Goal: Task Accomplishment & Management: Complete application form

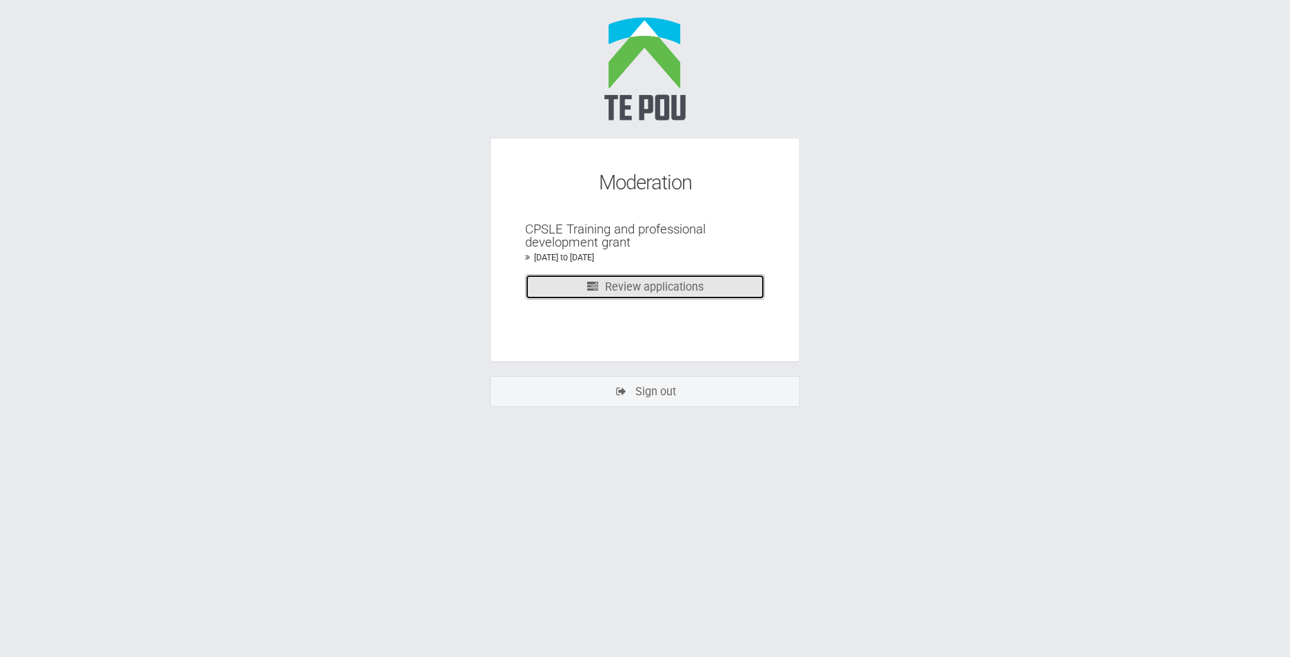
click at [673, 296] on link "Review applications" at bounding box center [645, 286] width 240 height 25
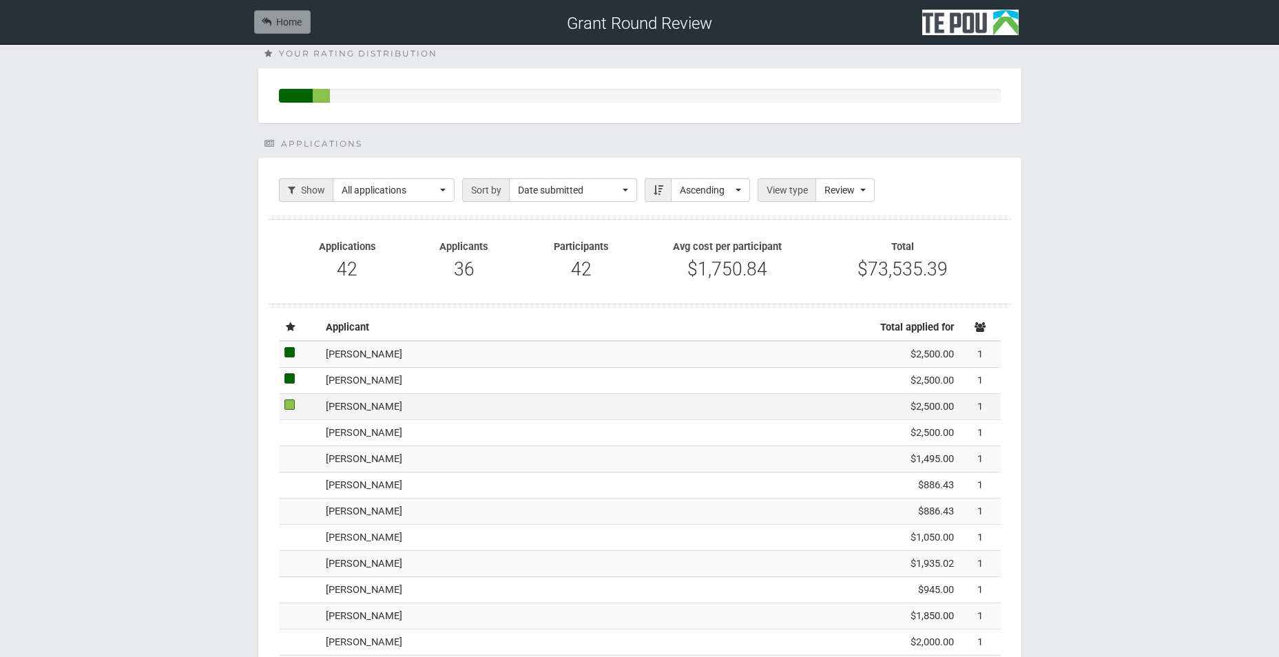
scroll to position [138, 0]
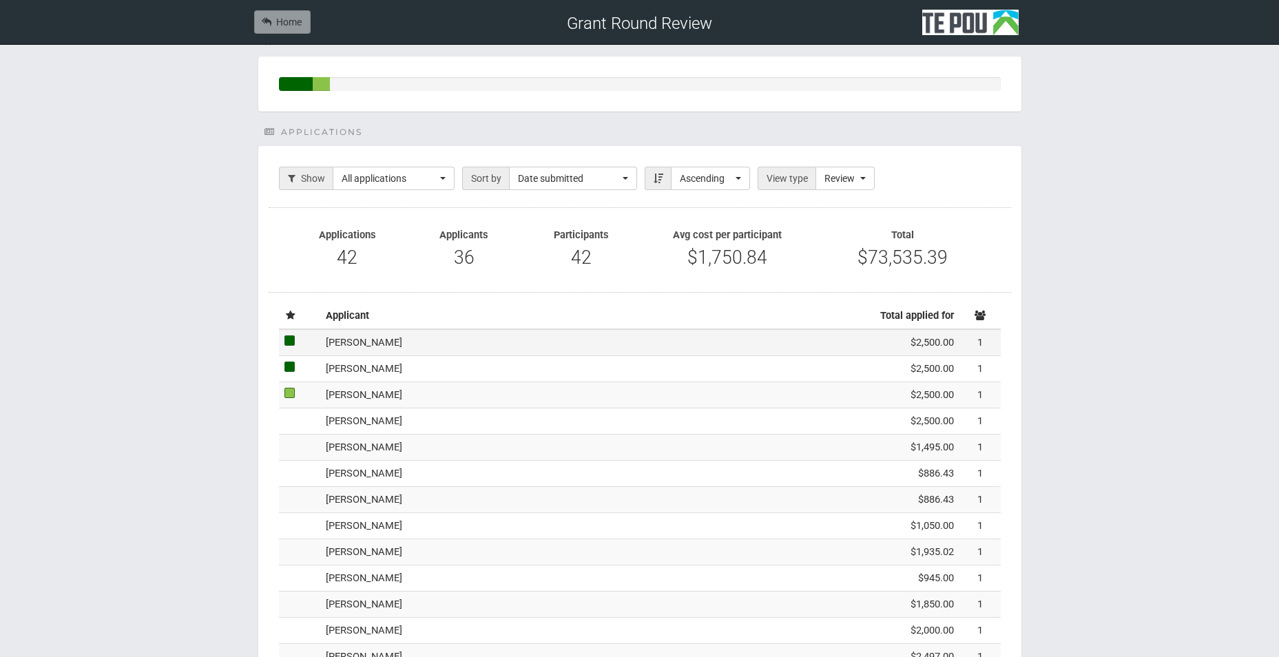
click at [553, 352] on td "Tracy Richardson" at bounding box center [577, 342] width 515 height 26
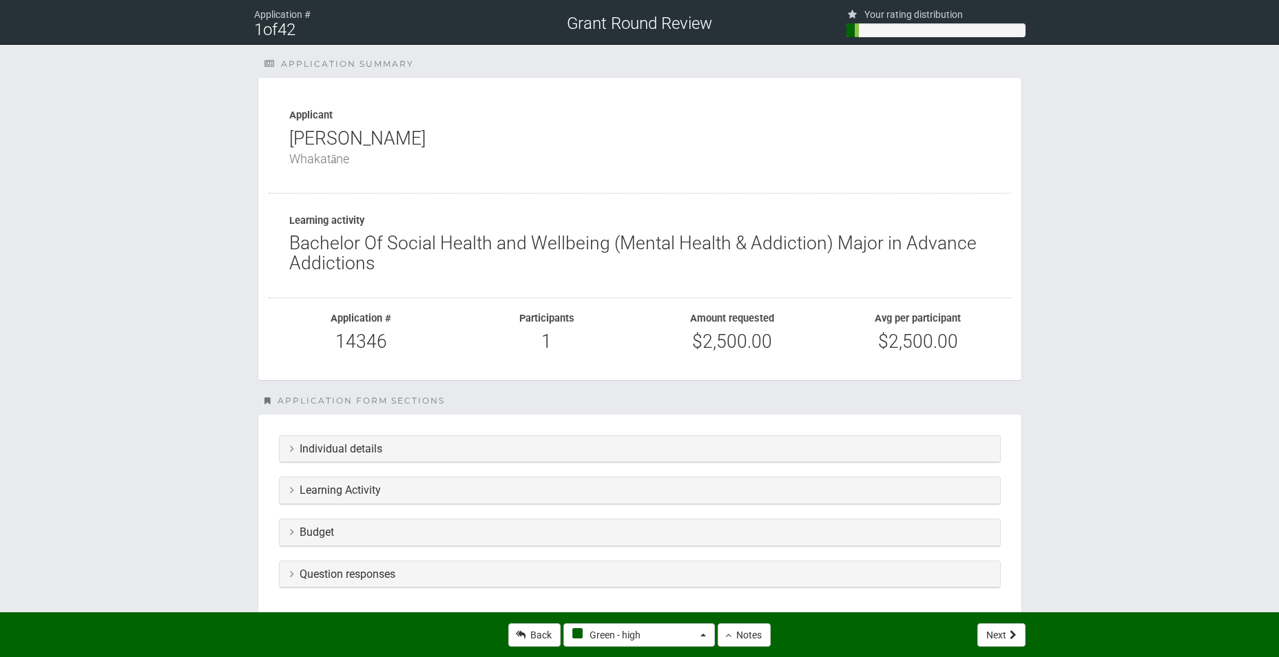
click at [429, 457] on div "Individual details" at bounding box center [640, 449] width 721 height 27
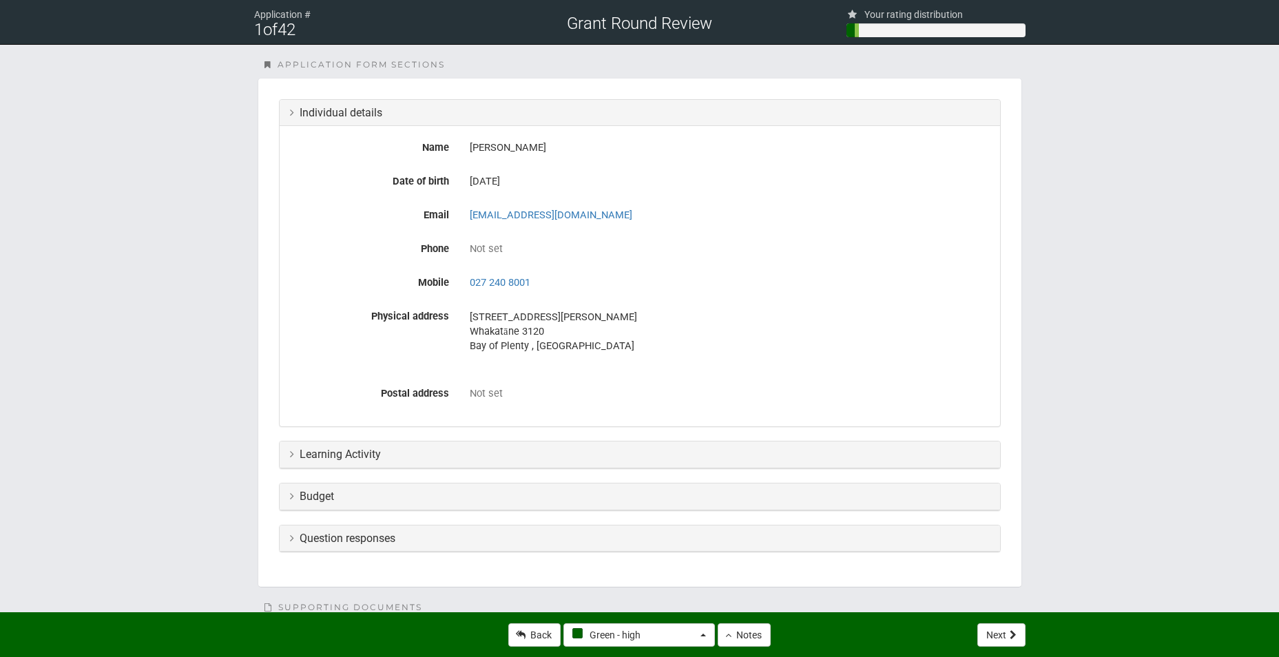
scroll to position [344, 0]
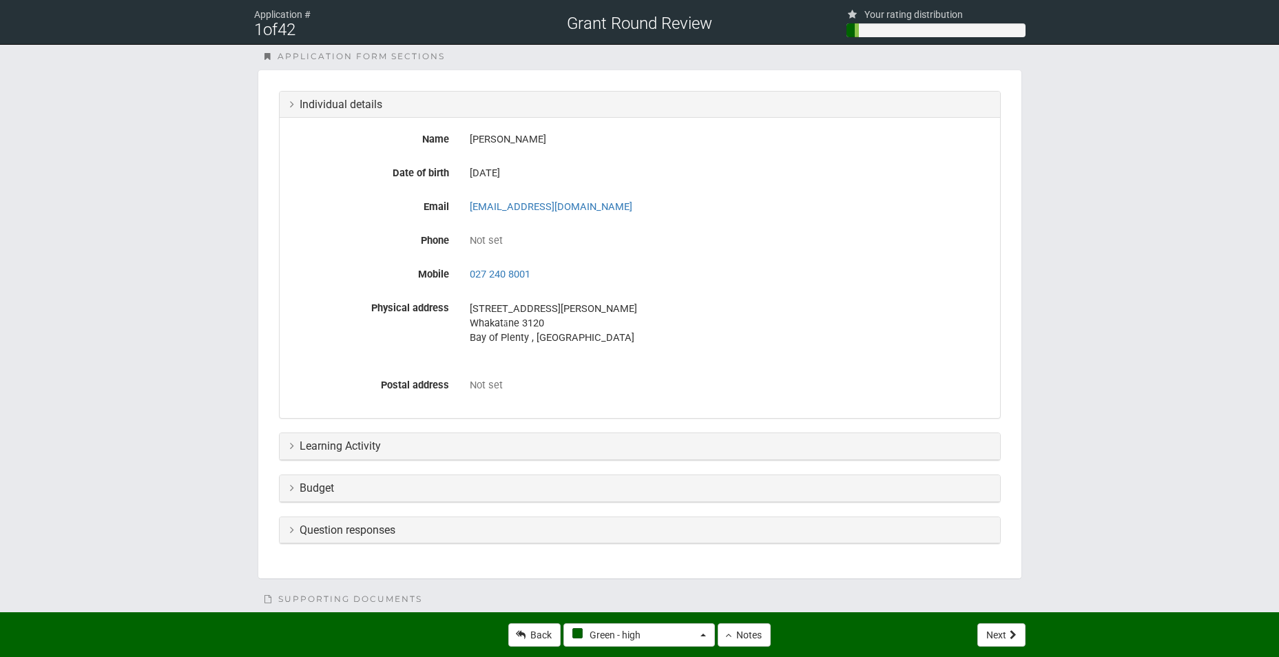
click at [432, 454] on div "Learning Activity" at bounding box center [640, 446] width 721 height 27
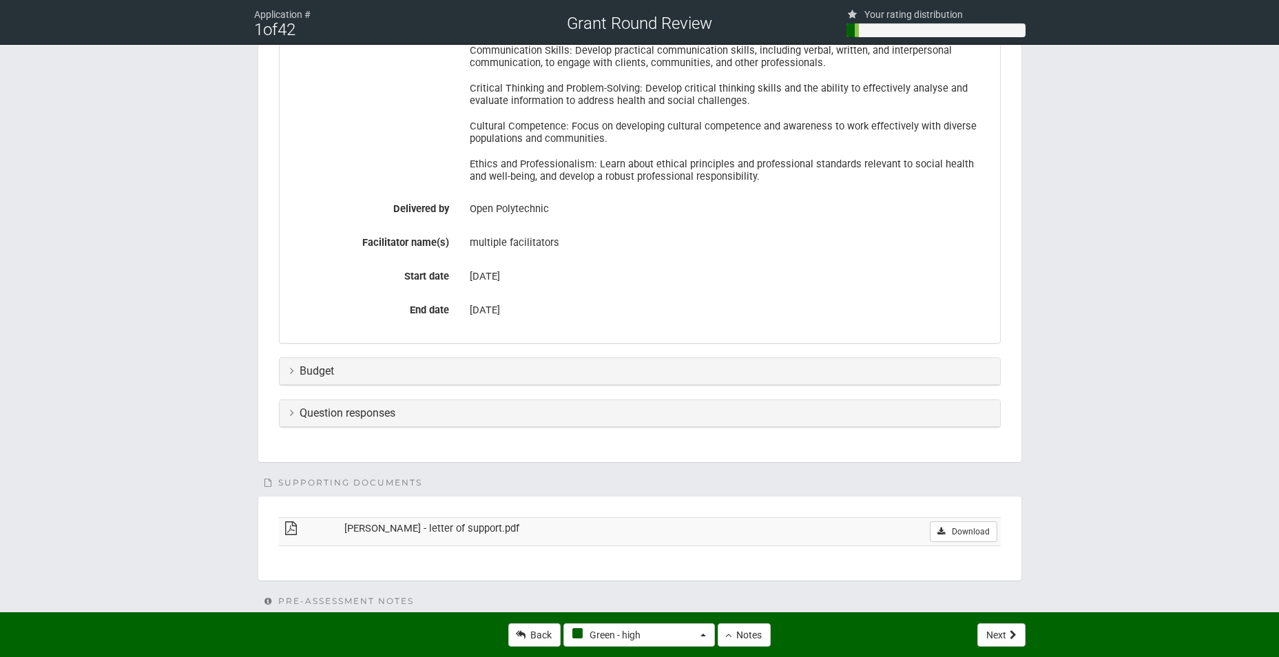
scroll to position [964, 0]
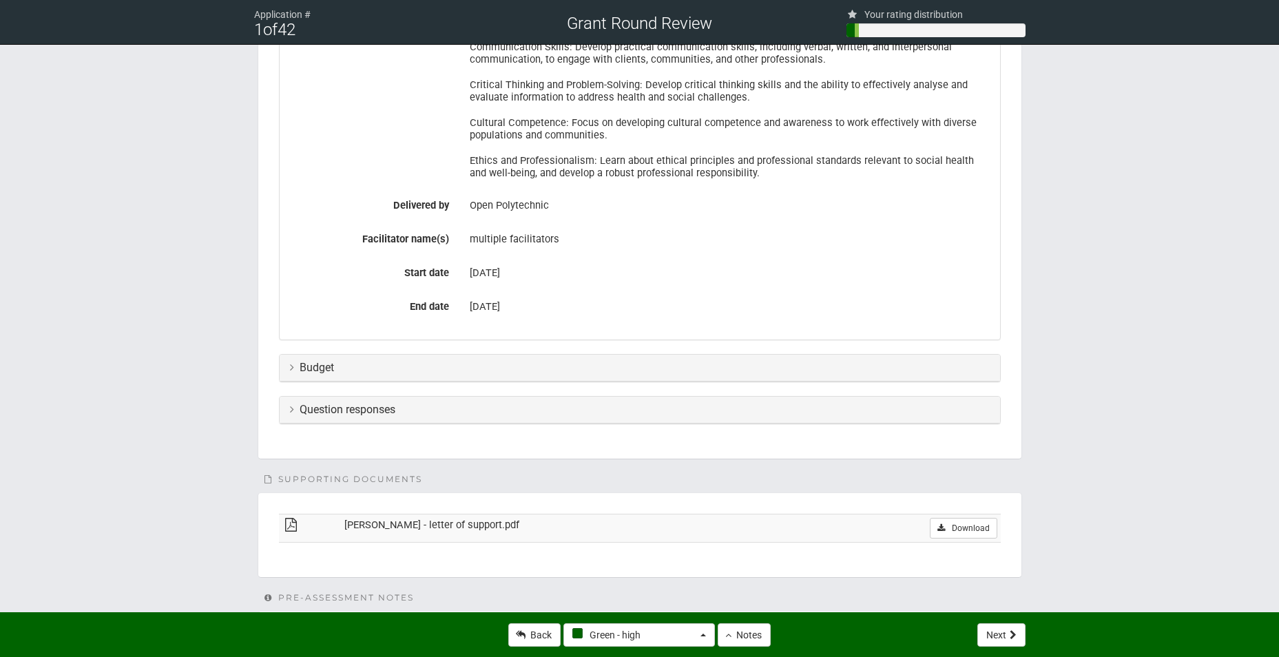
click at [575, 369] on h3 "Budget" at bounding box center [640, 368] width 700 height 12
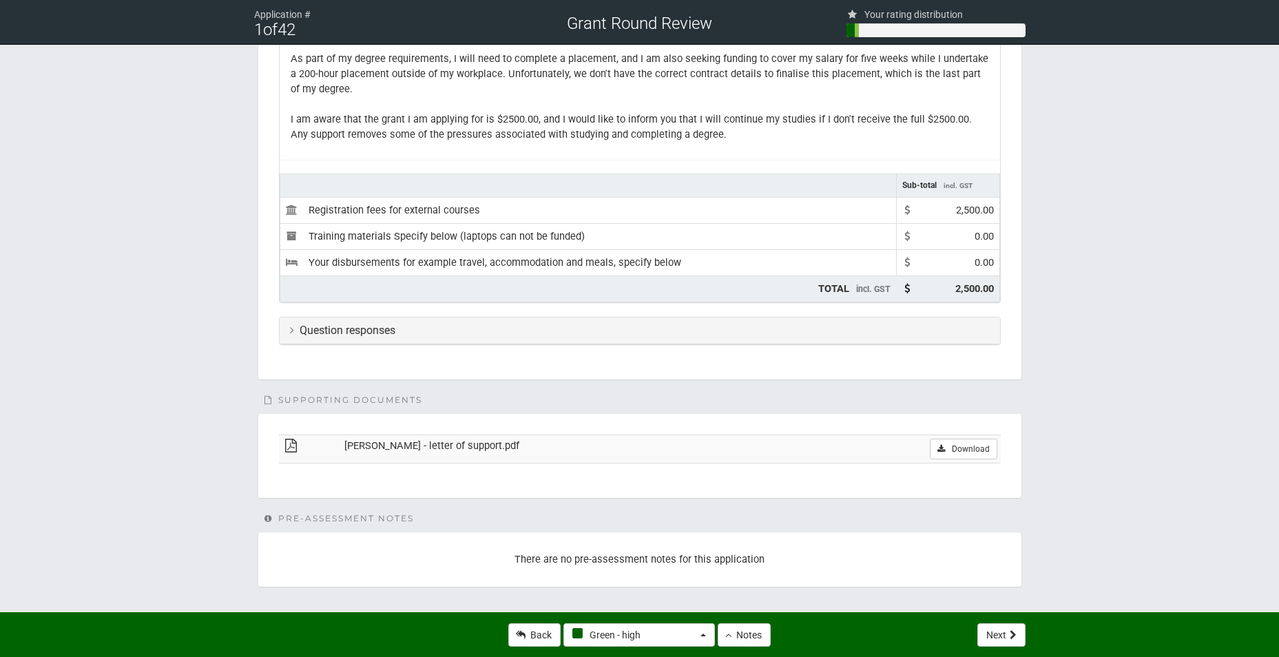
scroll to position [1333, 0]
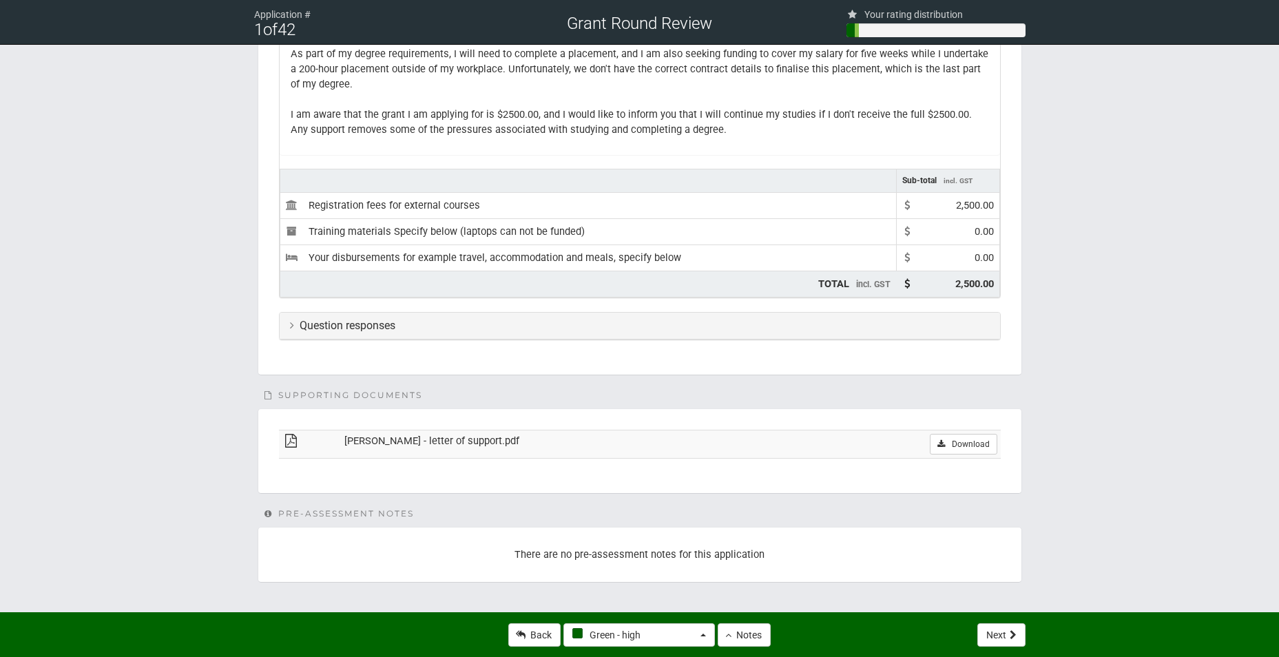
click at [902, 446] on td "Download" at bounding box center [905, 444] width 191 height 28
click at [959, 446] on link "Download" at bounding box center [963, 444] width 67 height 21
click at [386, 326] on h3 "Question responses" at bounding box center [640, 326] width 700 height 12
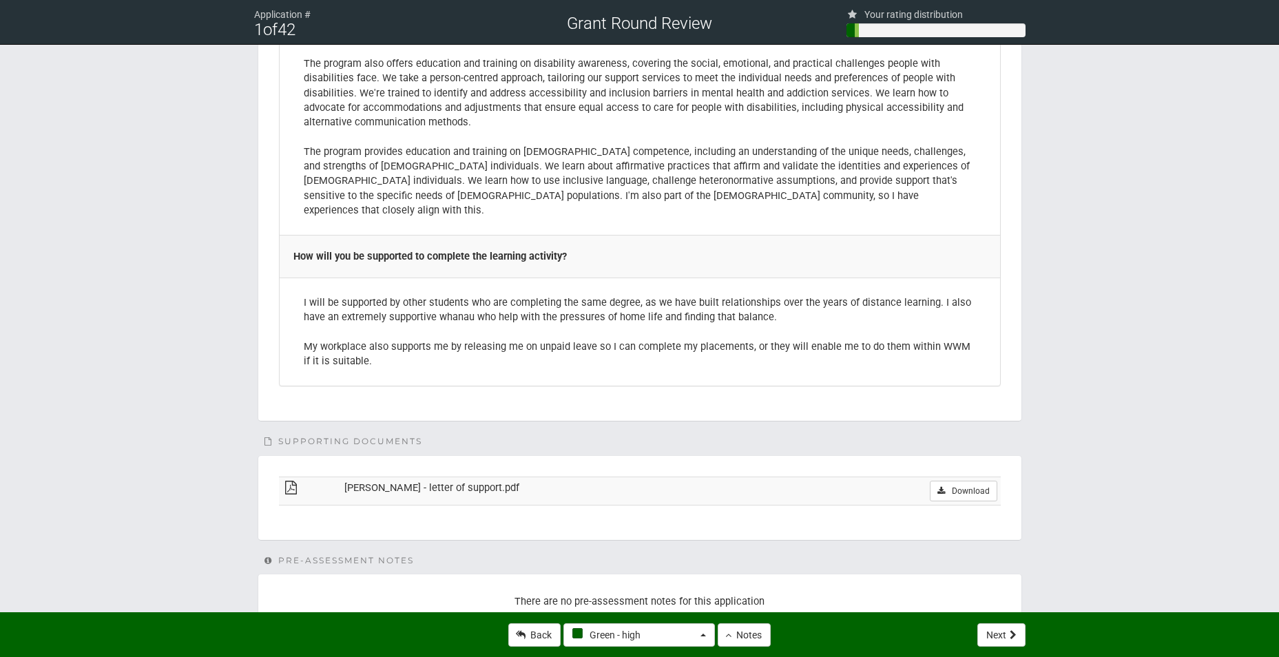
scroll to position [3481, 0]
click at [993, 633] on button "Next" at bounding box center [1002, 634] width 48 height 23
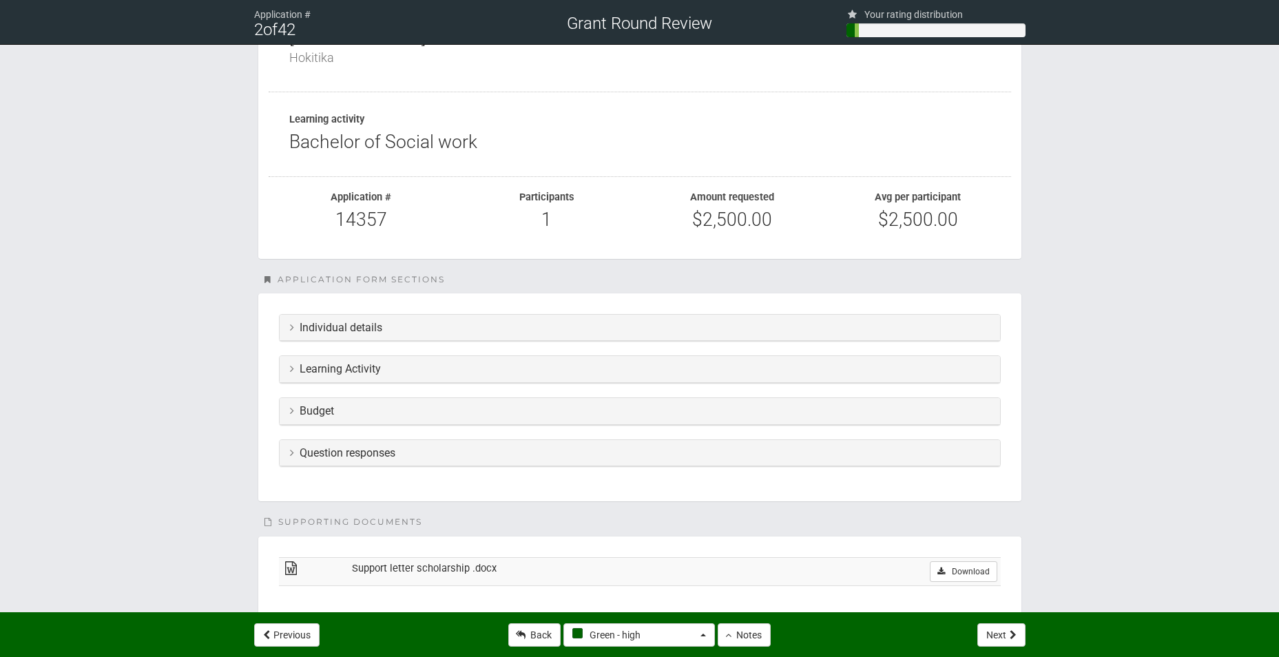
scroll to position [138, 0]
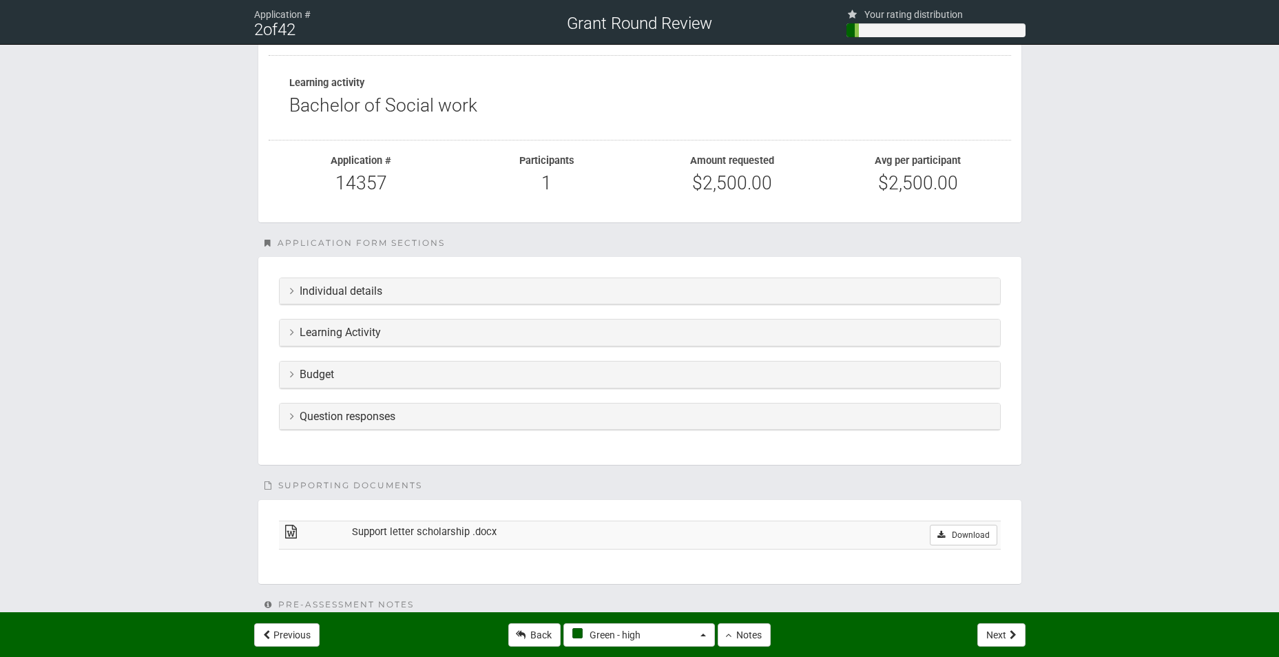
click at [476, 422] on h3 "Question responses" at bounding box center [640, 417] width 700 height 12
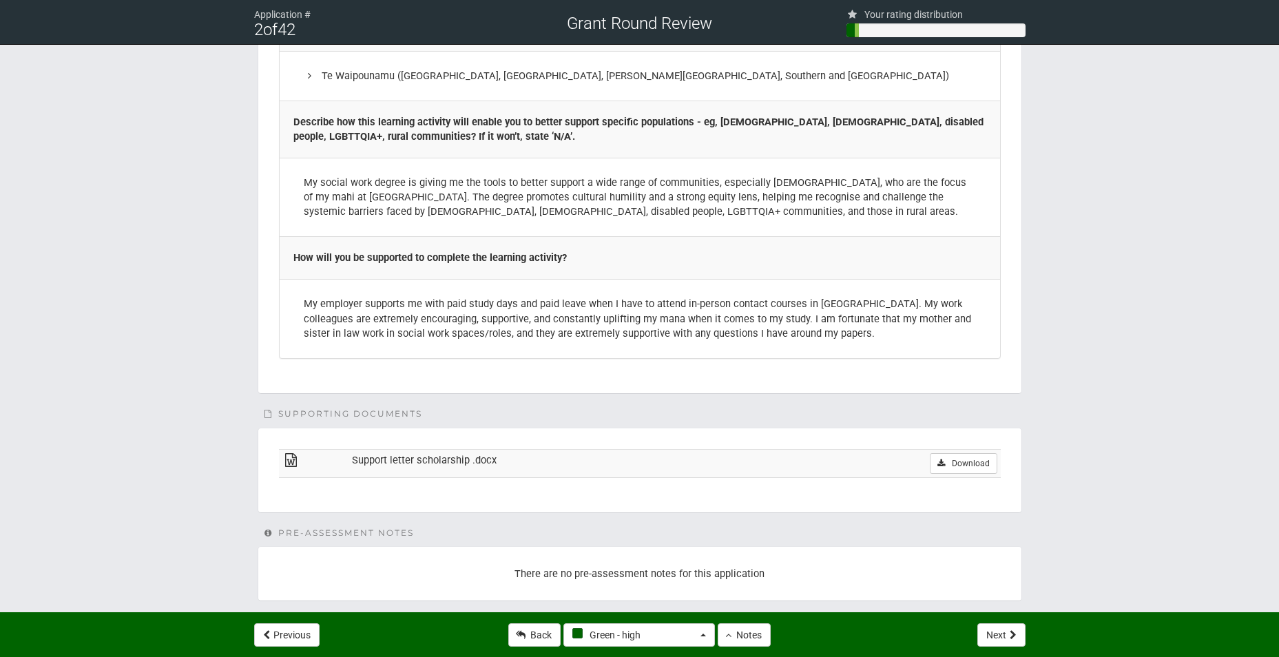
scroll to position [2362, 0]
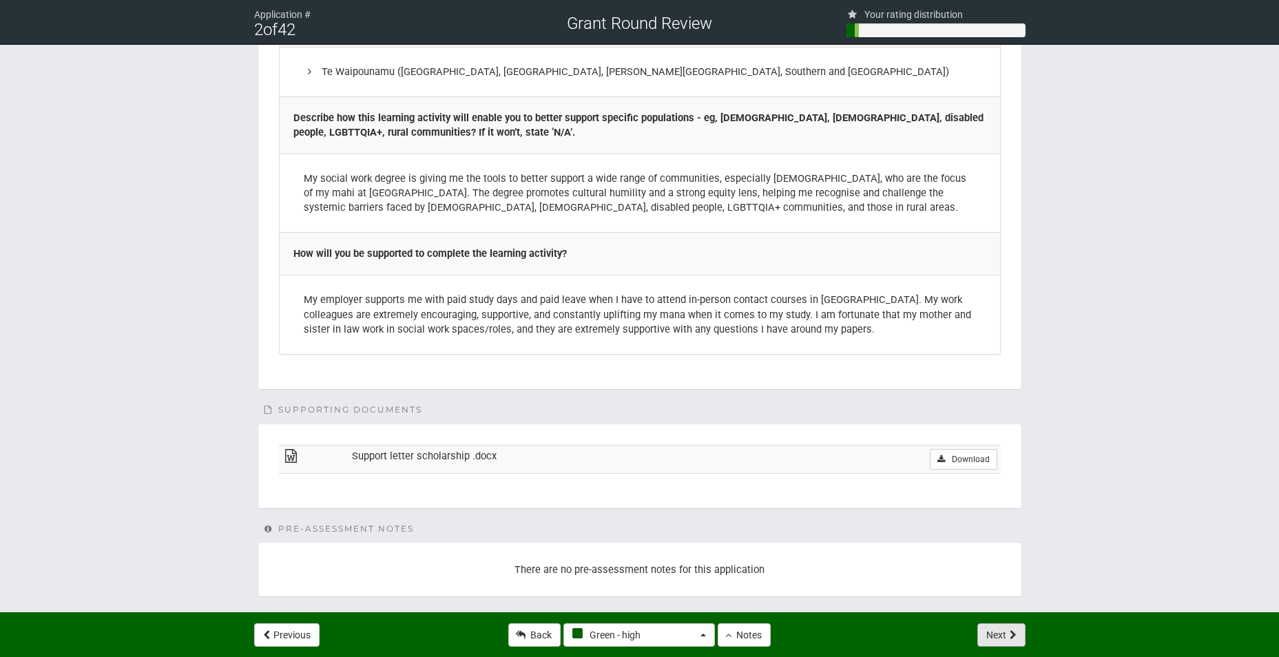
click at [1007, 633] on button "Next" at bounding box center [1002, 634] width 48 height 23
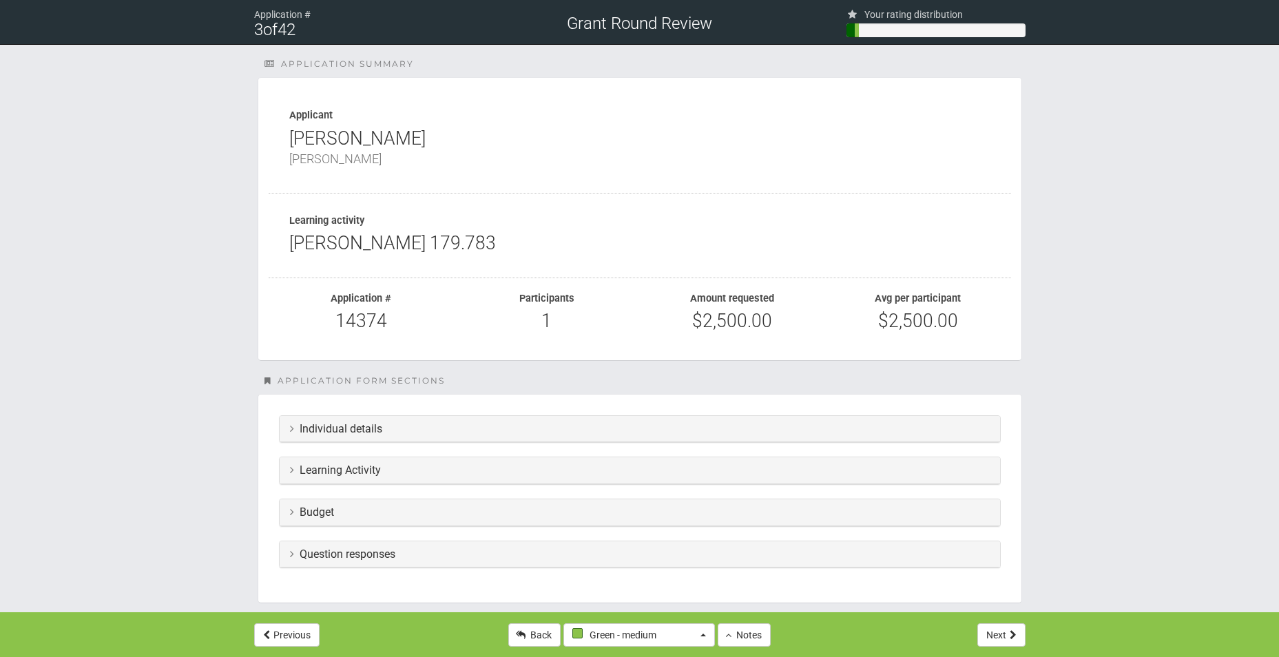
click at [367, 555] on h3 "Question responses" at bounding box center [640, 554] width 700 height 12
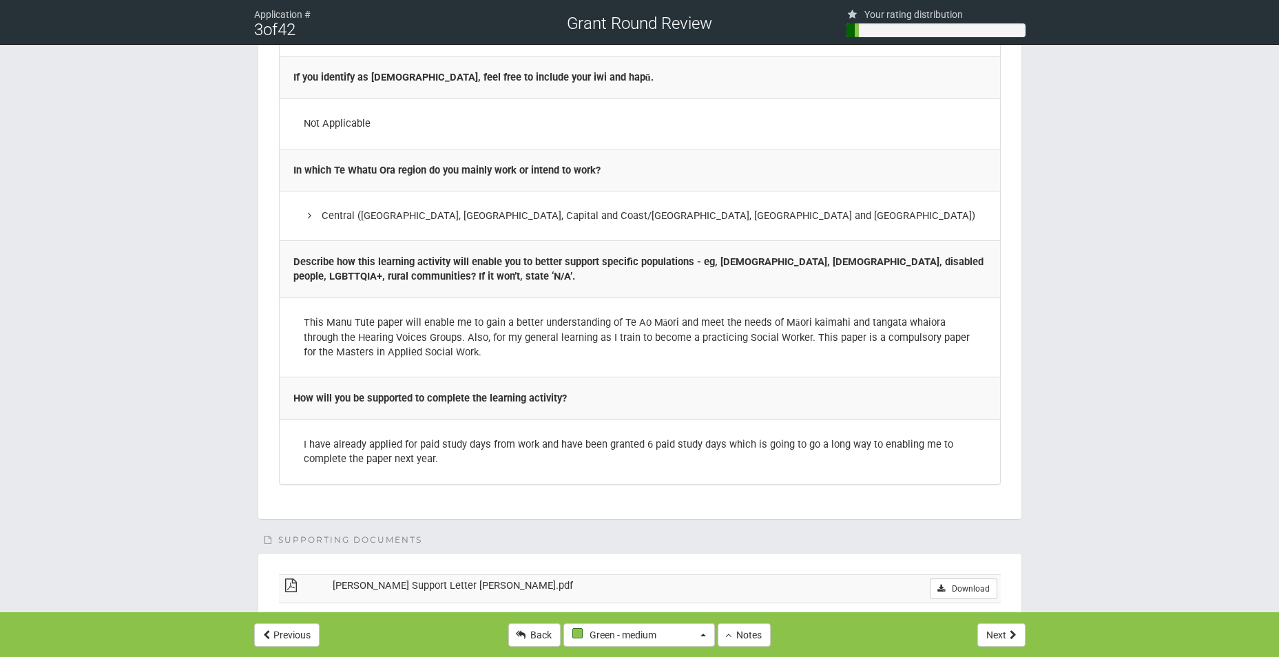
scroll to position [1722, 0]
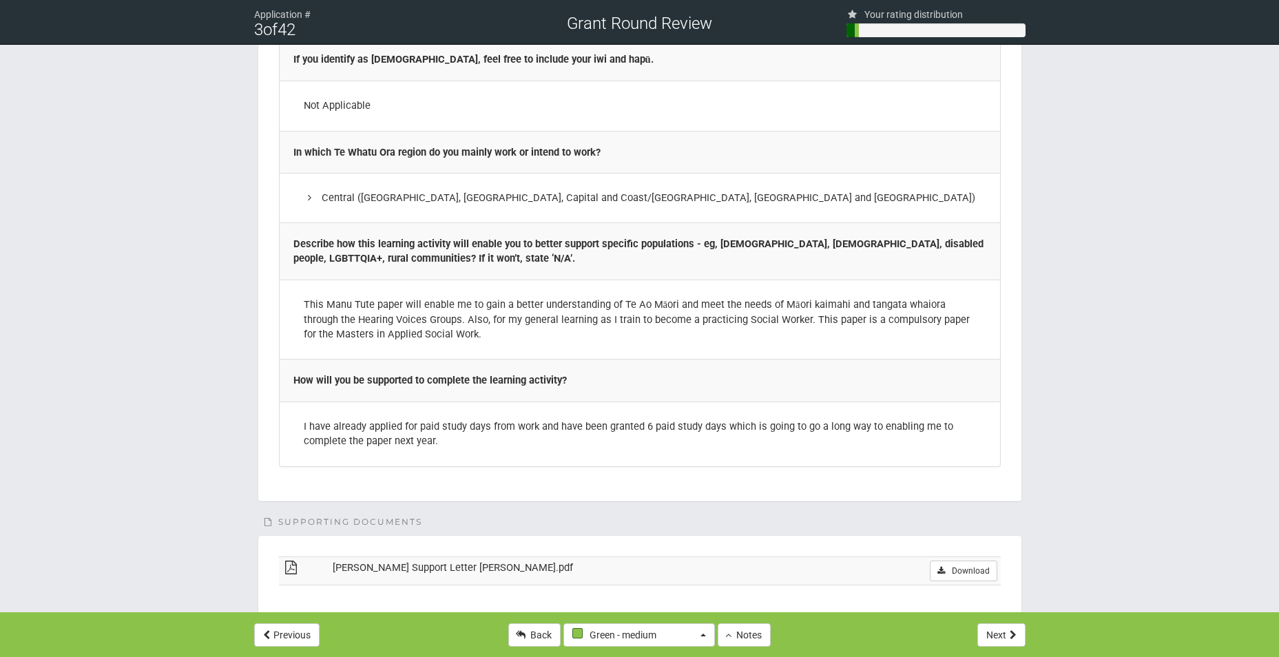
click at [693, 557] on td "Te Pou Support Letter Claire Moore.pdf" at bounding box center [587, 571] width 517 height 28
click at [965, 561] on link "Download" at bounding box center [963, 571] width 67 height 21
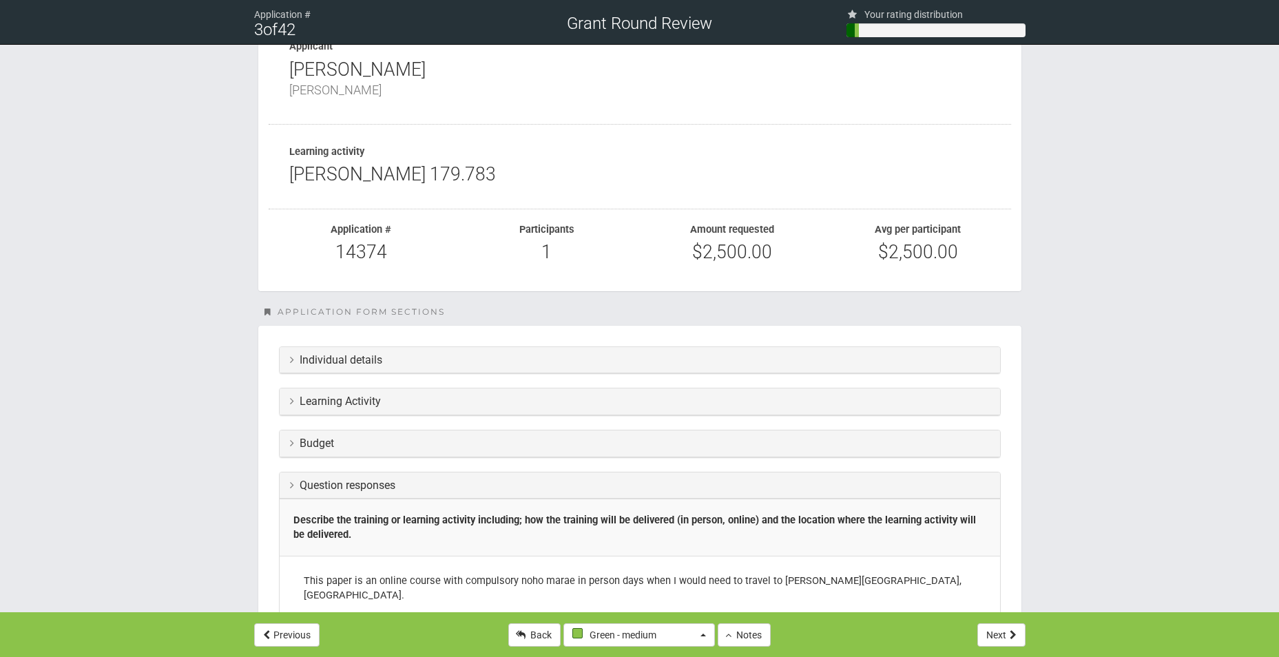
scroll to position [0, 0]
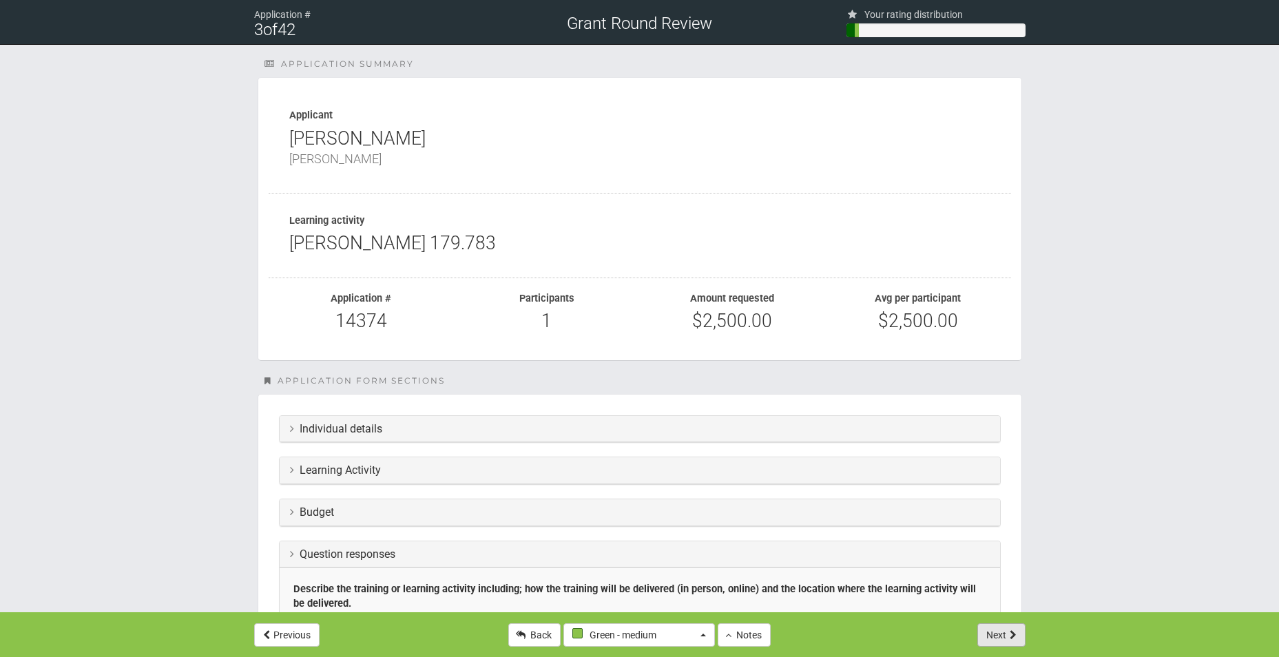
click at [1007, 636] on button "Next" at bounding box center [1002, 634] width 48 height 23
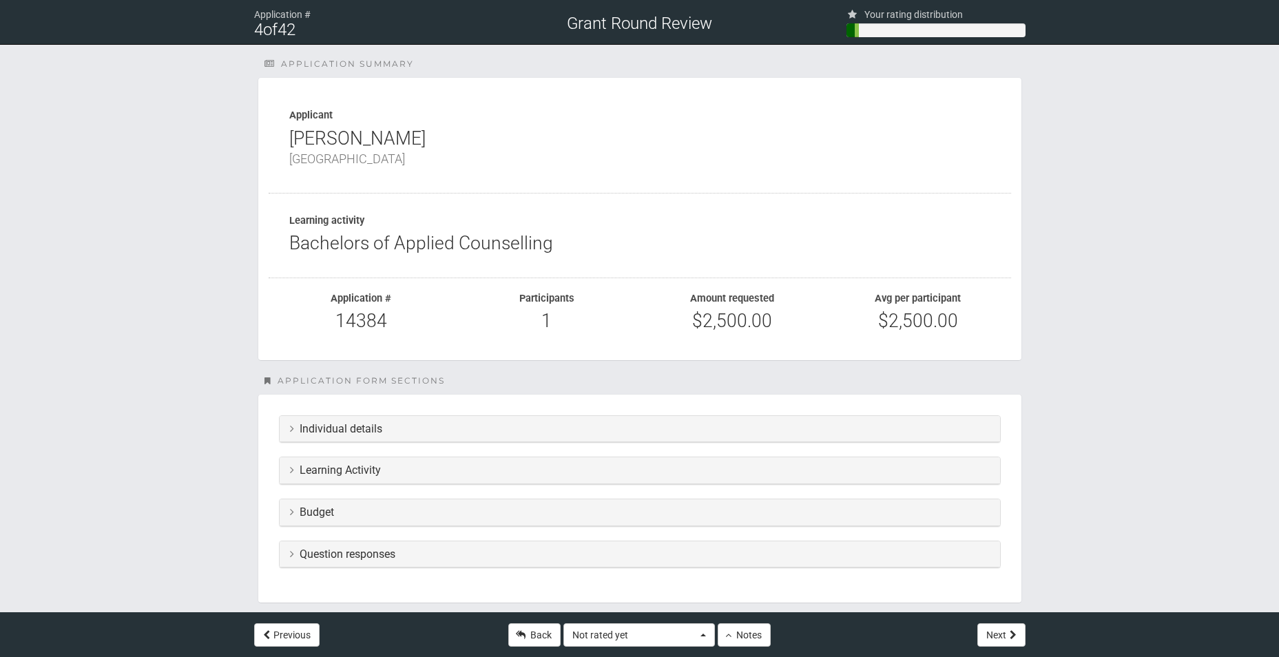
click at [489, 477] on h3 "Learning Activity" at bounding box center [640, 470] width 700 height 12
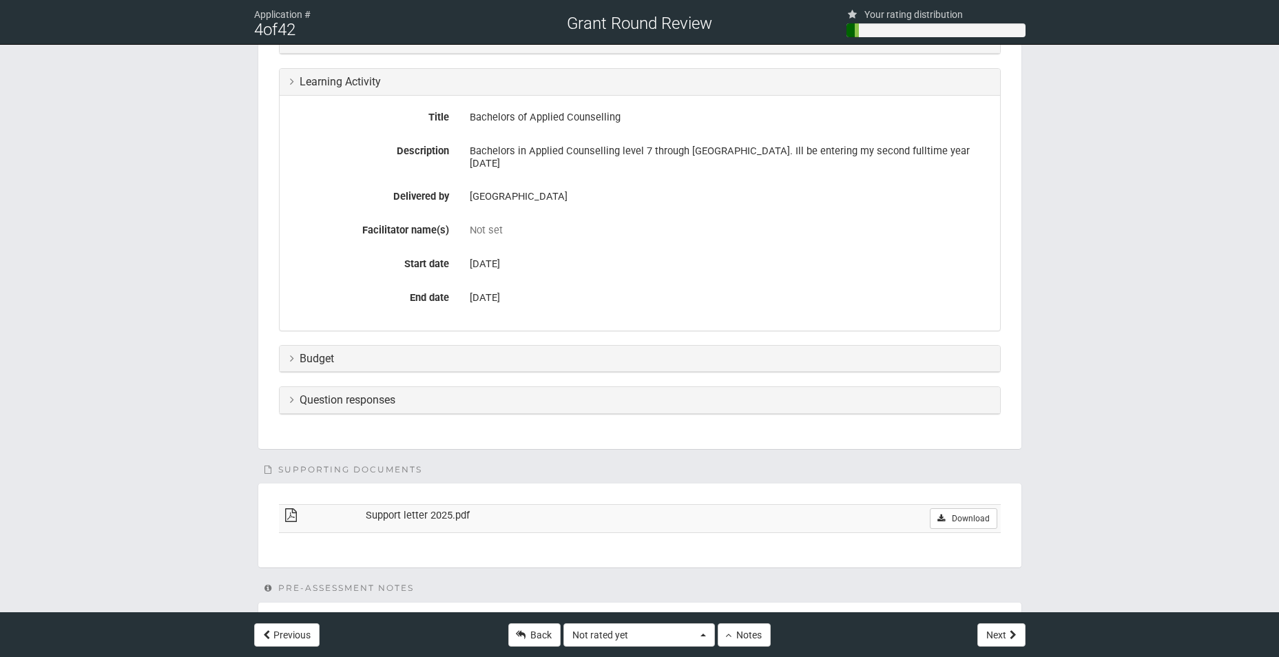
scroll to position [413, 0]
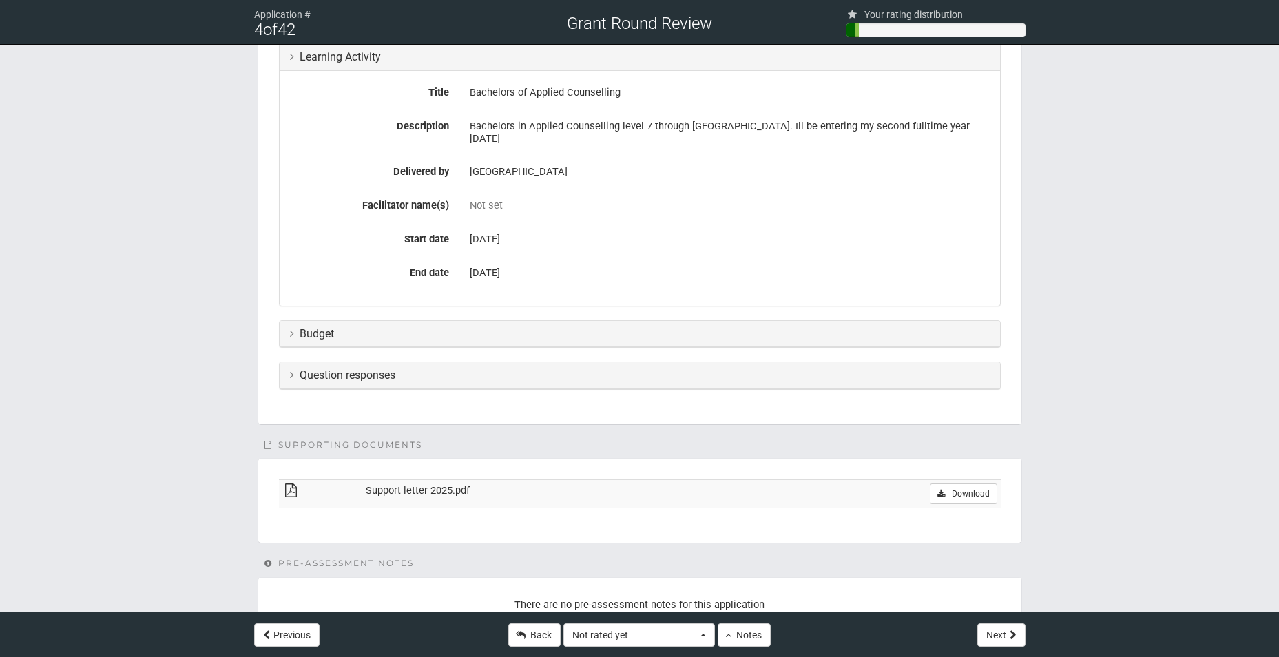
click at [464, 369] on h3 "Question responses" at bounding box center [640, 375] width 700 height 12
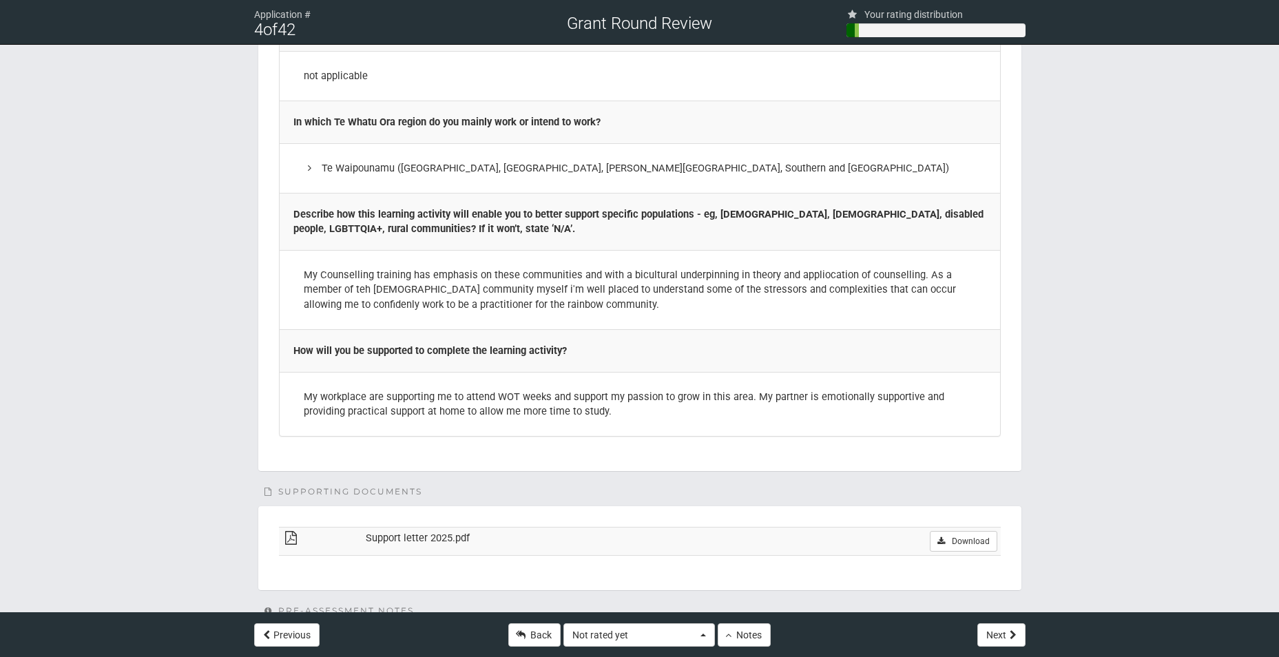
scroll to position [1791, 0]
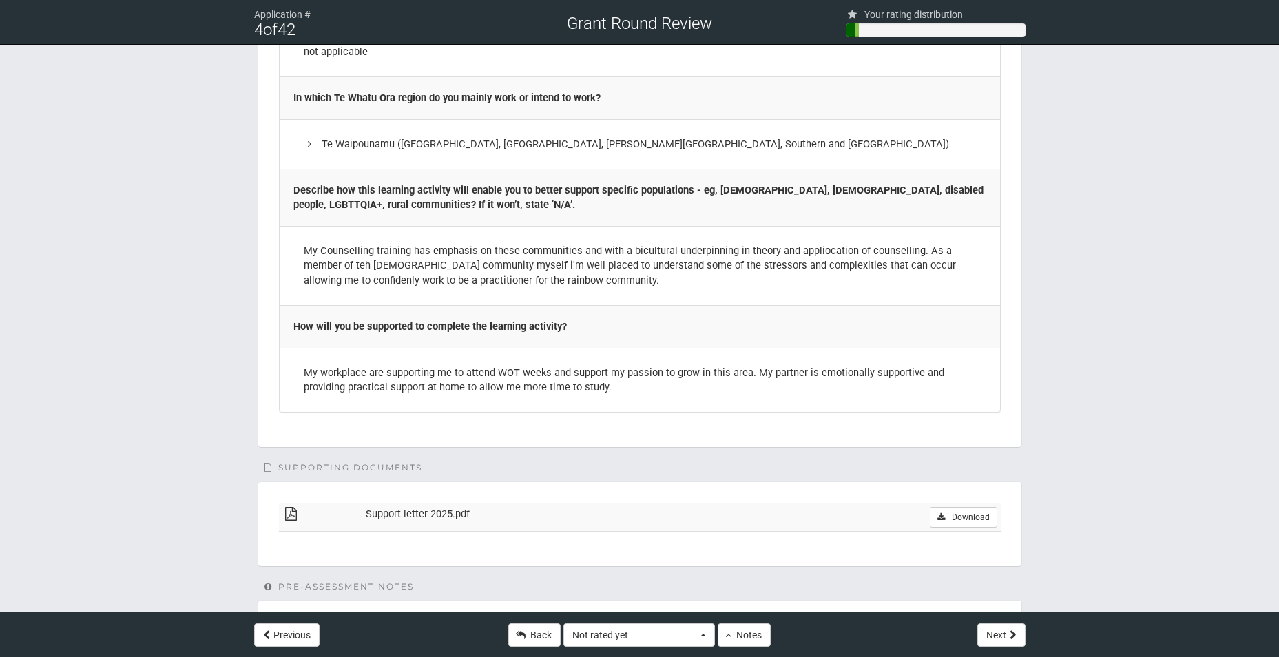
click at [797, 503] on td "Download" at bounding box center [873, 517] width 256 height 28
click at [982, 507] on link "Download" at bounding box center [963, 517] width 67 height 21
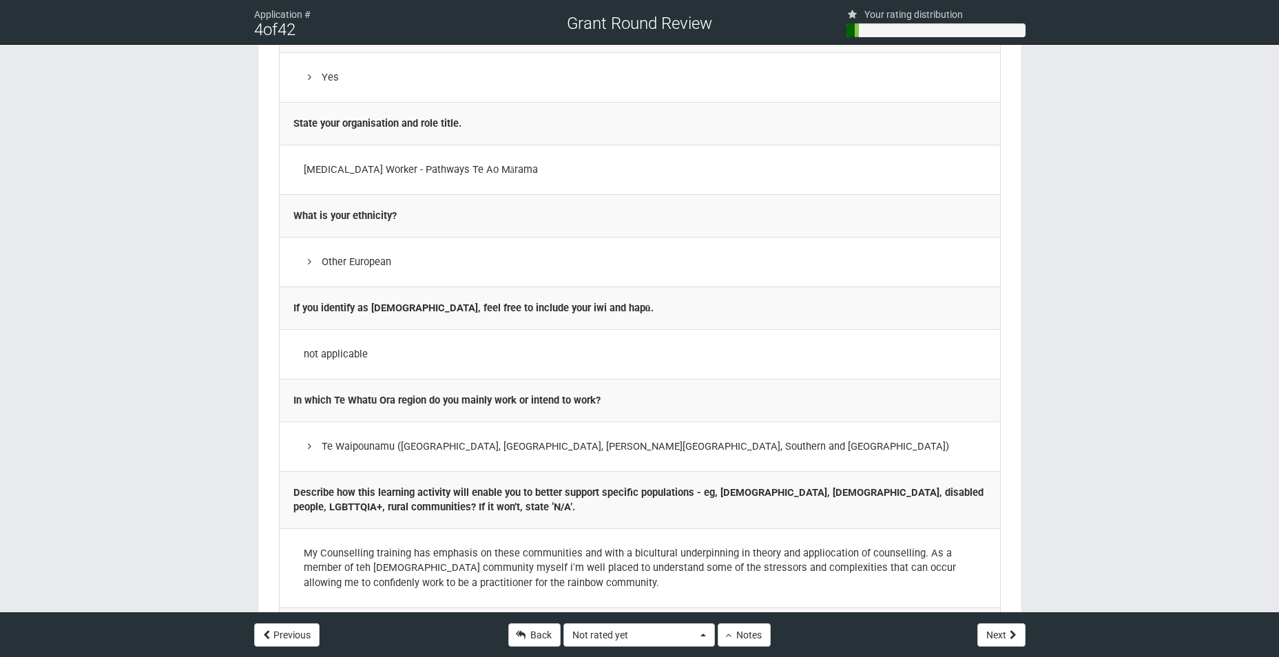
scroll to position [1631, 0]
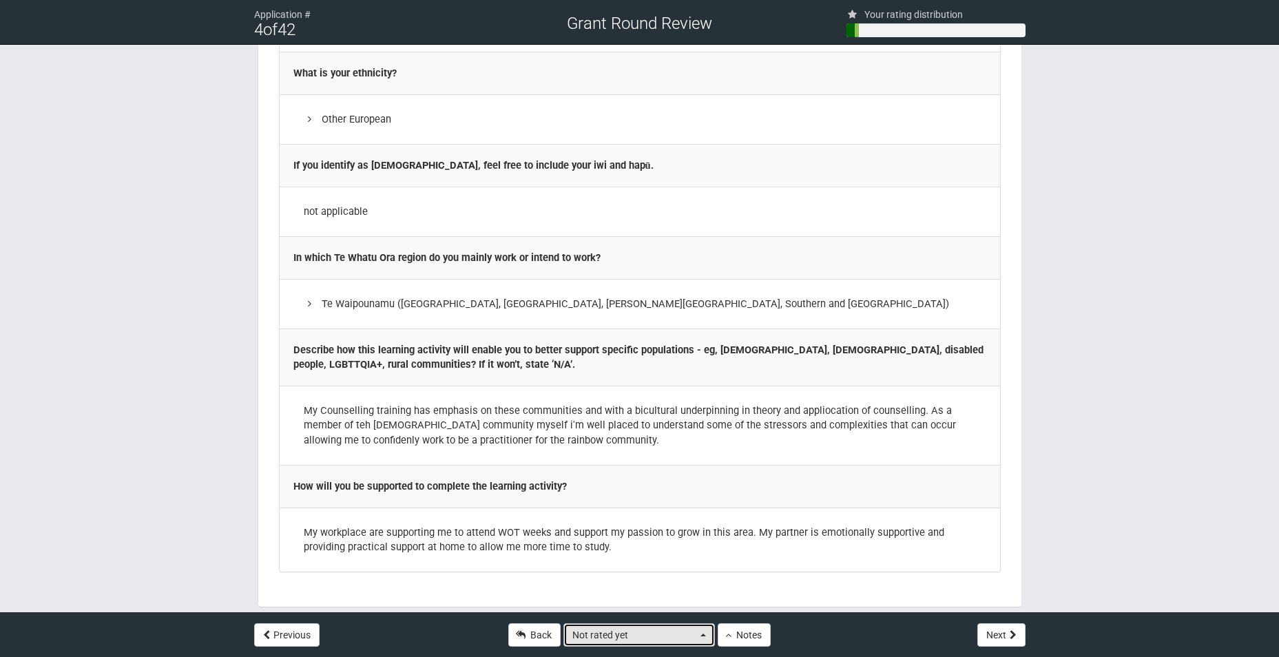
click at [705, 639] on button "Not rated yet" at bounding box center [640, 634] width 152 height 23
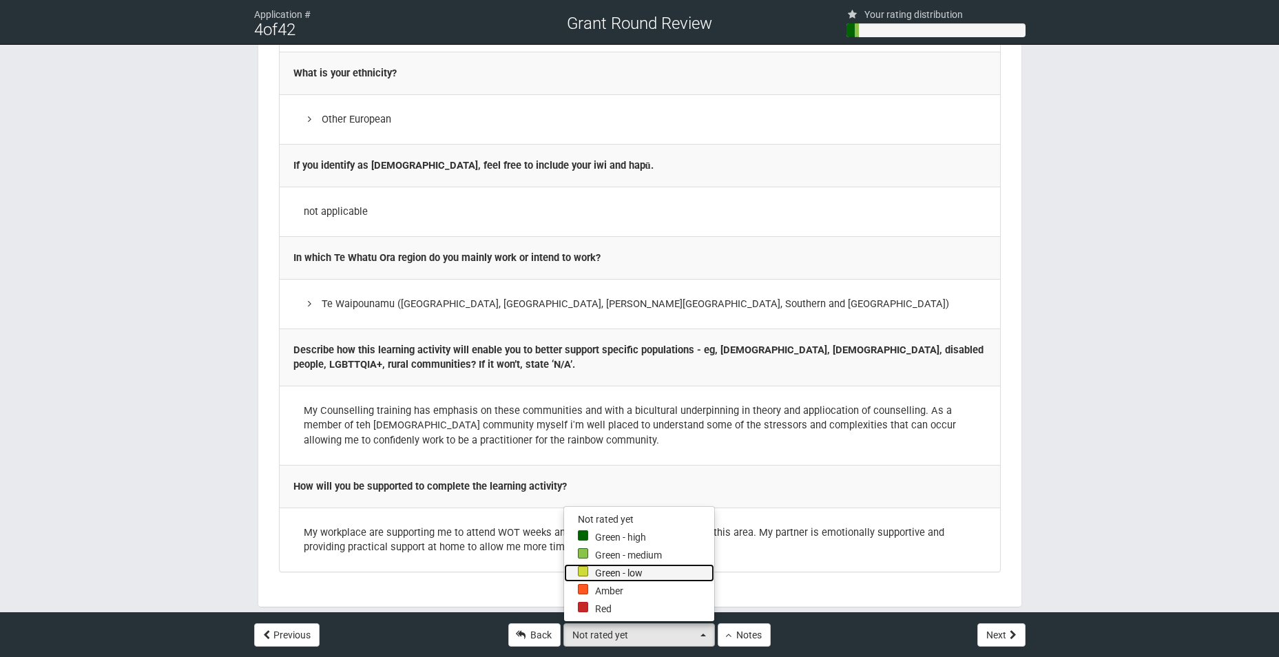
click at [666, 574] on link "Green - low" at bounding box center [639, 573] width 150 height 18
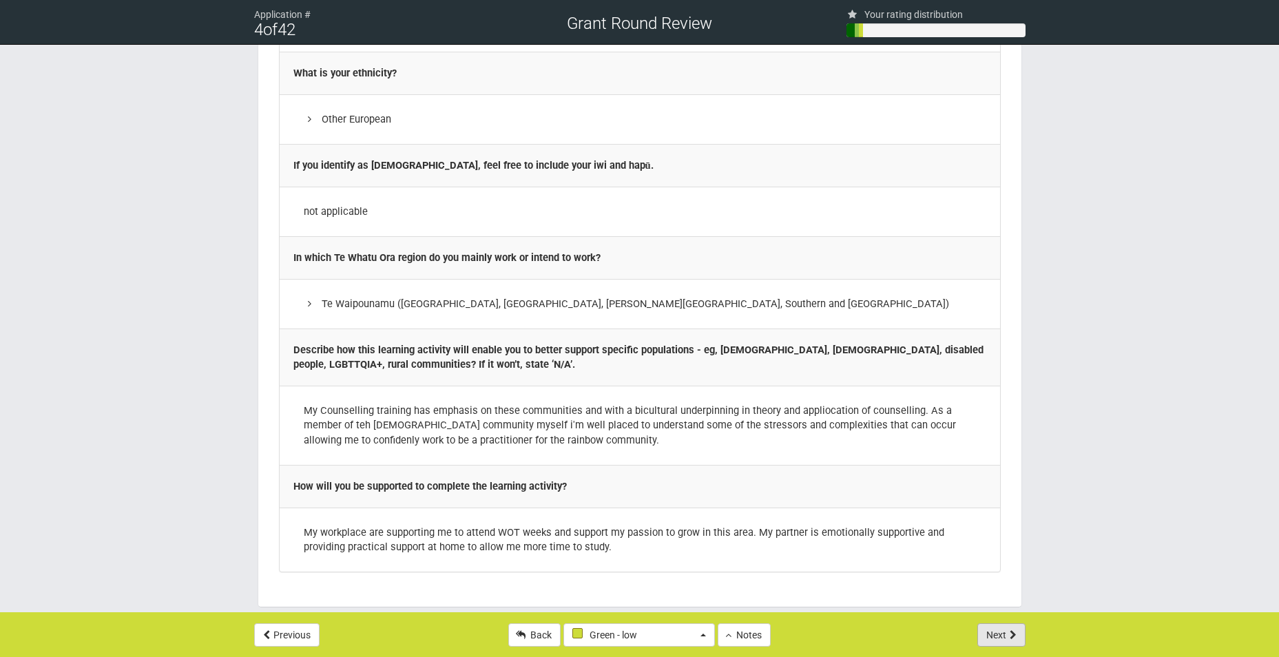
click at [1010, 639] on icon at bounding box center [1013, 635] width 7 height 10
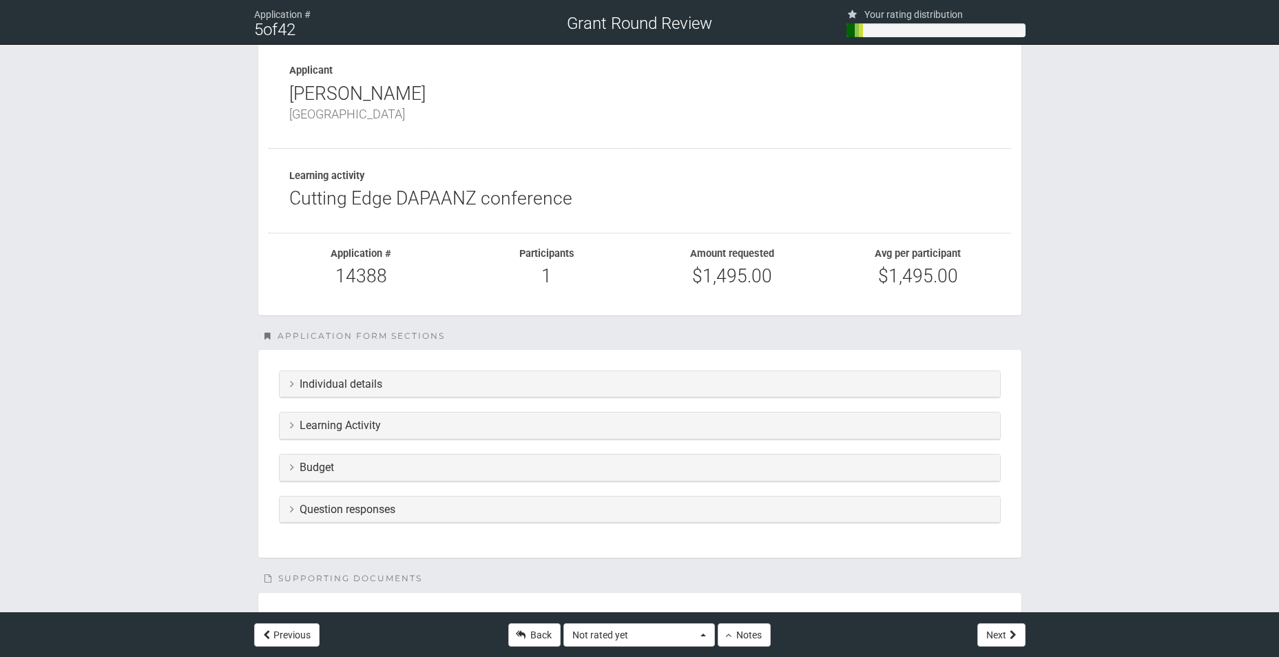
scroll to position [69, 0]
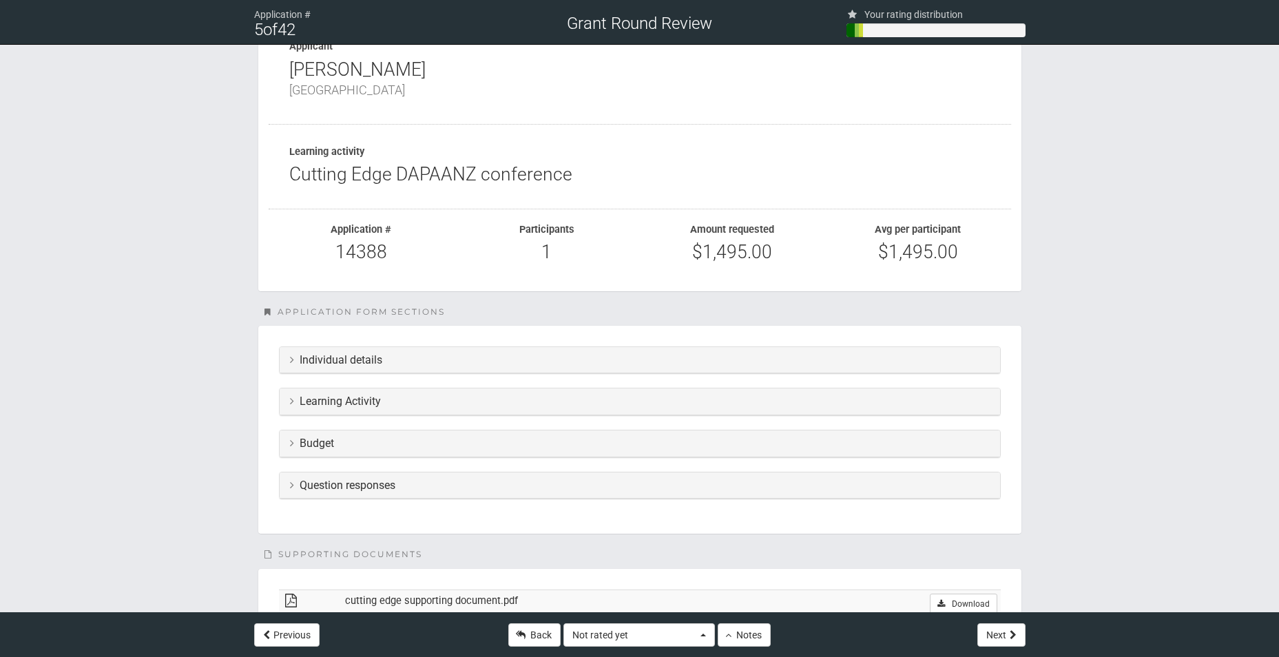
click at [672, 405] on h3 "Learning Activity" at bounding box center [640, 401] width 700 height 12
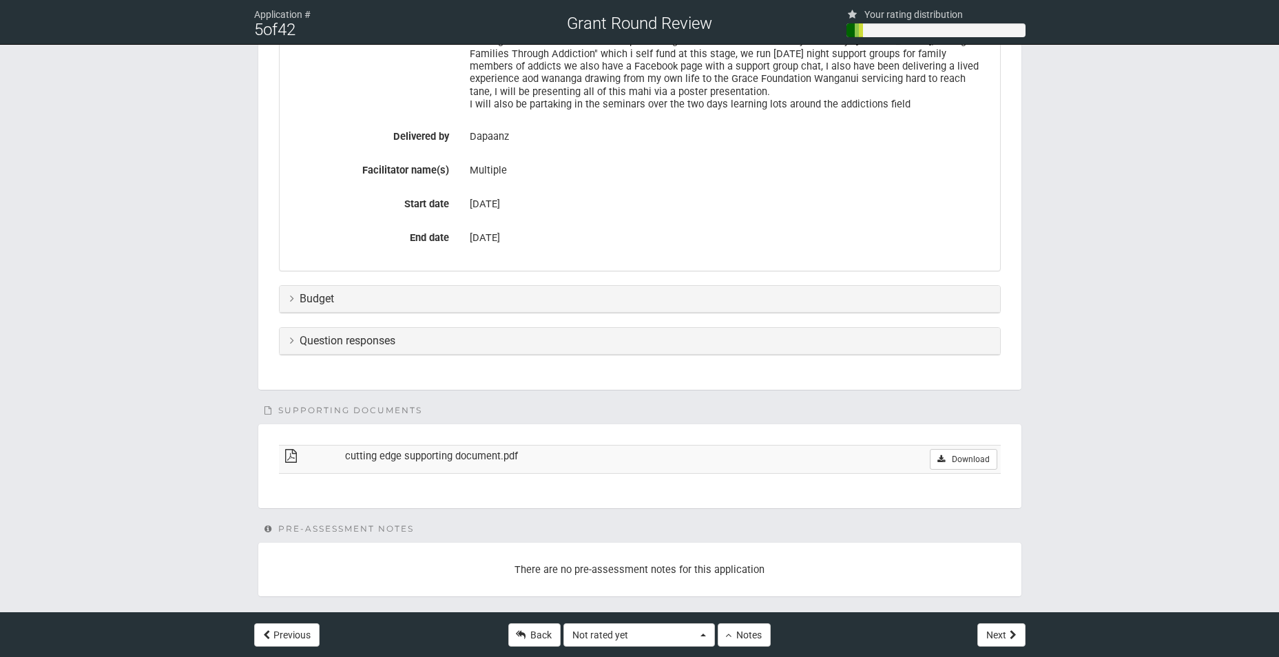
scroll to position [526, 0]
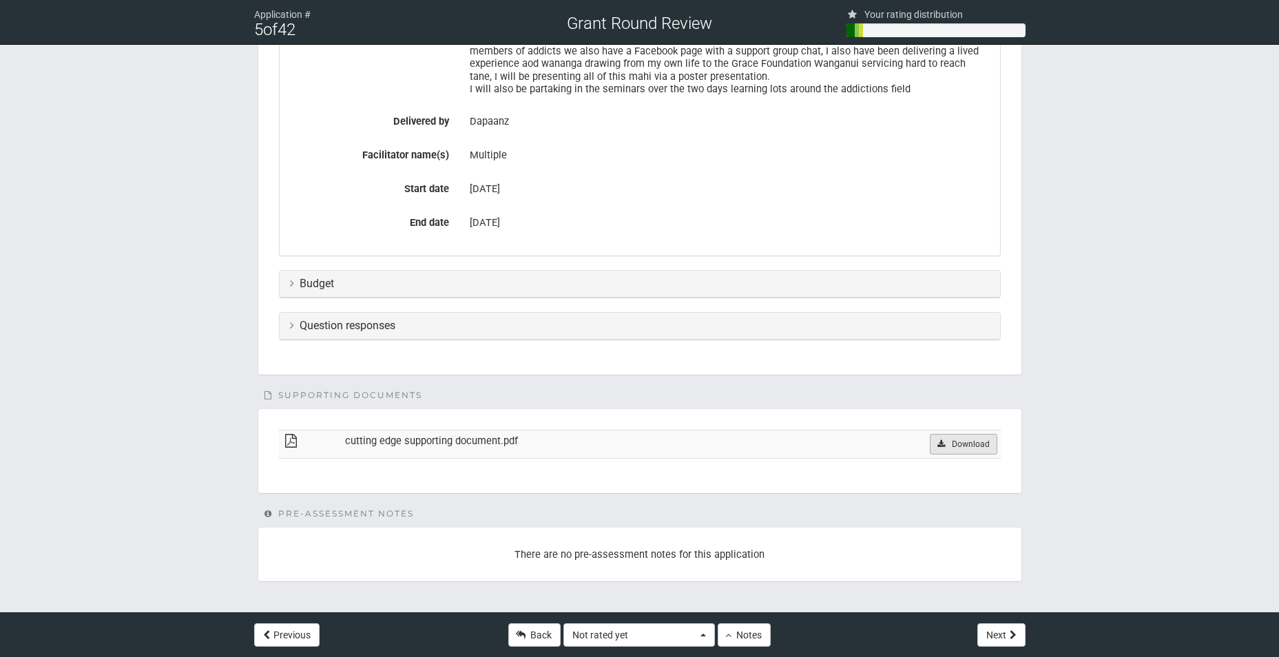
click at [957, 448] on link "Download" at bounding box center [963, 444] width 67 height 21
click at [535, 324] on h3 "Question responses" at bounding box center [640, 326] width 700 height 12
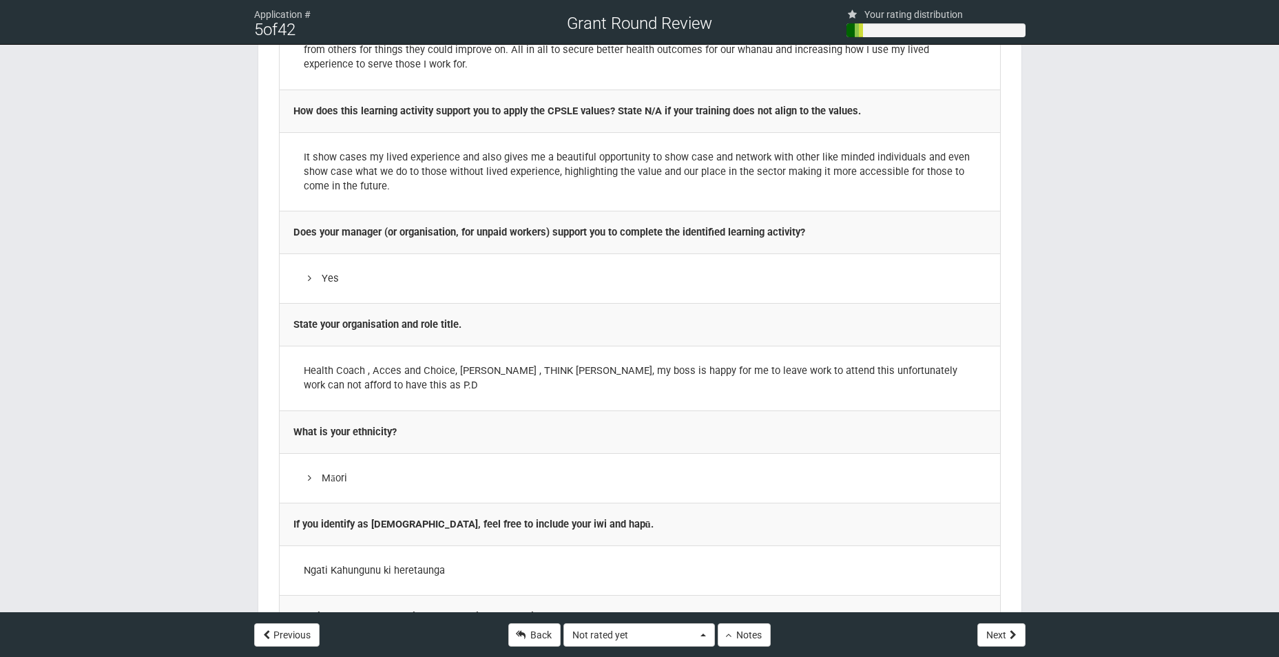
scroll to position [1378, 0]
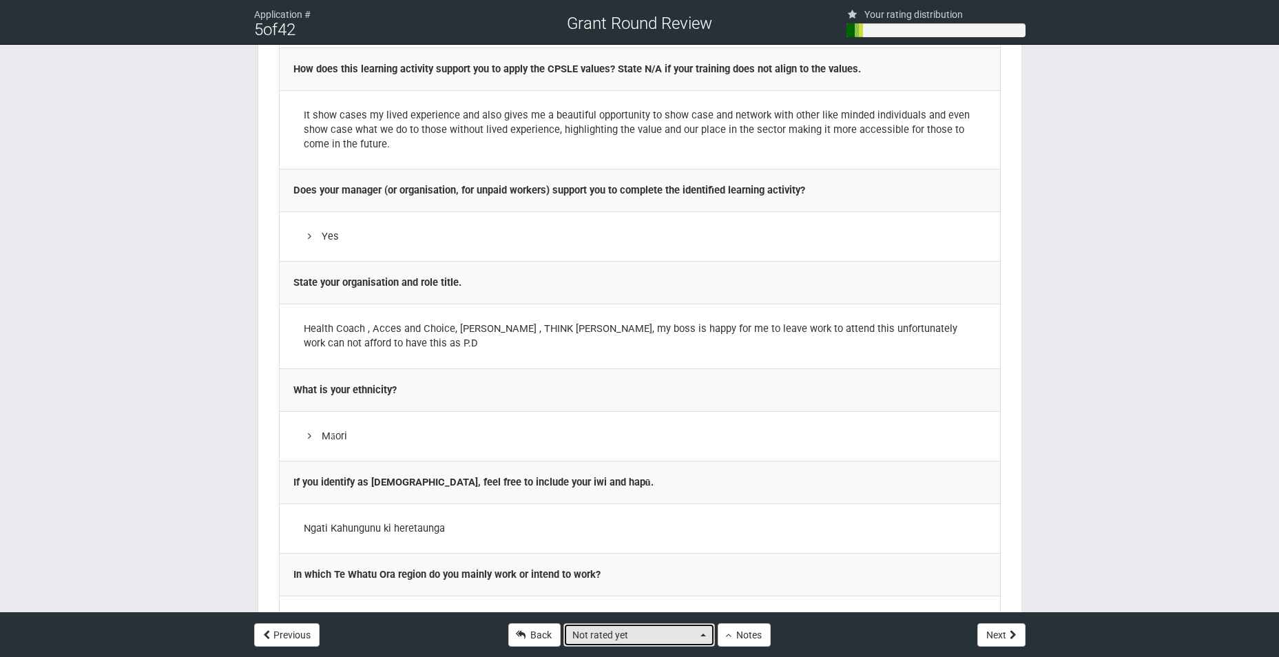
click at [704, 637] on button "Not rated yet" at bounding box center [640, 634] width 152 height 23
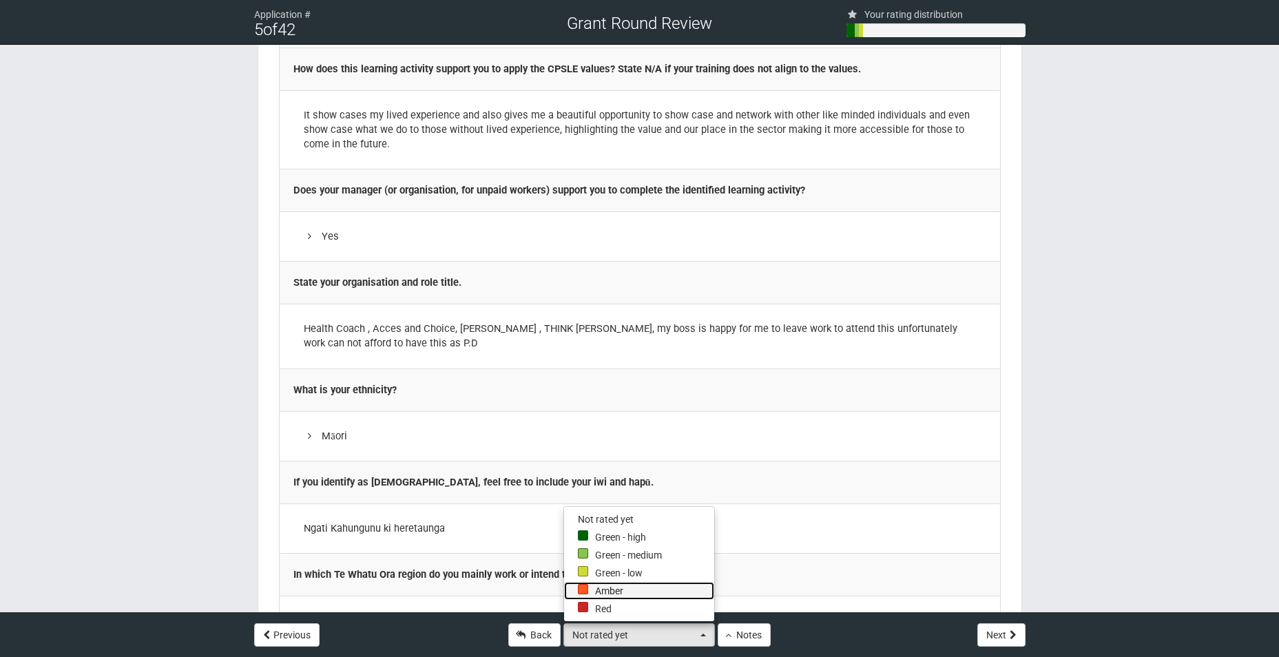
click at [687, 585] on link "Amber" at bounding box center [639, 591] width 150 height 18
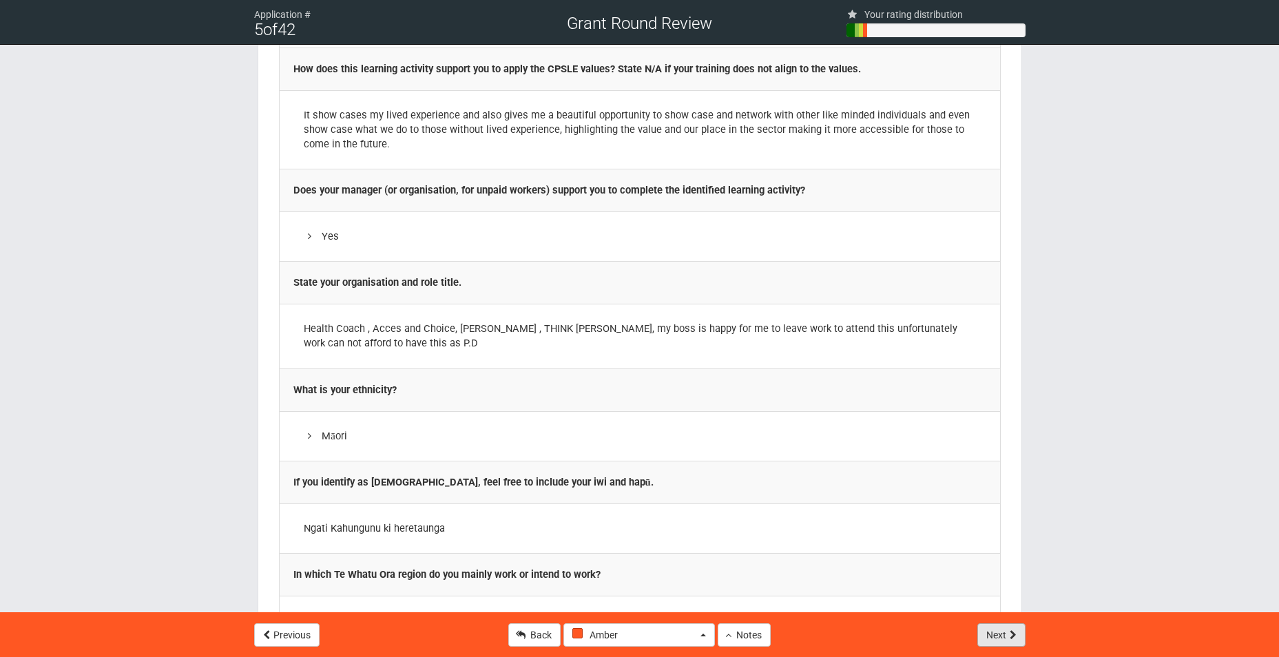
click at [991, 638] on button "Next" at bounding box center [1002, 634] width 48 height 23
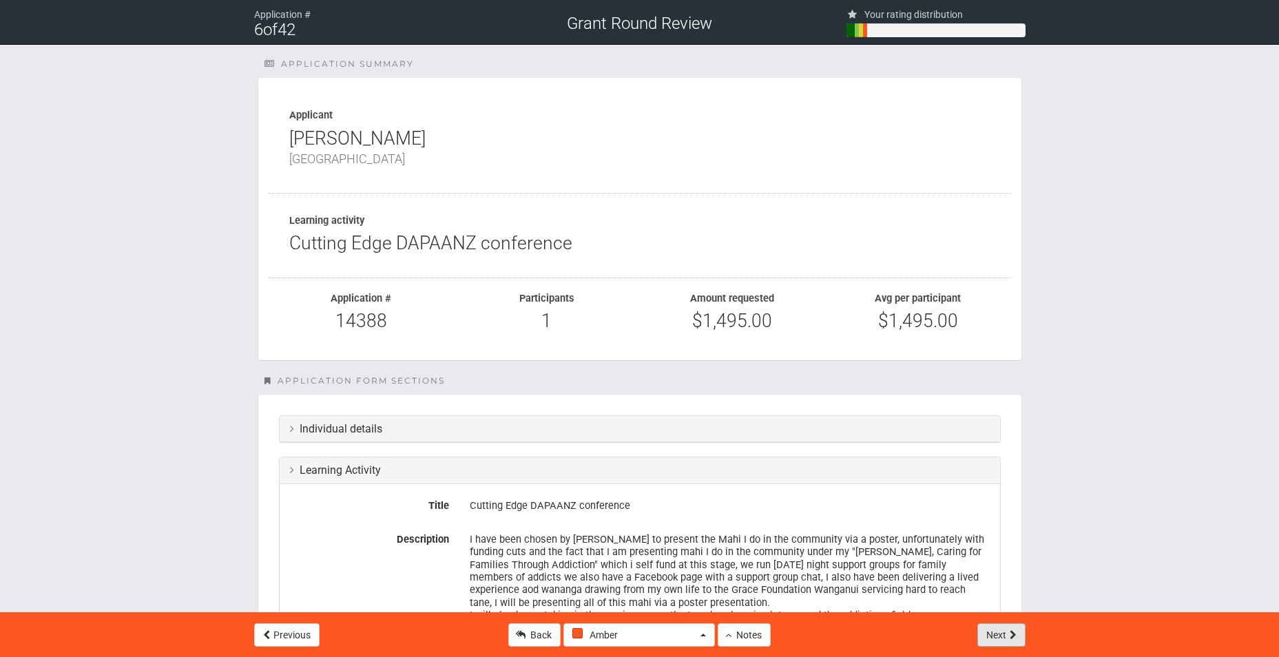
select select "-1"
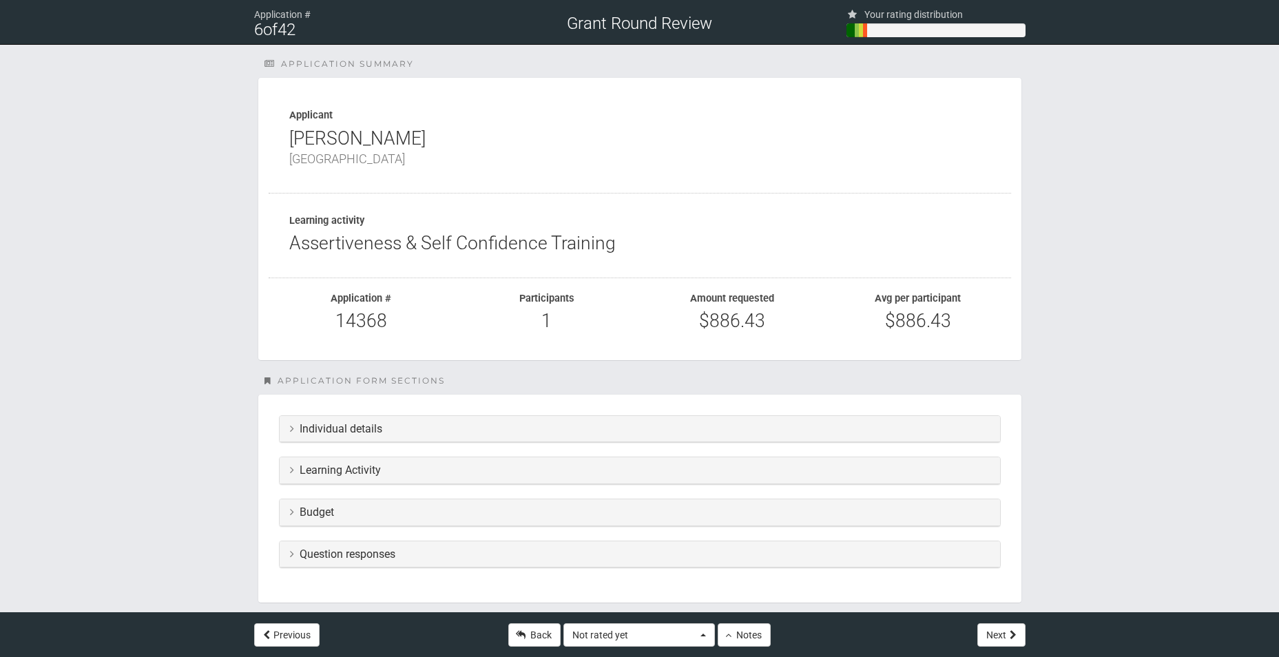
click at [578, 548] on h3 "Question responses" at bounding box center [640, 554] width 700 height 12
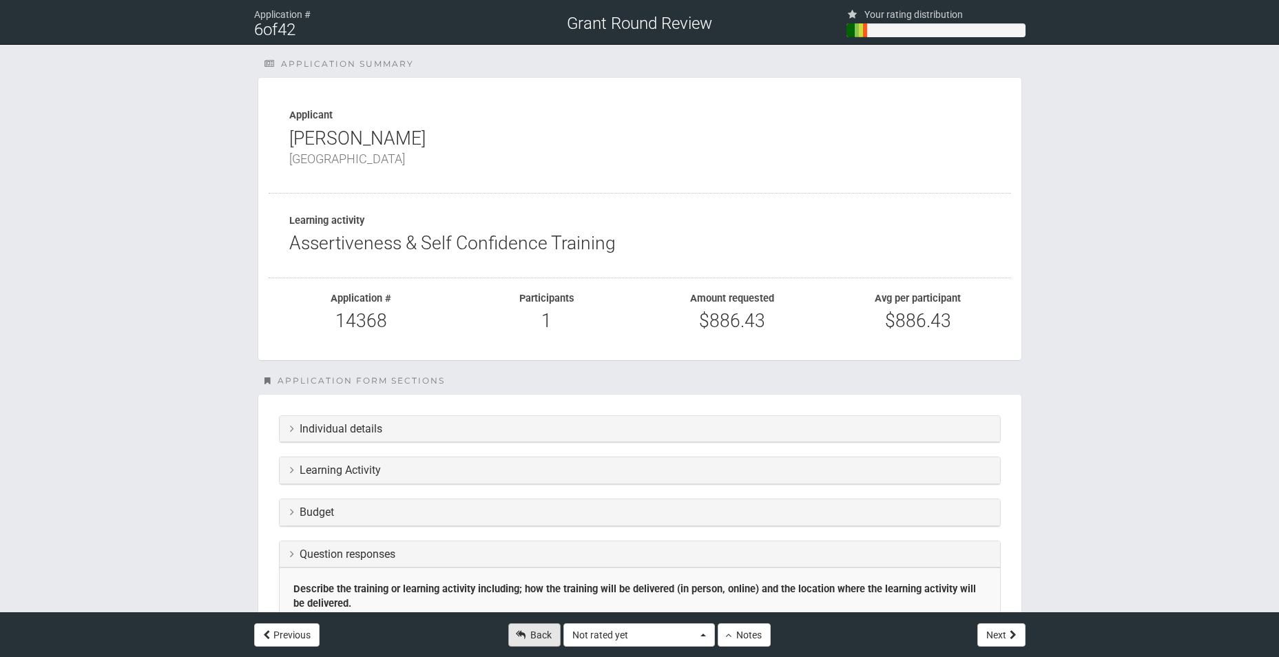
click at [528, 641] on link "Back" at bounding box center [534, 634] width 52 height 23
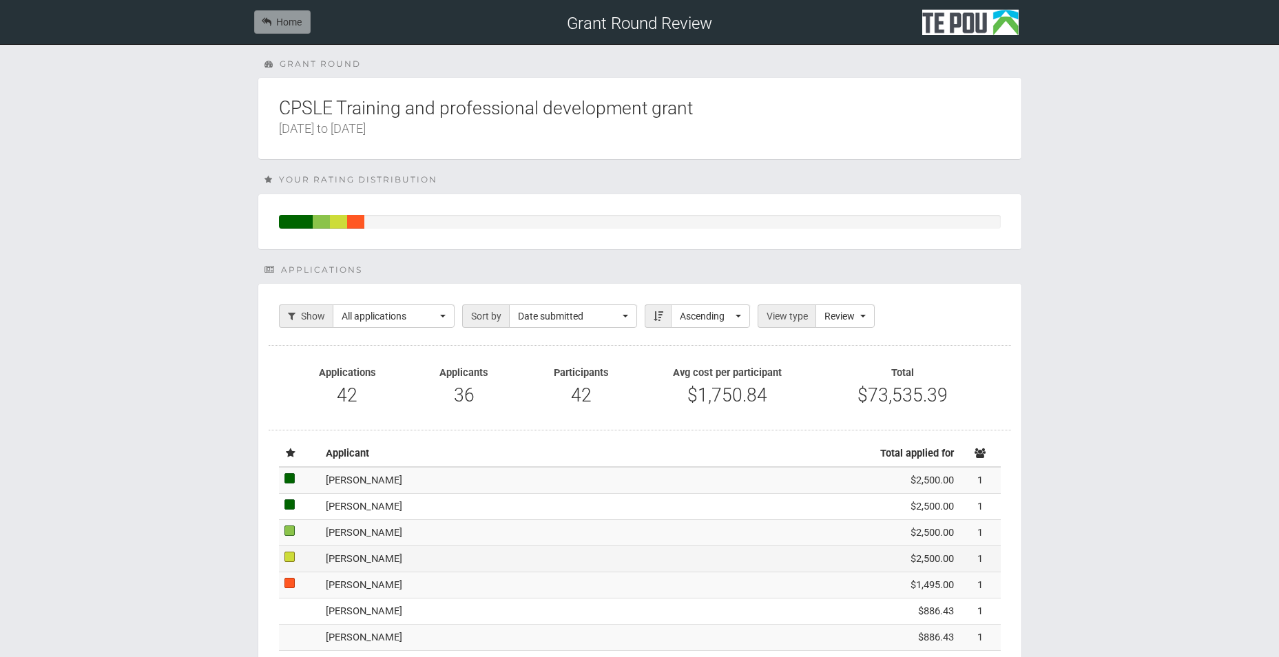
click at [367, 561] on td "[PERSON_NAME]" at bounding box center [577, 559] width 515 height 26
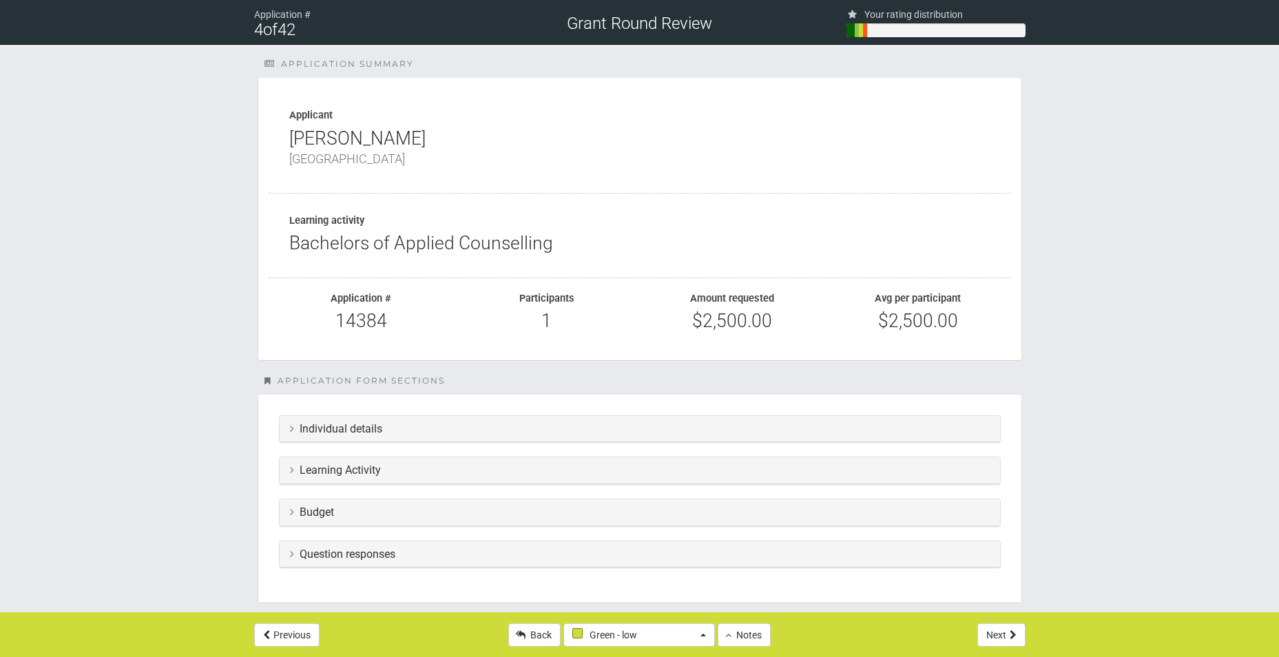
click at [392, 559] on h3 "Question responses" at bounding box center [640, 554] width 700 height 12
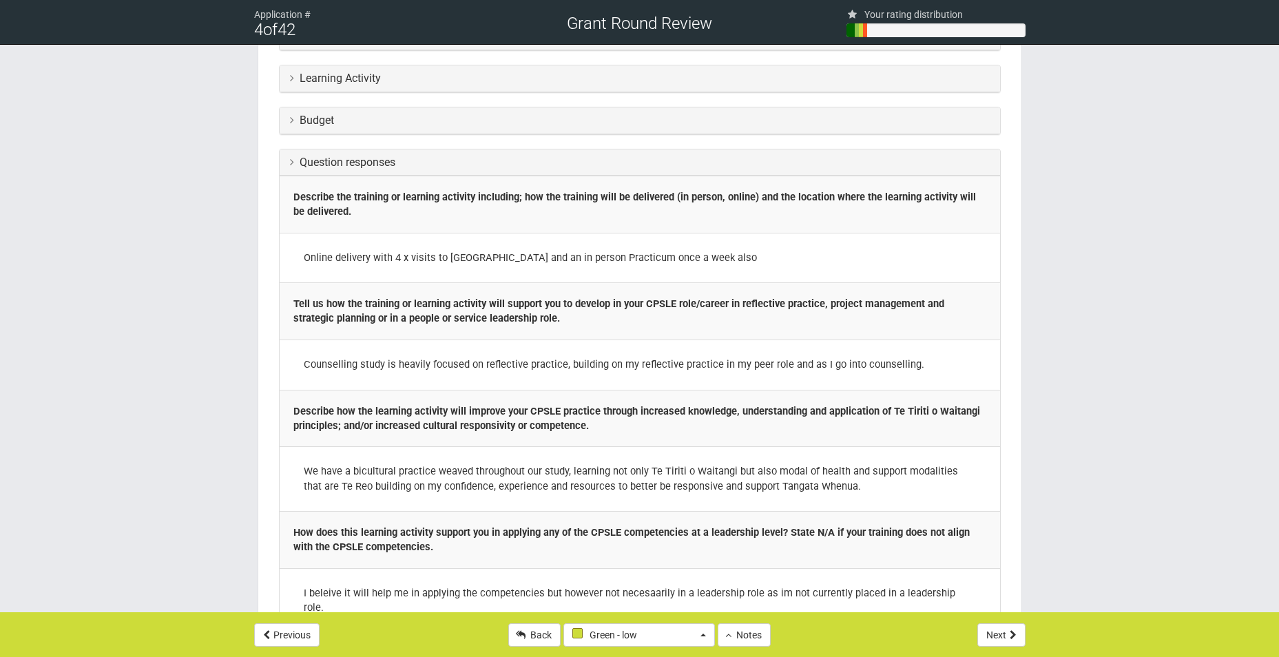
scroll to position [413, 0]
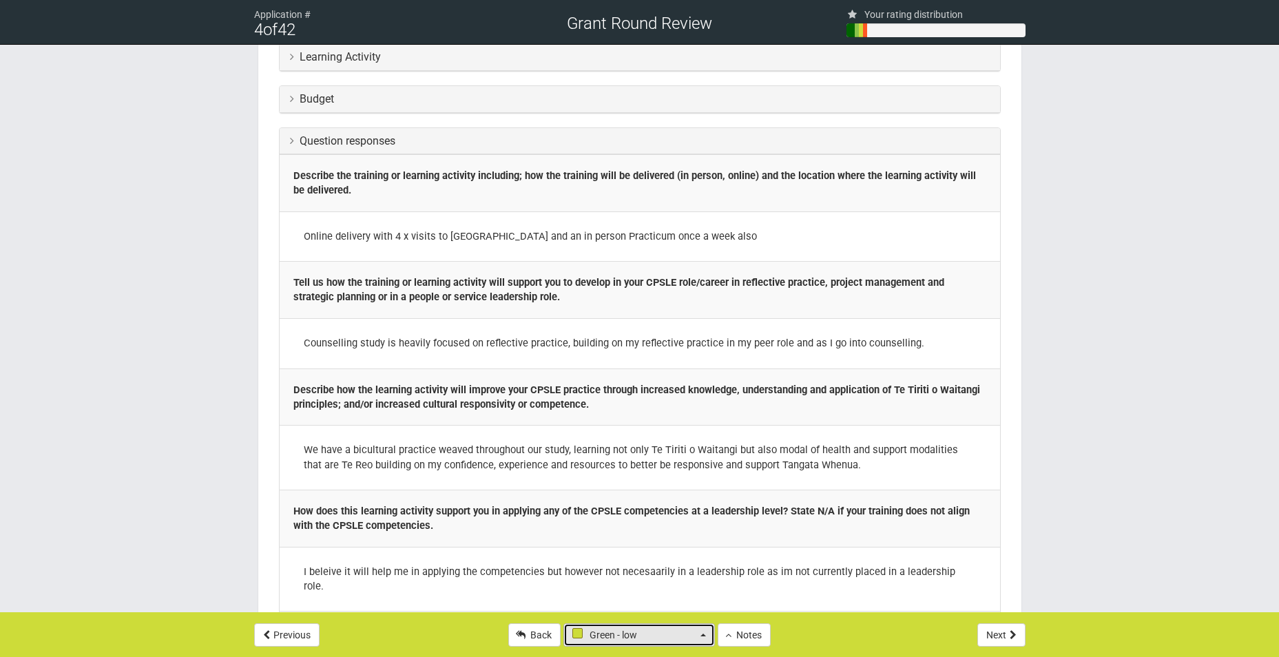
click at [701, 634] on span "button" at bounding box center [704, 635] width 6 height 3
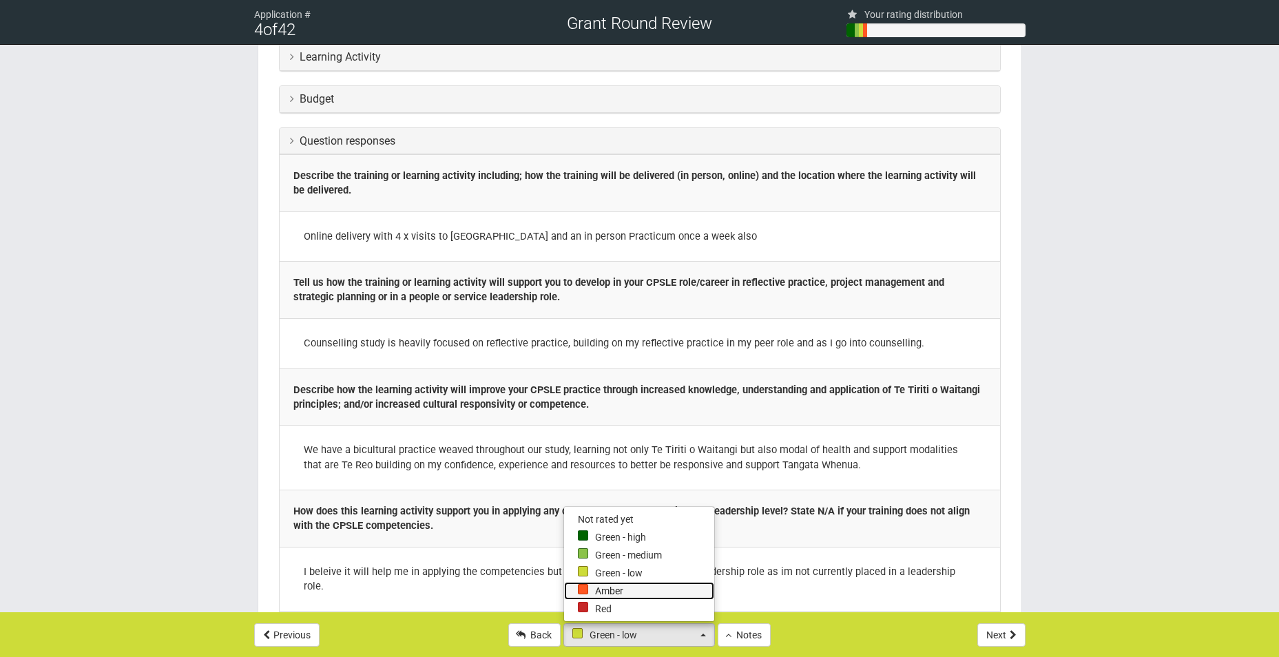
click at [644, 584] on link "Amber" at bounding box center [639, 591] width 150 height 18
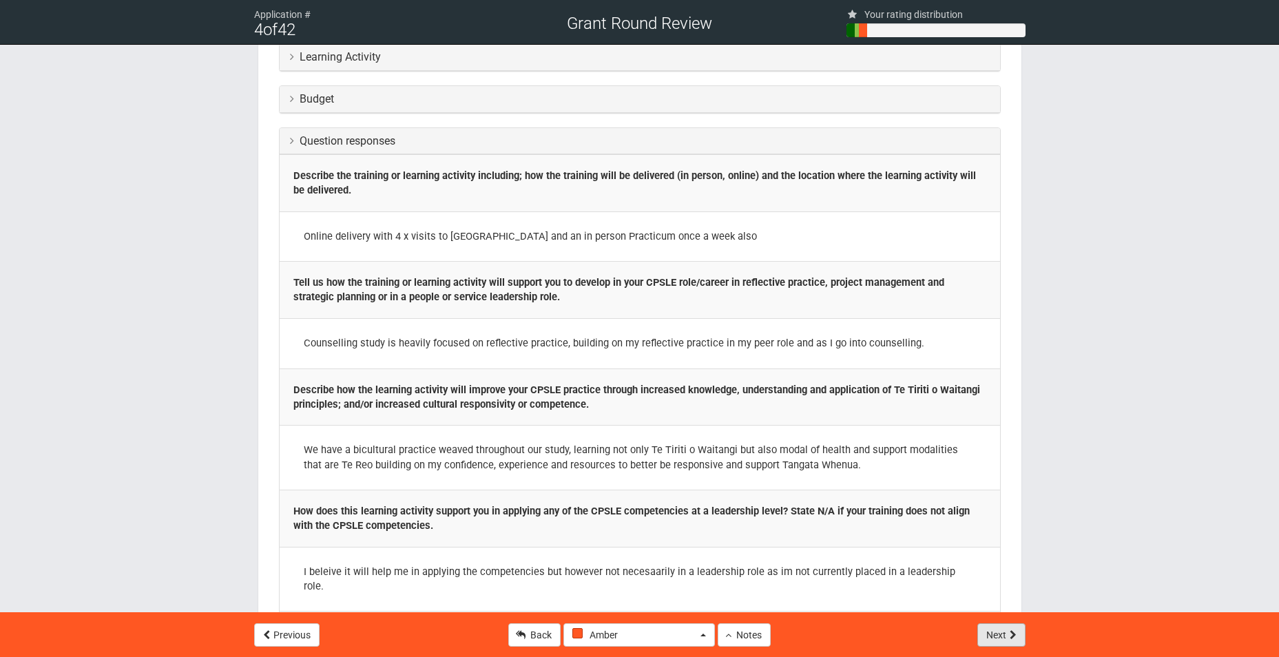
click at [1016, 639] on icon at bounding box center [1013, 635] width 7 height 10
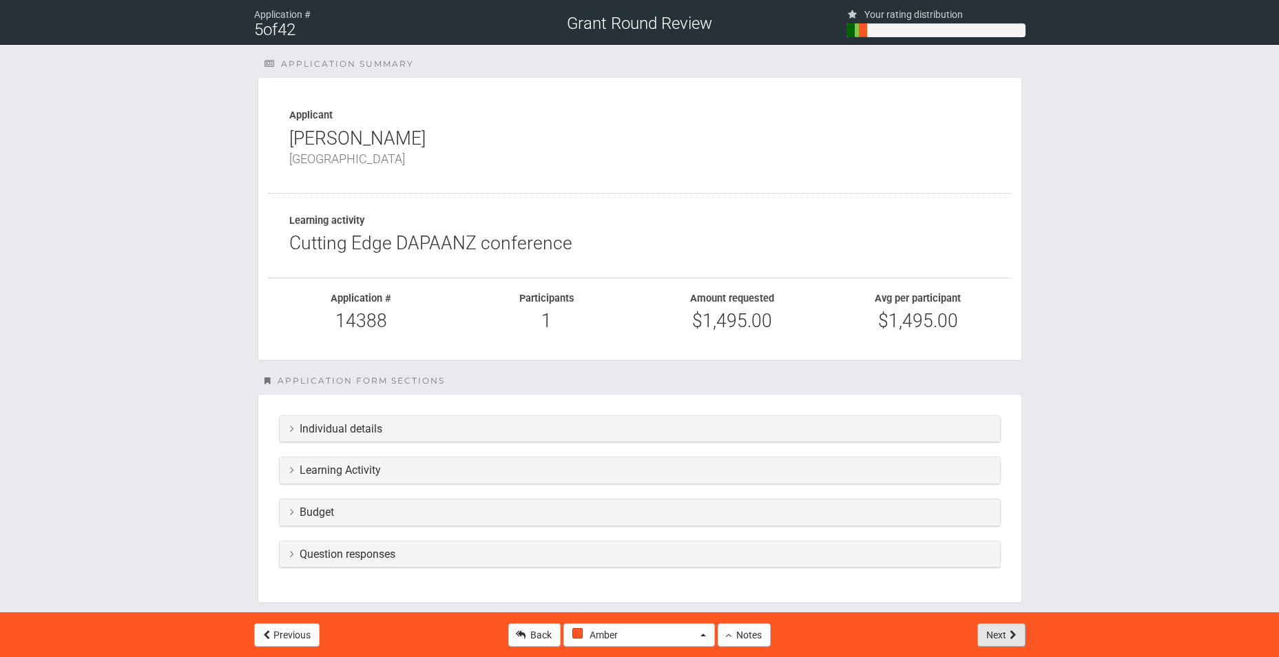
click at [1016, 639] on icon at bounding box center [1013, 635] width 7 height 10
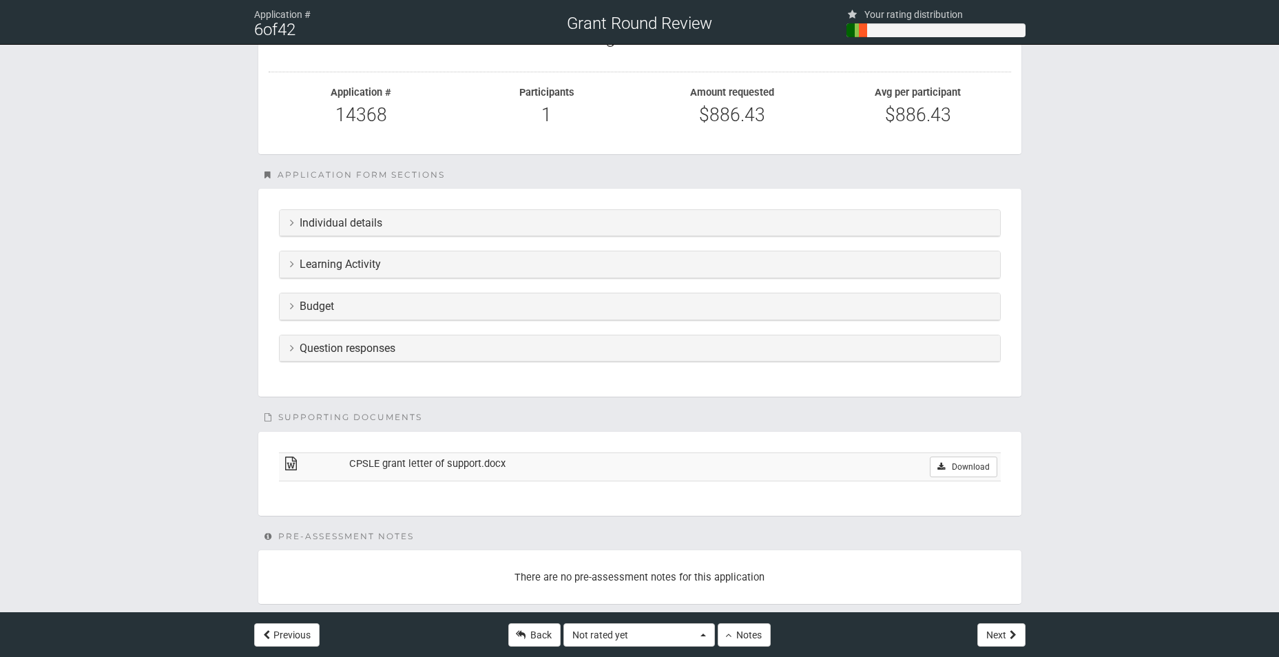
scroll to position [207, 0]
click at [468, 263] on h3 "Learning Activity" at bounding box center [640, 264] width 700 height 12
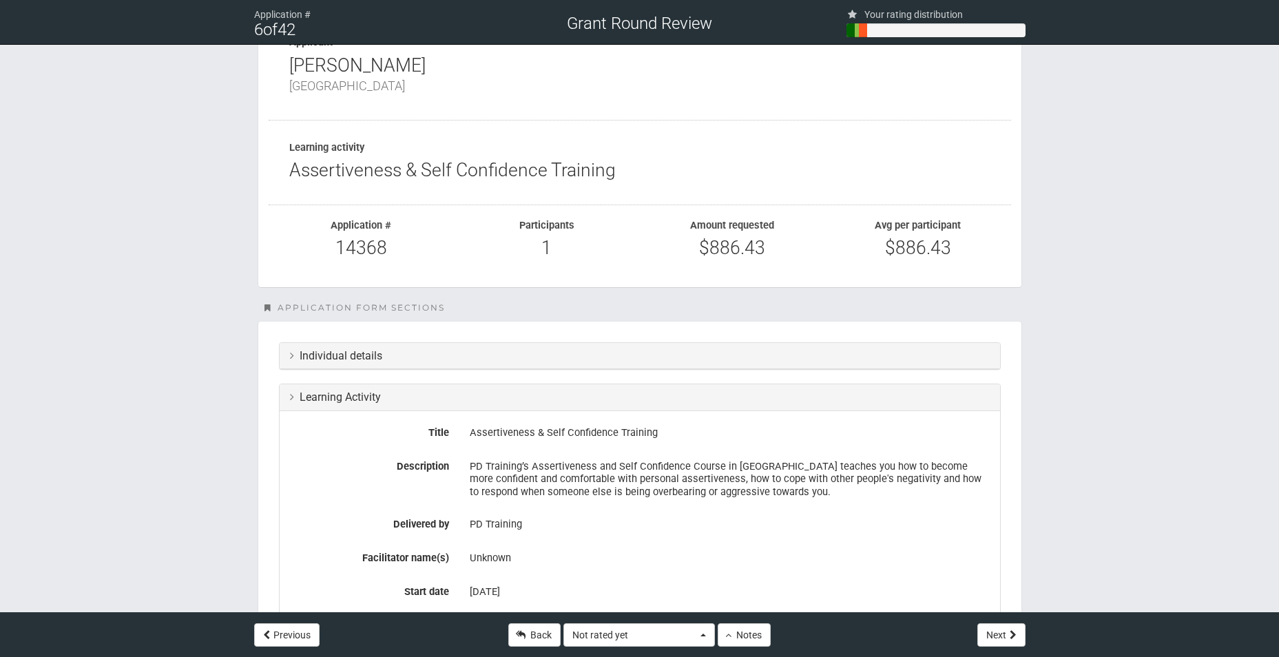
scroll to position [138, 0]
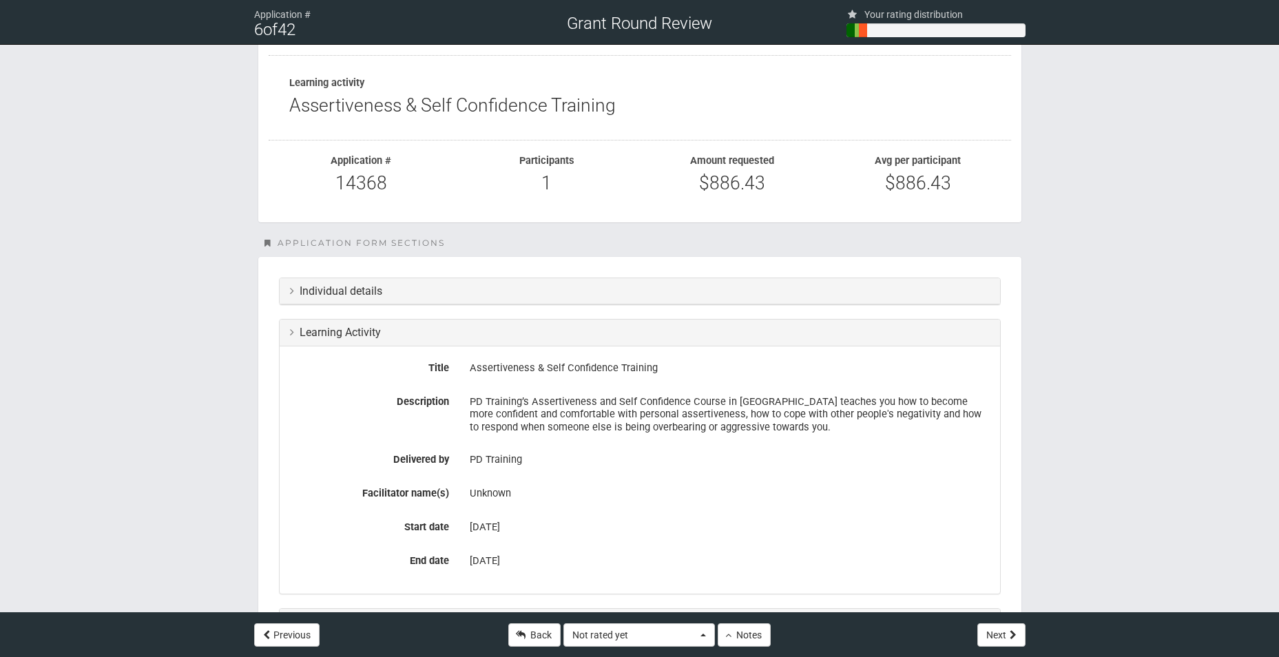
click at [601, 535] on div "9 Feb 2026" at bounding box center [730, 527] width 520 height 23
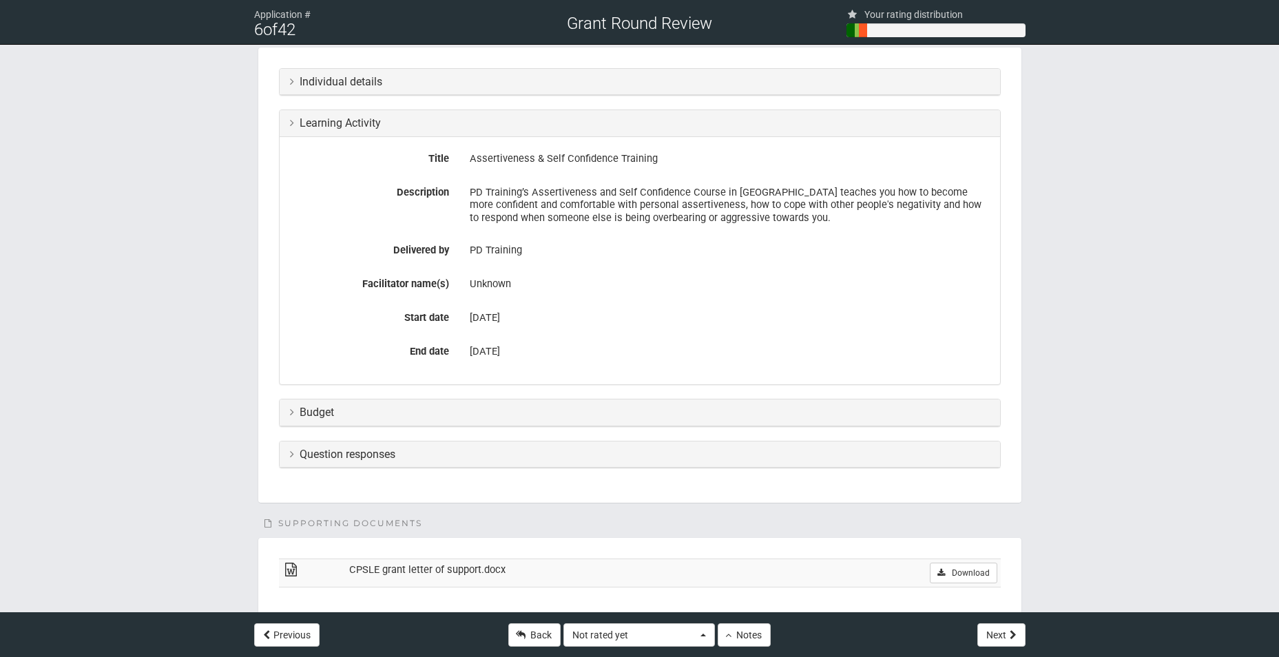
scroll to position [338, 0]
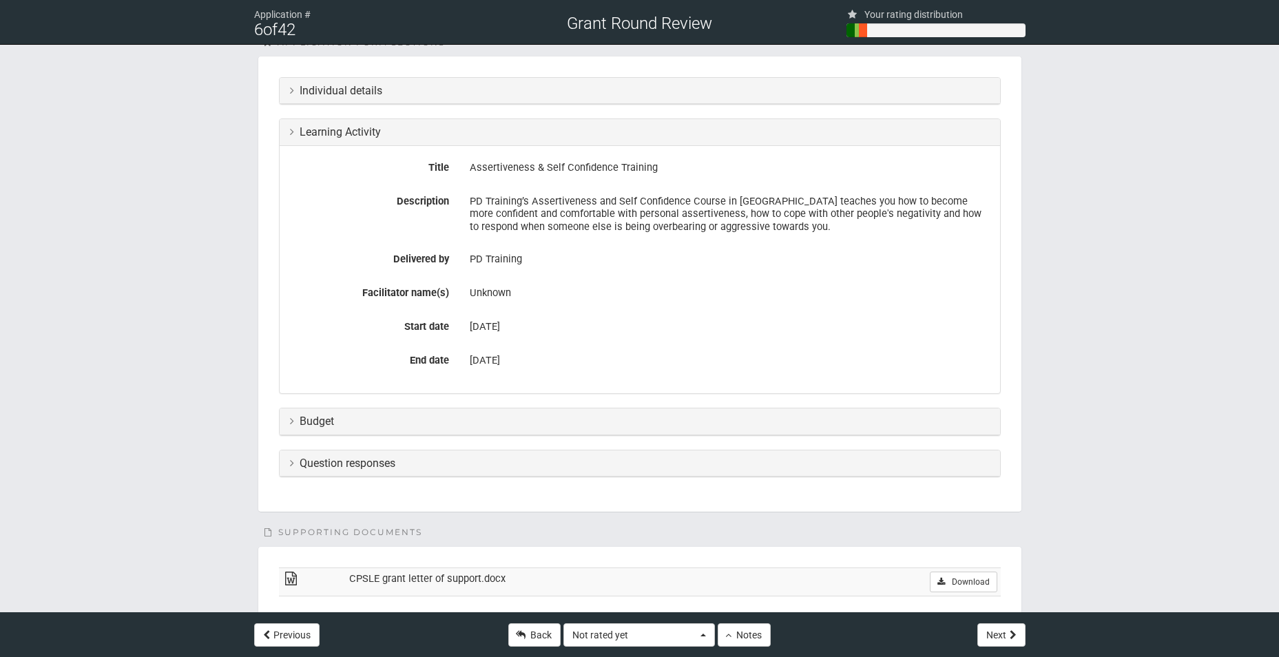
click at [497, 429] on div "Budget" at bounding box center [640, 422] width 721 height 27
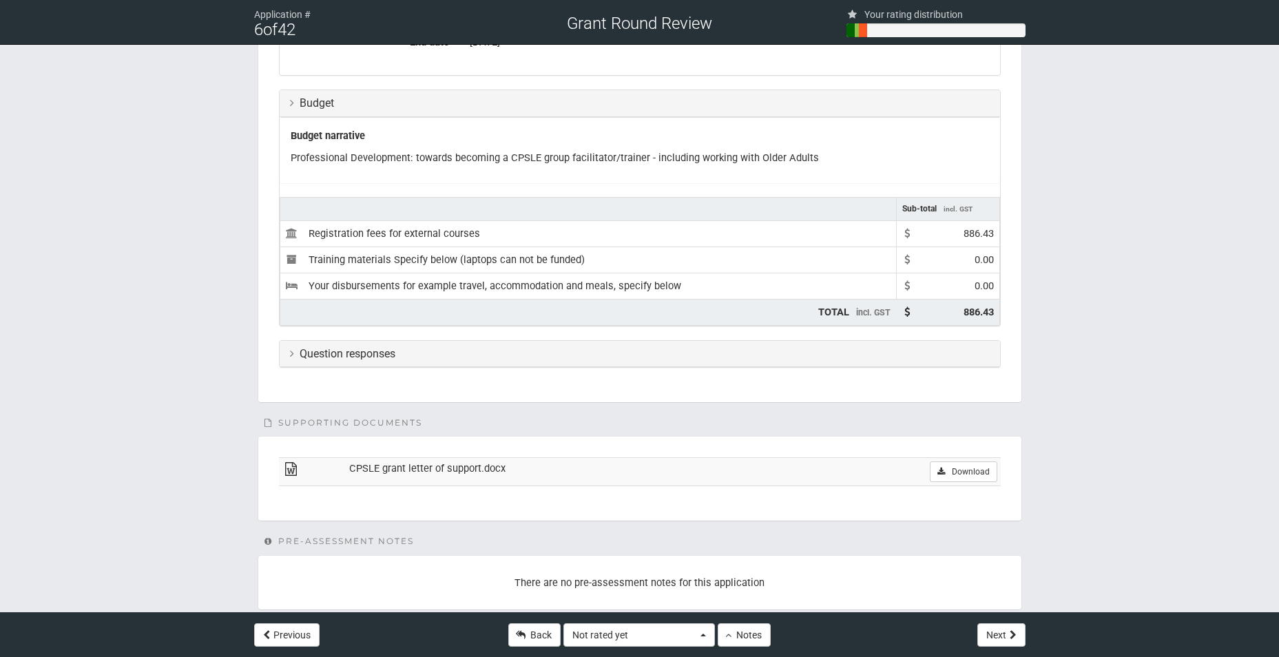
scroll to position [683, 0]
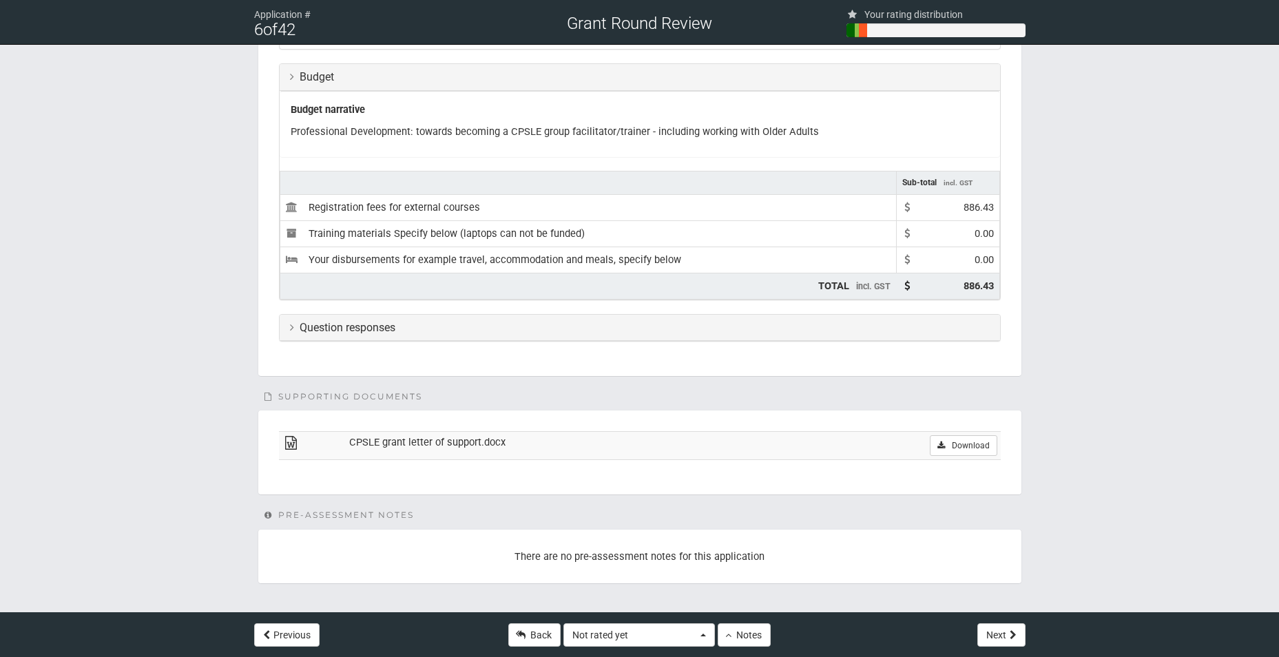
click at [470, 322] on h3 "Question responses" at bounding box center [640, 328] width 700 height 12
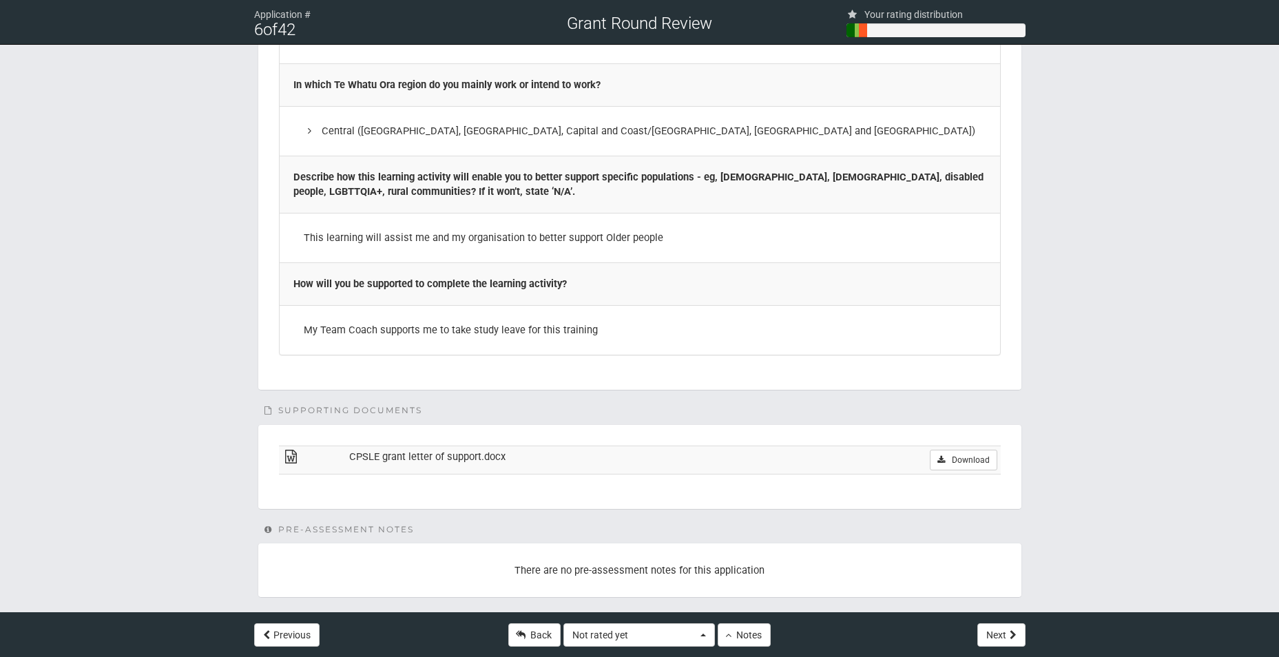
scroll to position [1968, 0]
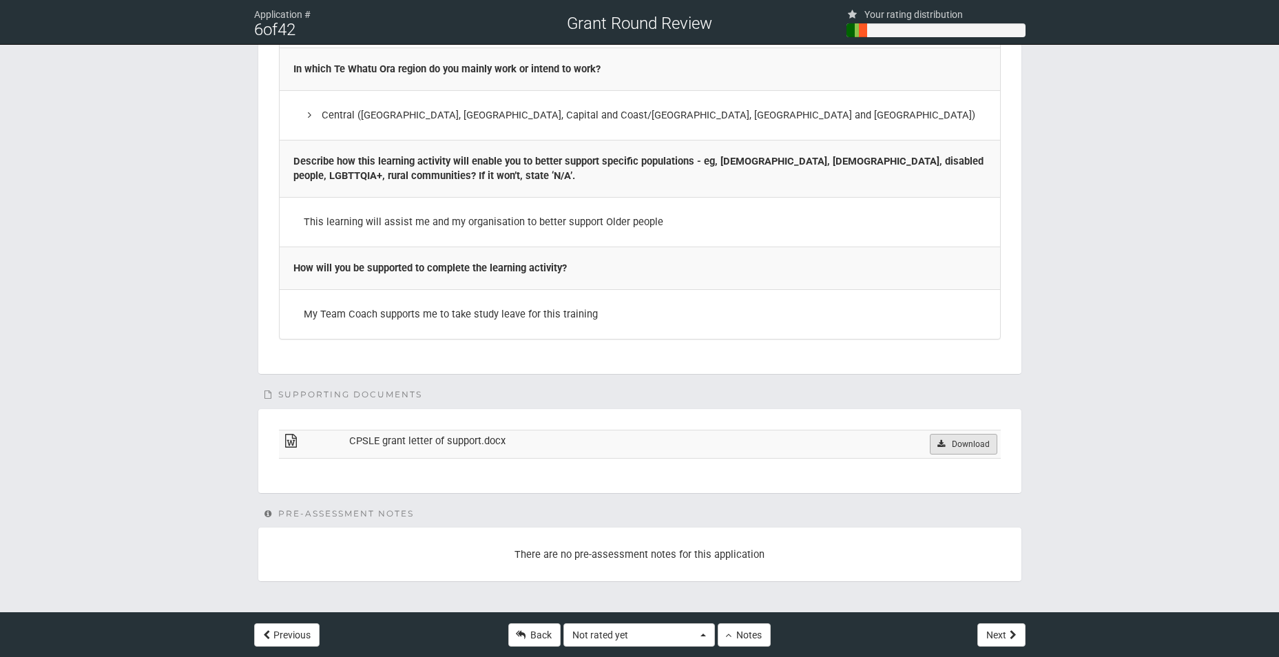
click at [956, 441] on link "Download" at bounding box center [963, 444] width 67 height 21
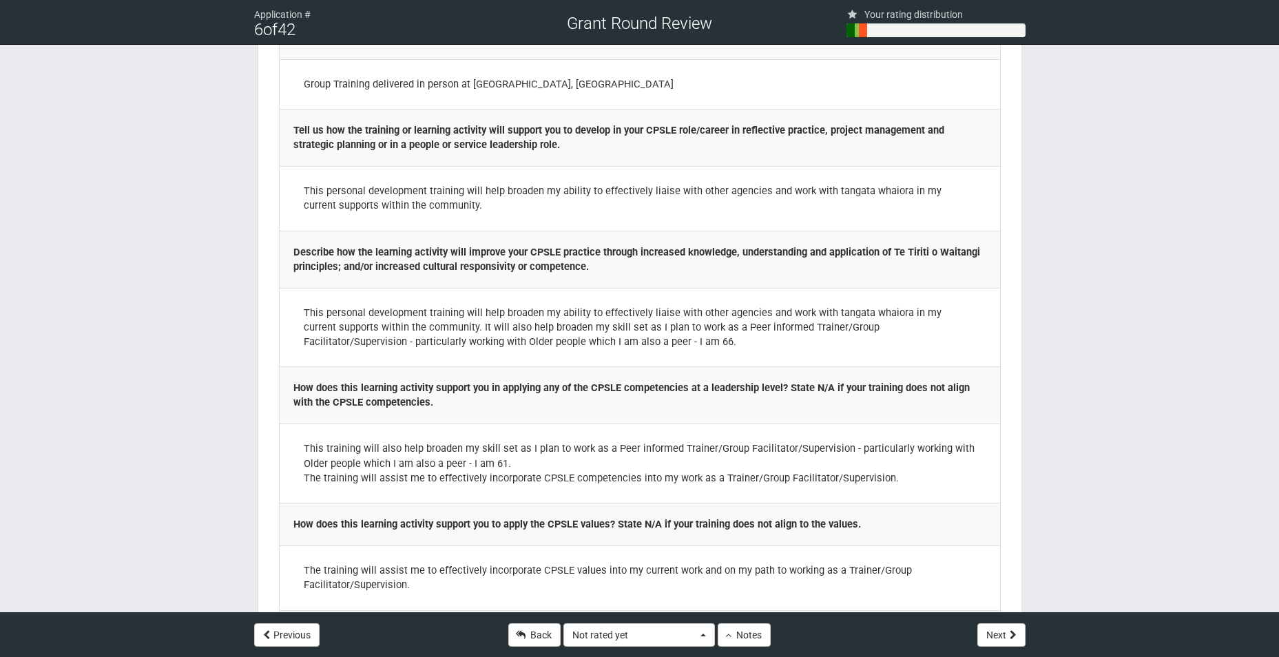
scroll to position [1033, 0]
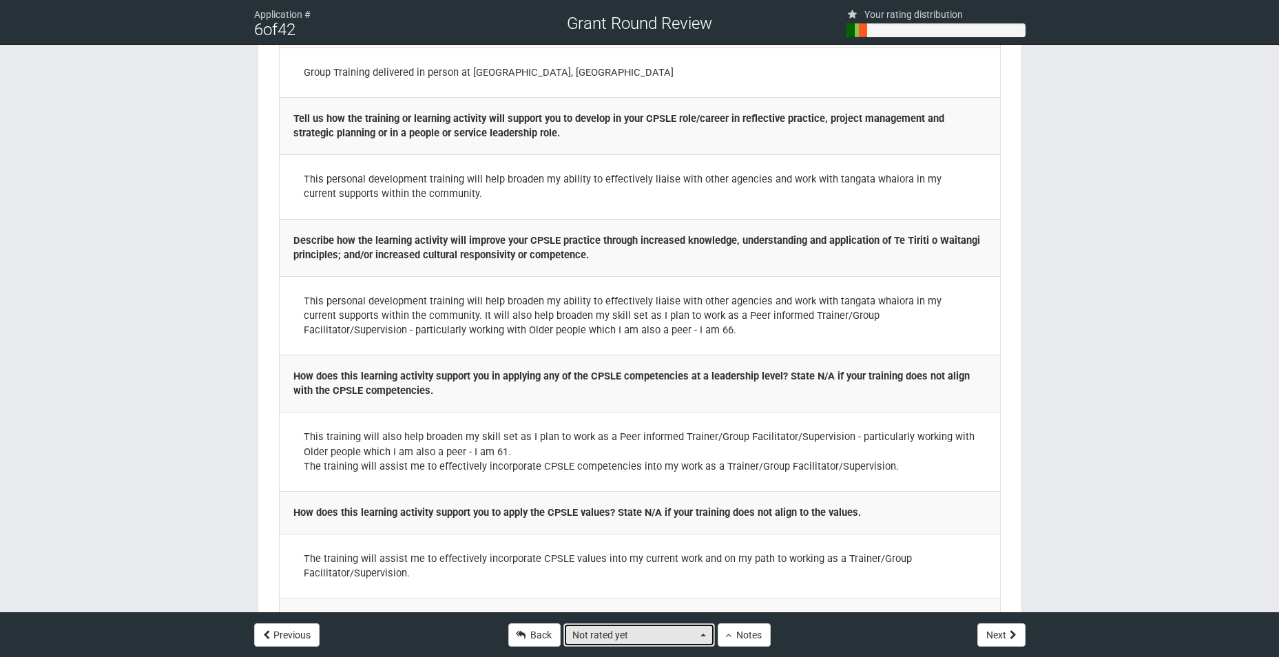
click at [703, 637] on button "Not rated yet" at bounding box center [640, 634] width 152 height 23
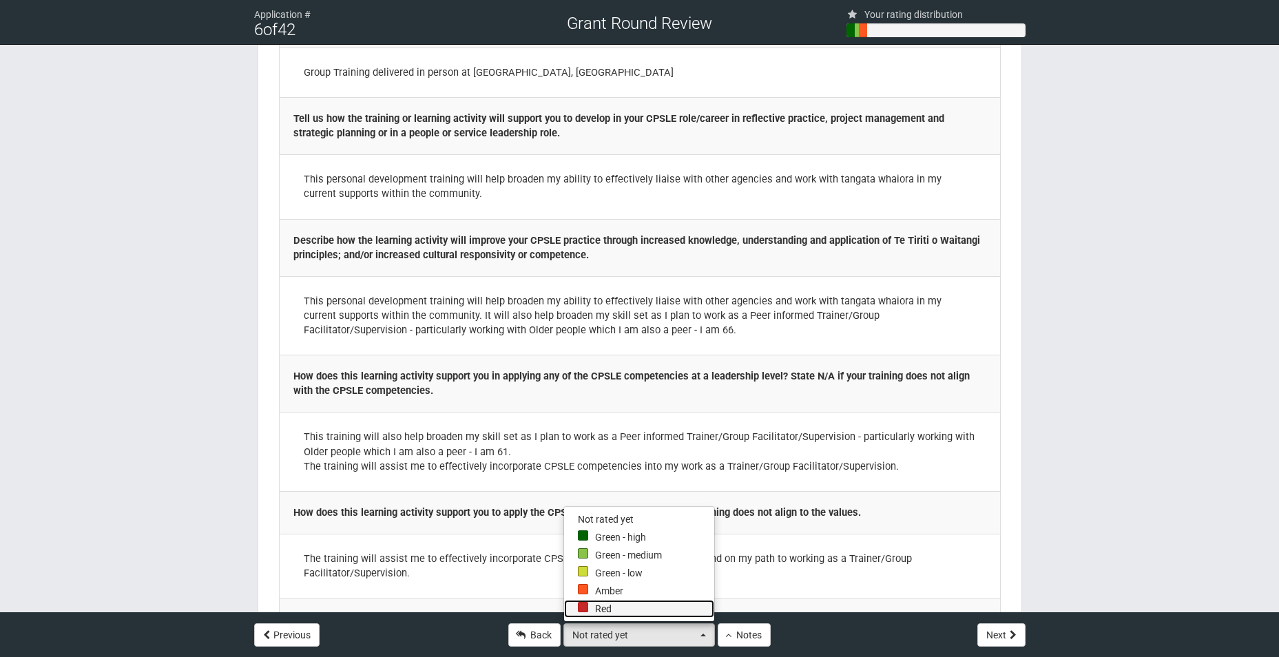
click at [654, 610] on link "Red" at bounding box center [639, 609] width 150 height 18
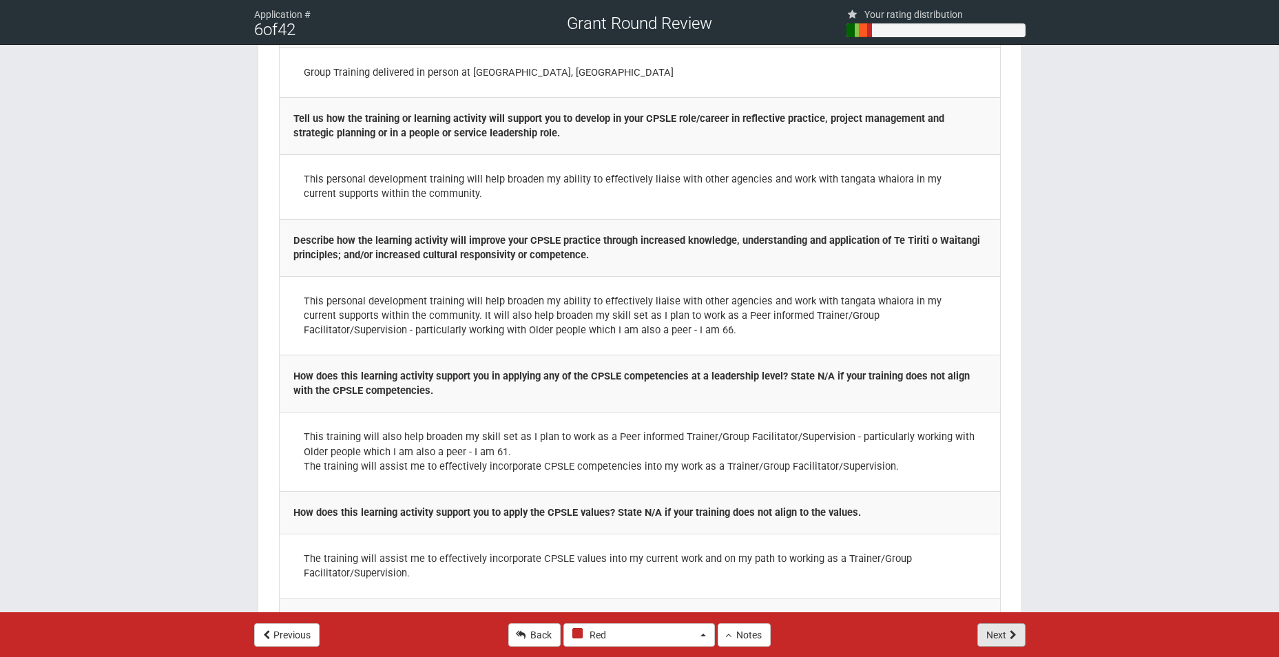
click at [981, 634] on button "Next" at bounding box center [1002, 634] width 48 height 23
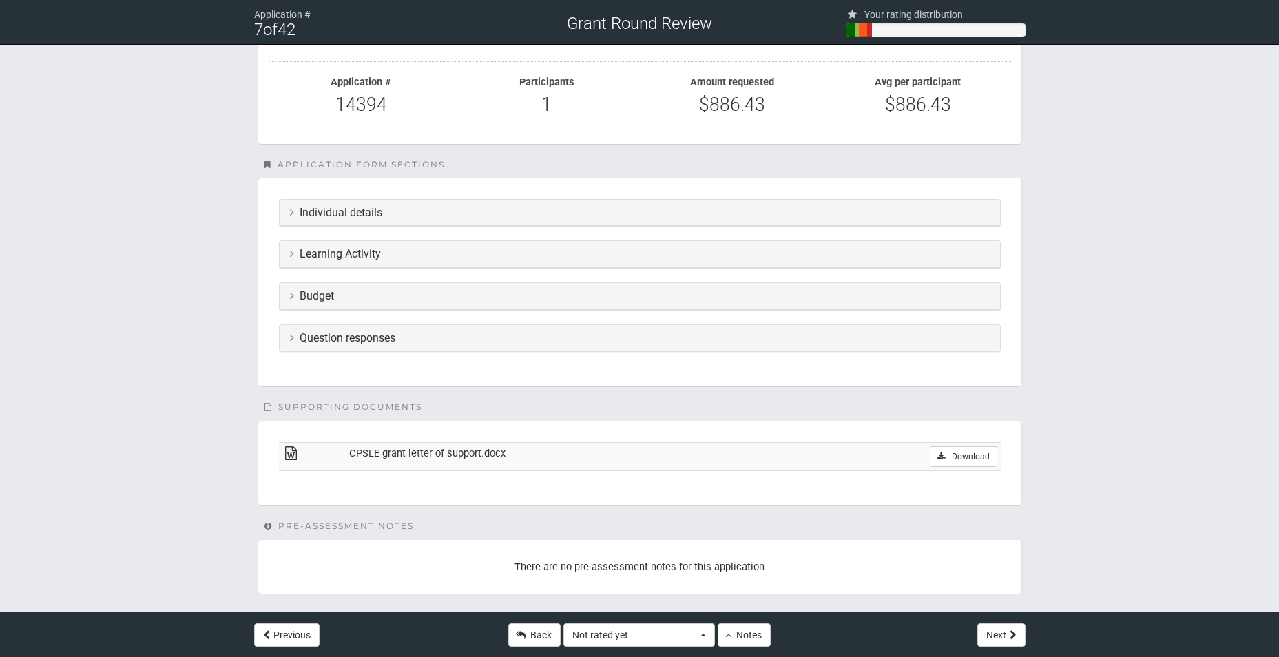
scroll to position [229, 0]
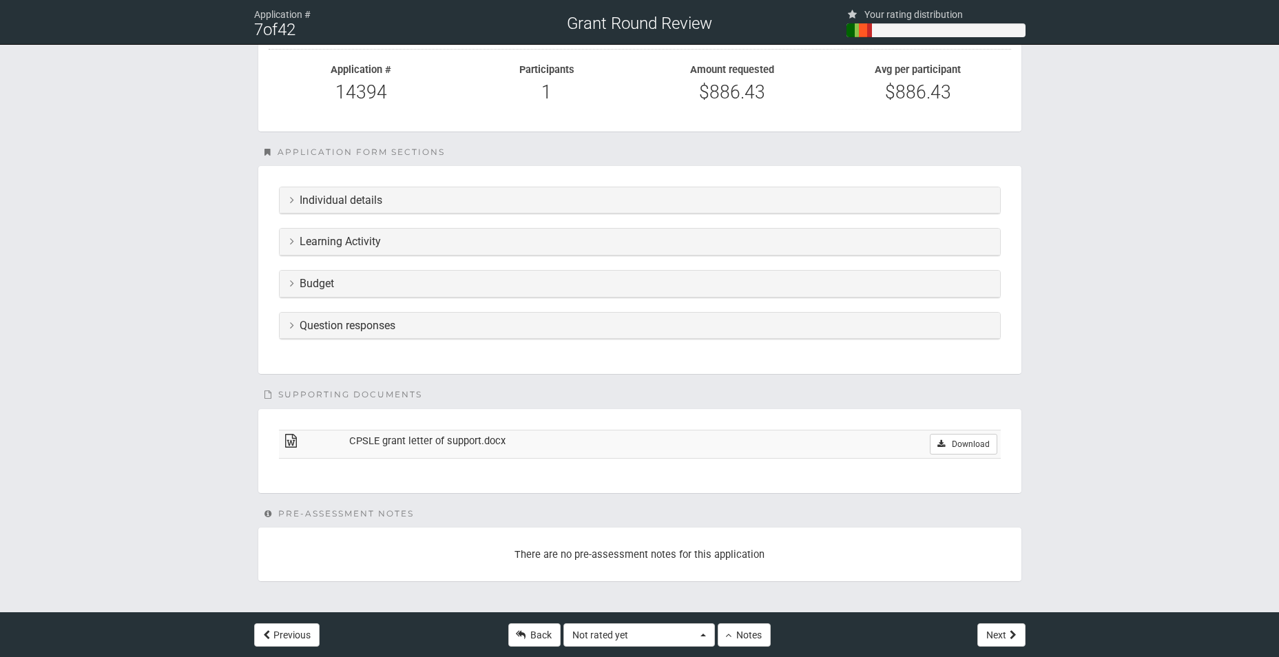
click at [560, 333] on div "Question responses" at bounding box center [640, 326] width 721 height 27
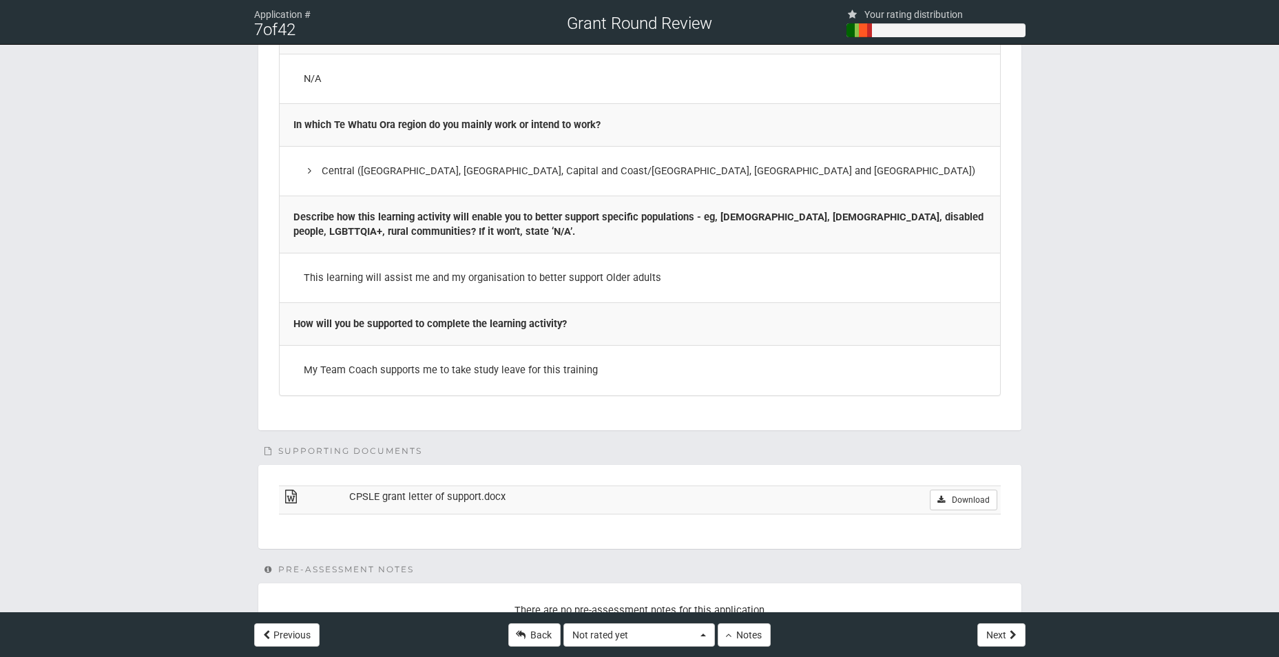
scroll to position [1469, 0]
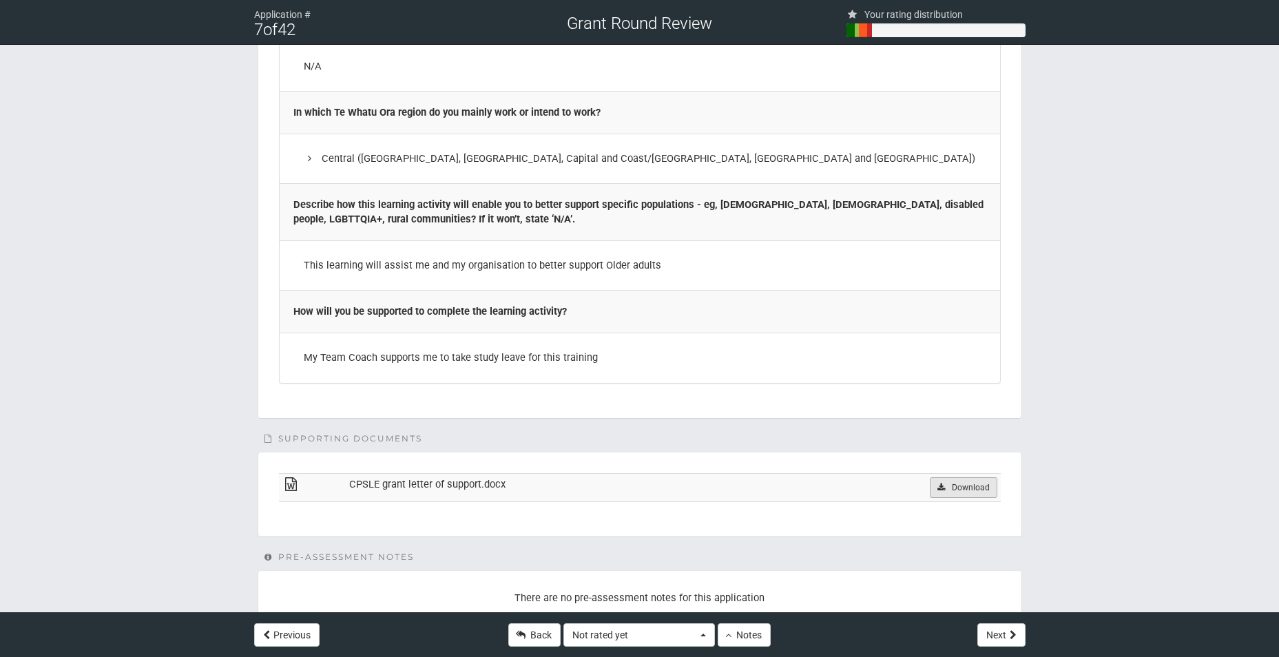
click at [952, 489] on link "Download" at bounding box center [963, 487] width 67 height 21
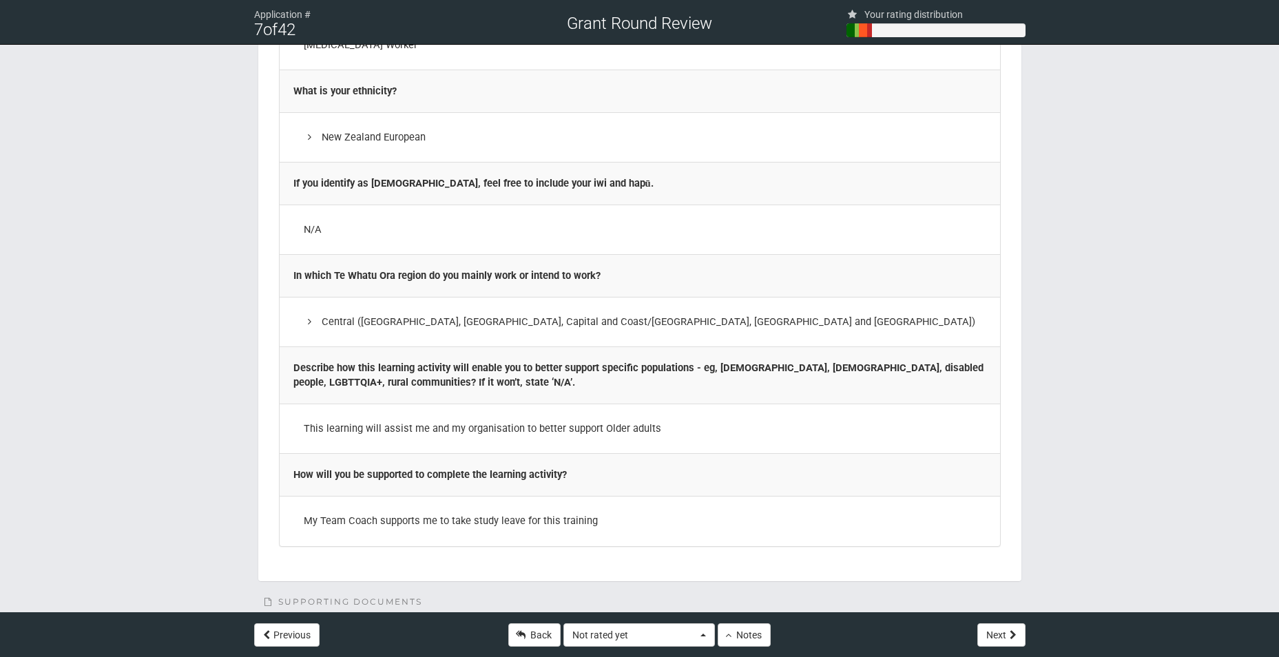
scroll to position [1237, 0]
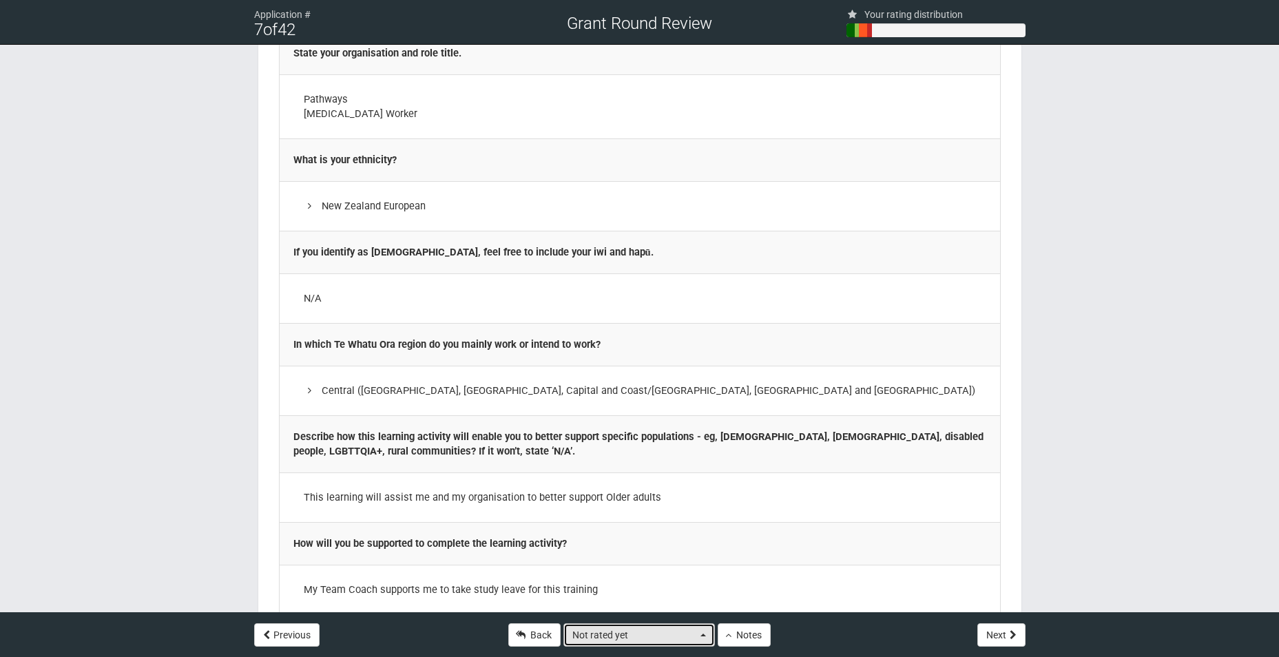
click at [703, 636] on span "button" at bounding box center [704, 635] width 6 height 3
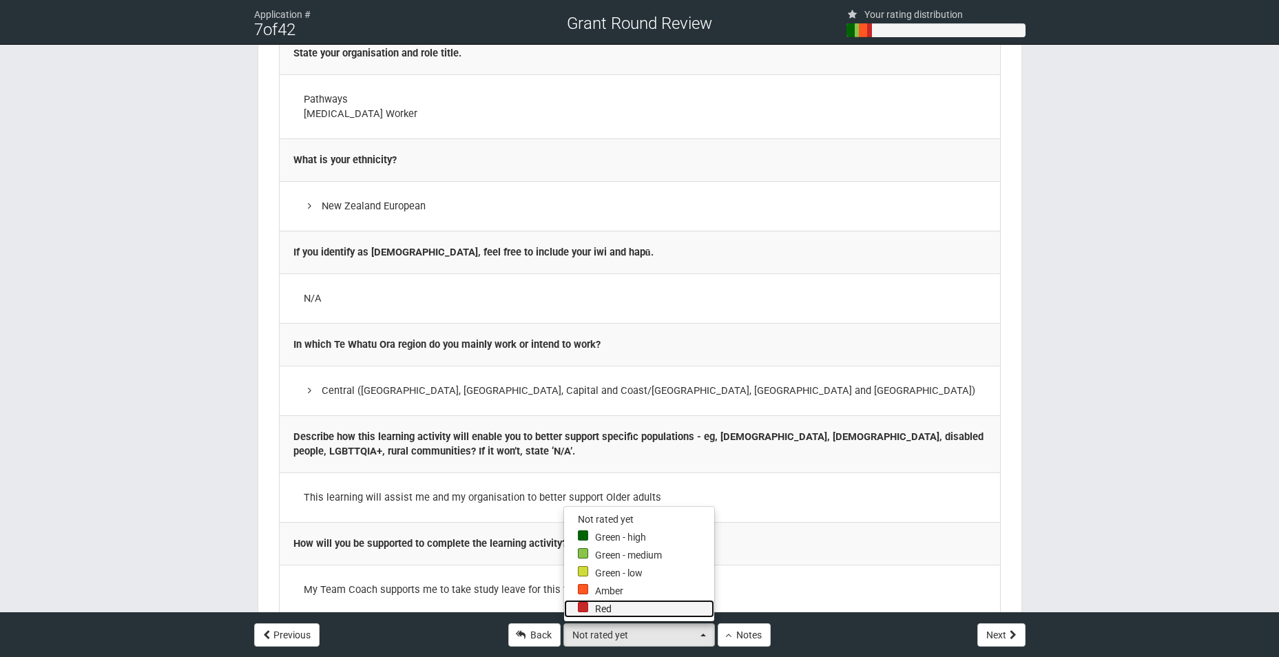
click at [645, 608] on link "Red" at bounding box center [639, 609] width 150 height 18
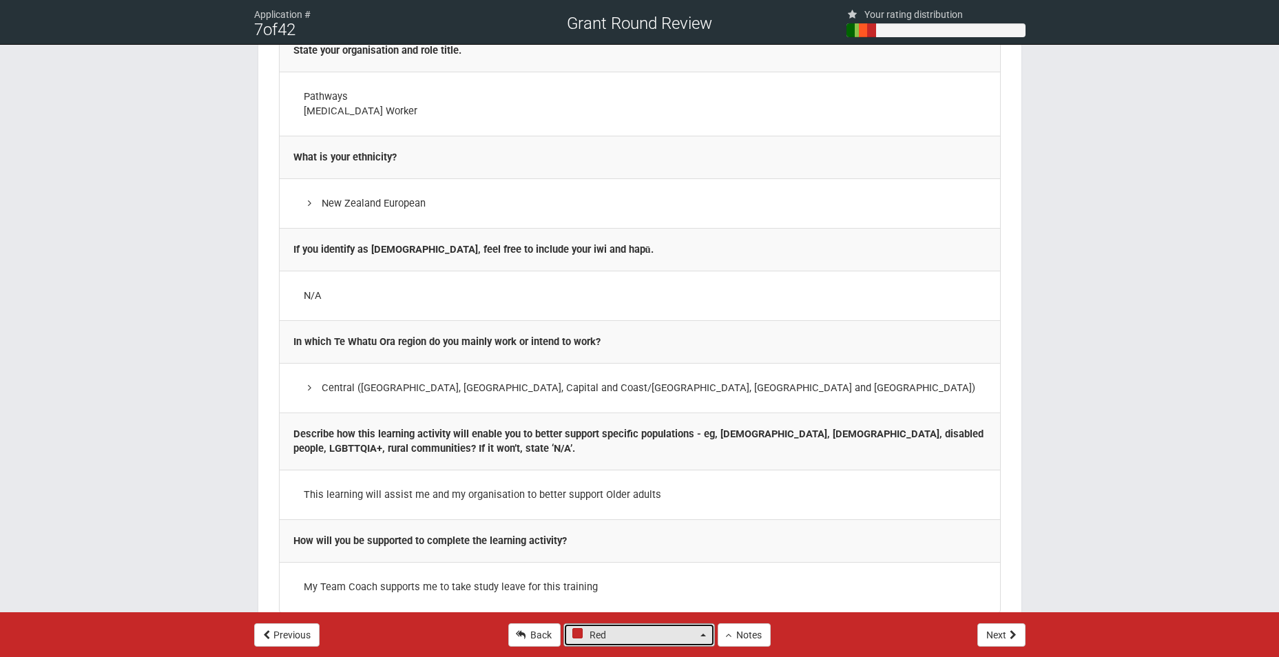
scroll to position [1512, 0]
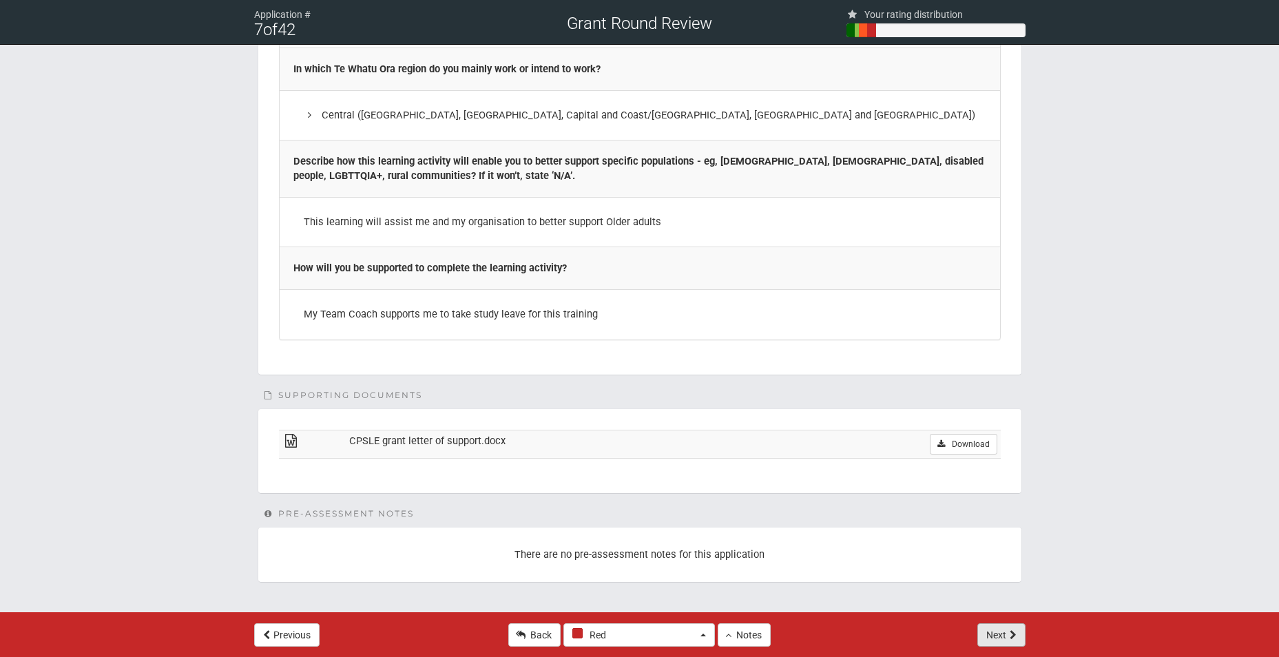
click at [991, 639] on button "Next" at bounding box center [1002, 634] width 48 height 23
select select "-1"
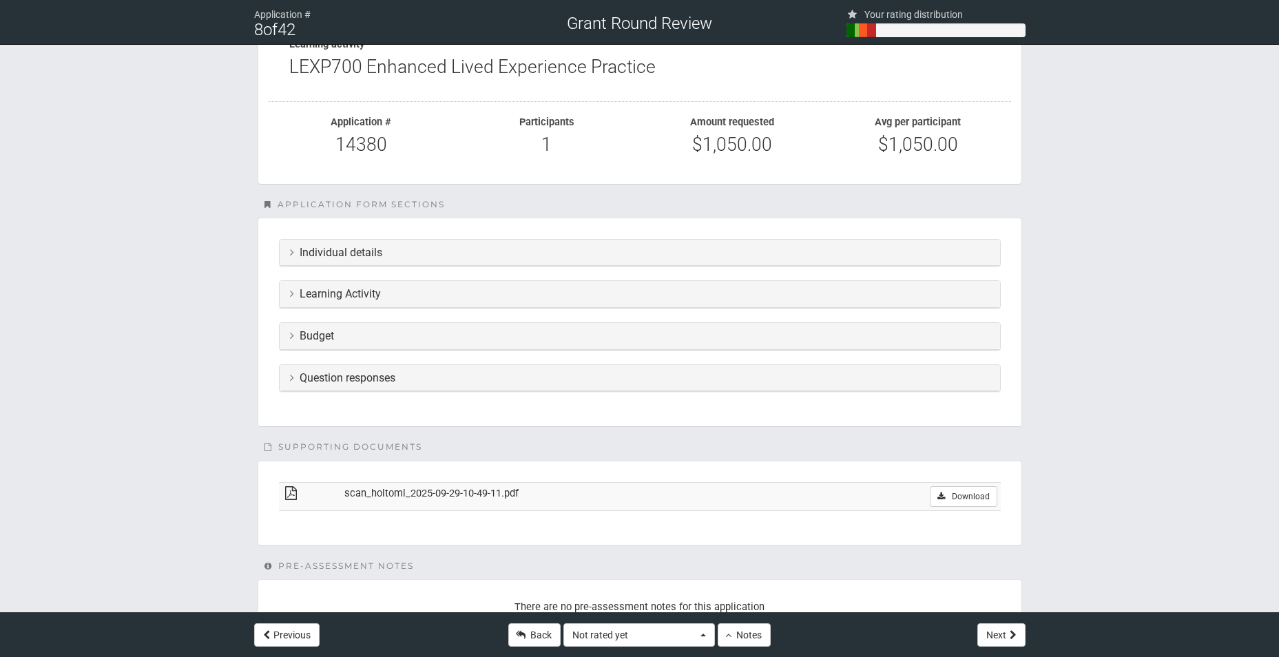
scroll to position [229, 0]
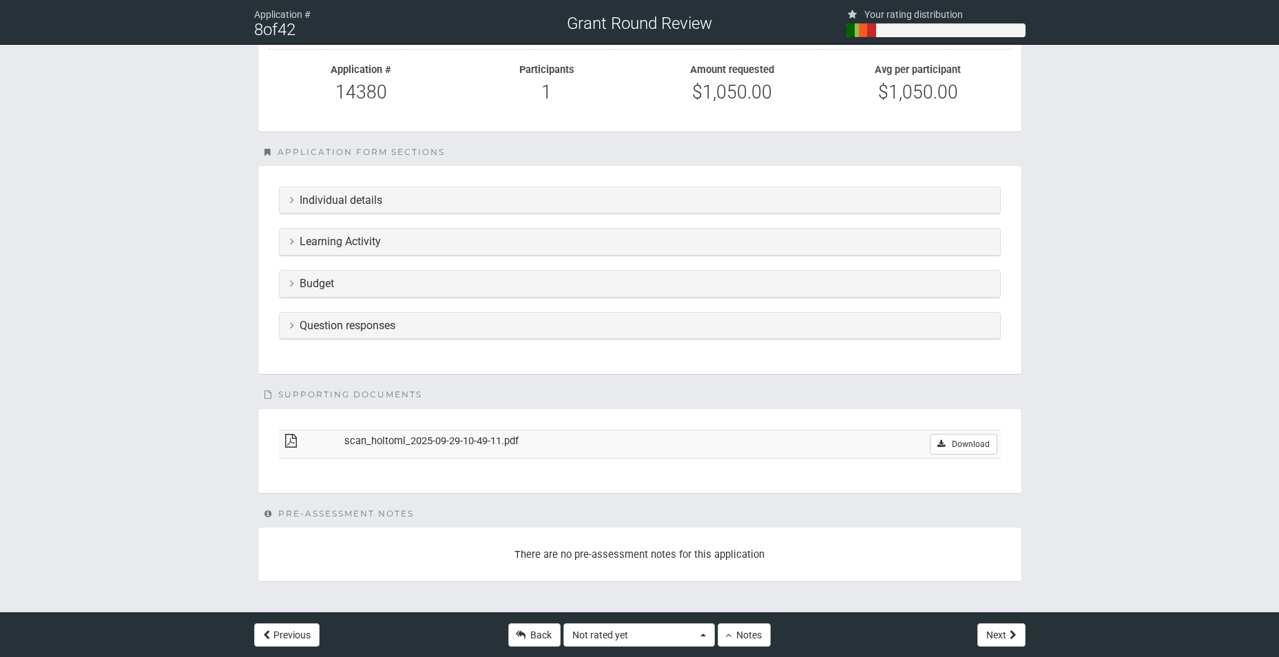
click at [473, 329] on h3 "Question responses" at bounding box center [640, 326] width 700 height 12
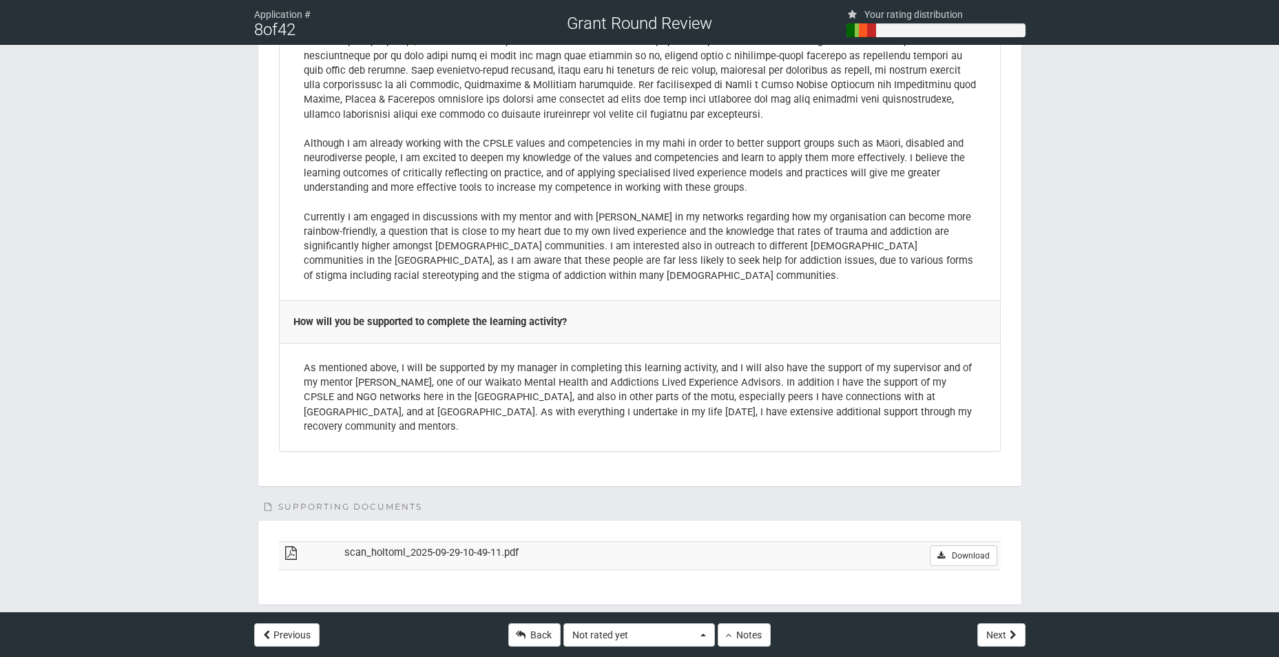
scroll to position [2772, 0]
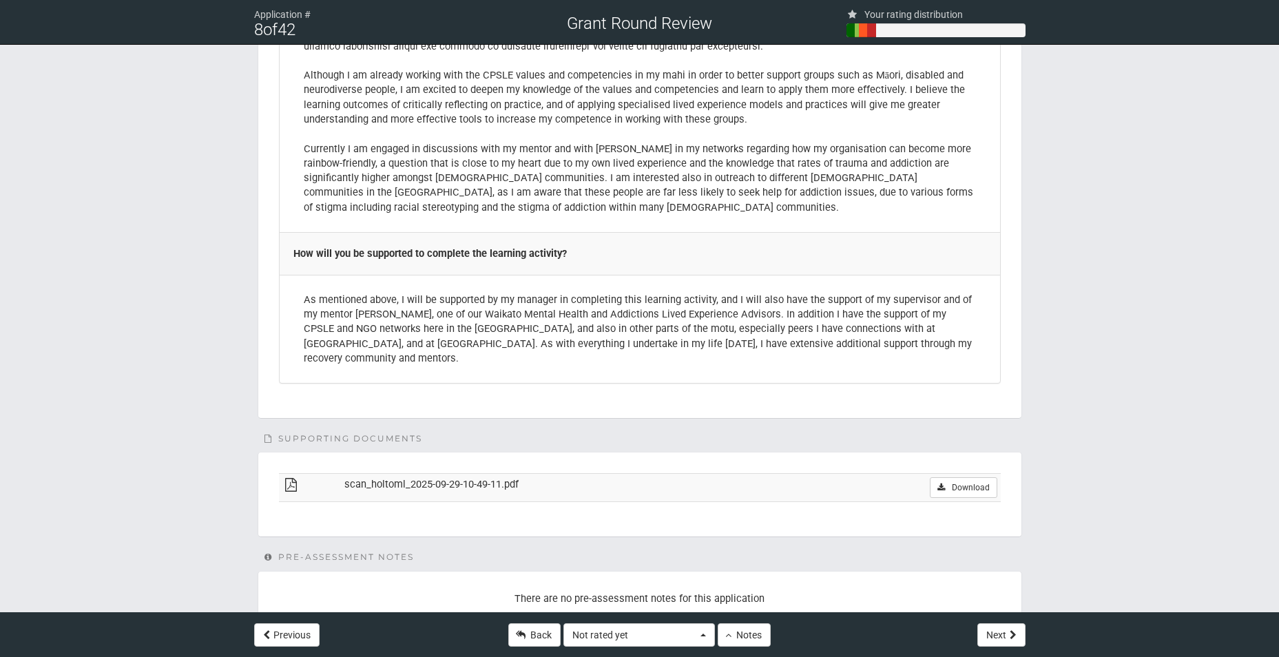
click at [629, 474] on td "scan_holtoml_2025-09-29-10-49-11.pdf" at bounding box center [575, 488] width 468 height 28
click at [962, 477] on link "Download" at bounding box center [963, 487] width 67 height 21
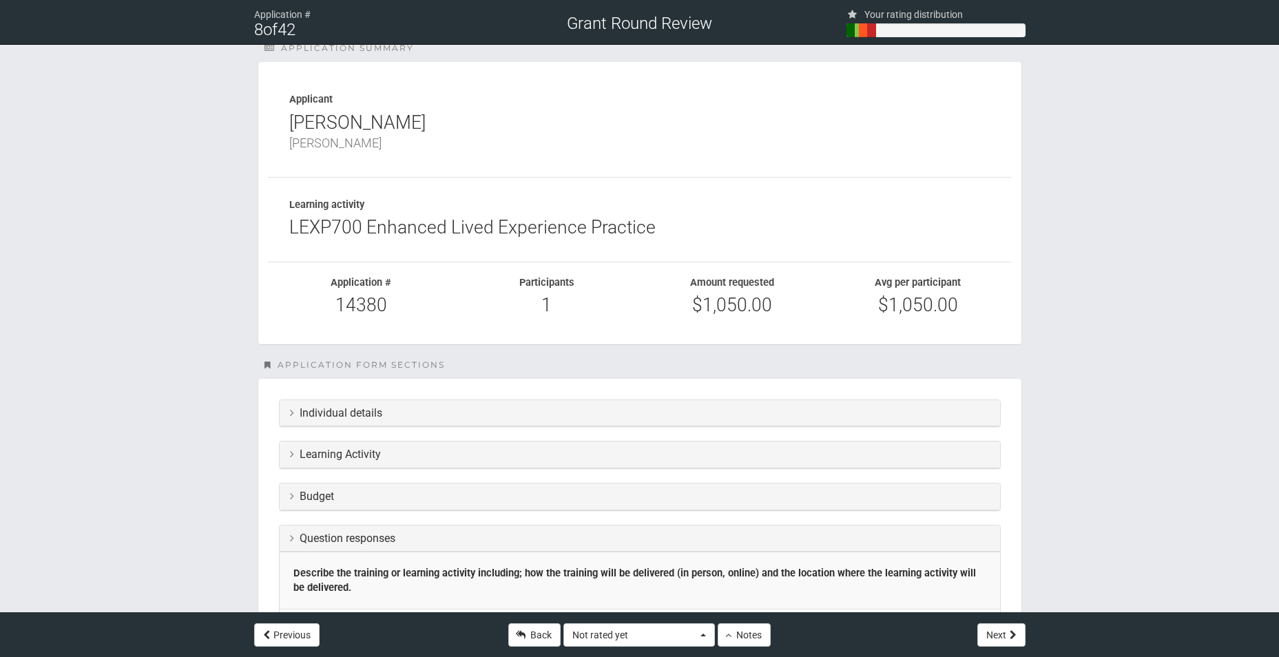
scroll to position [0, 0]
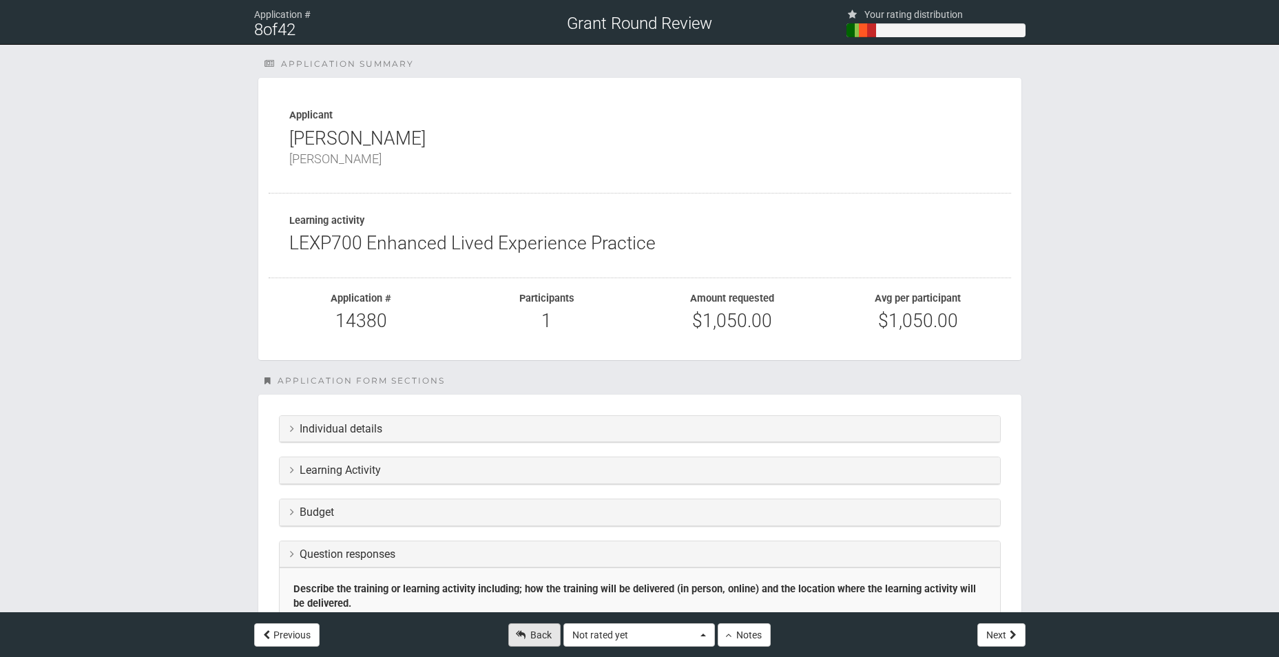
click at [543, 643] on link "Back" at bounding box center [534, 634] width 52 height 23
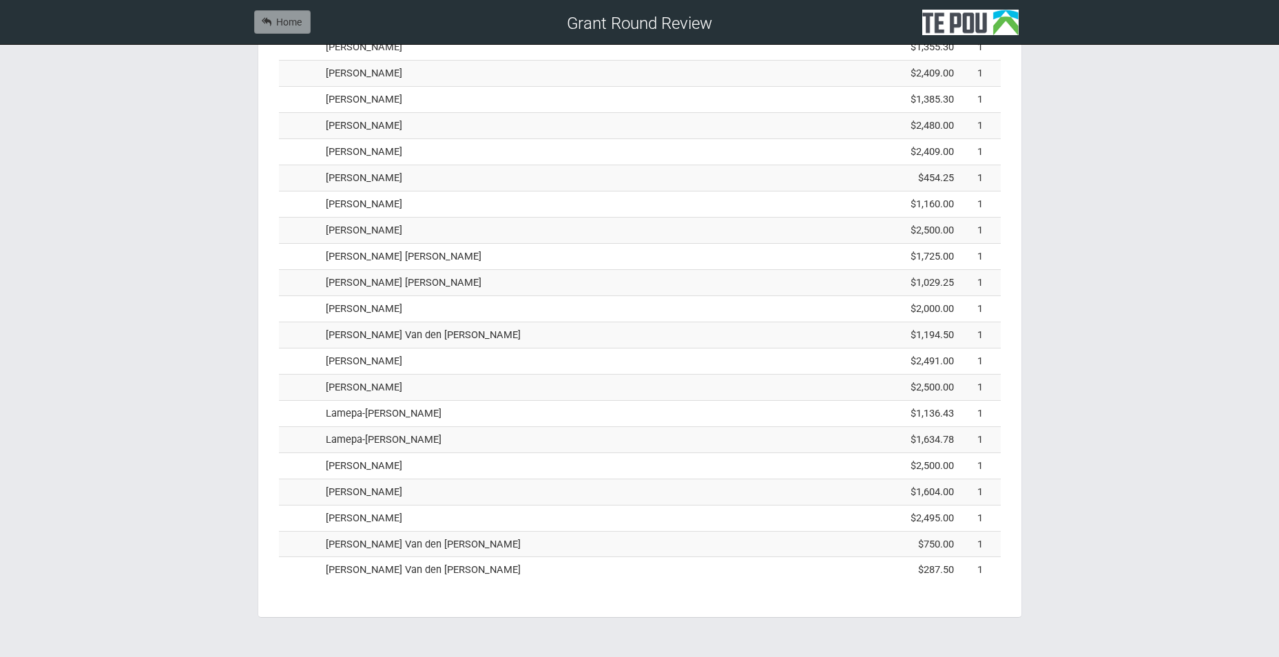
scroll to position [1005, 0]
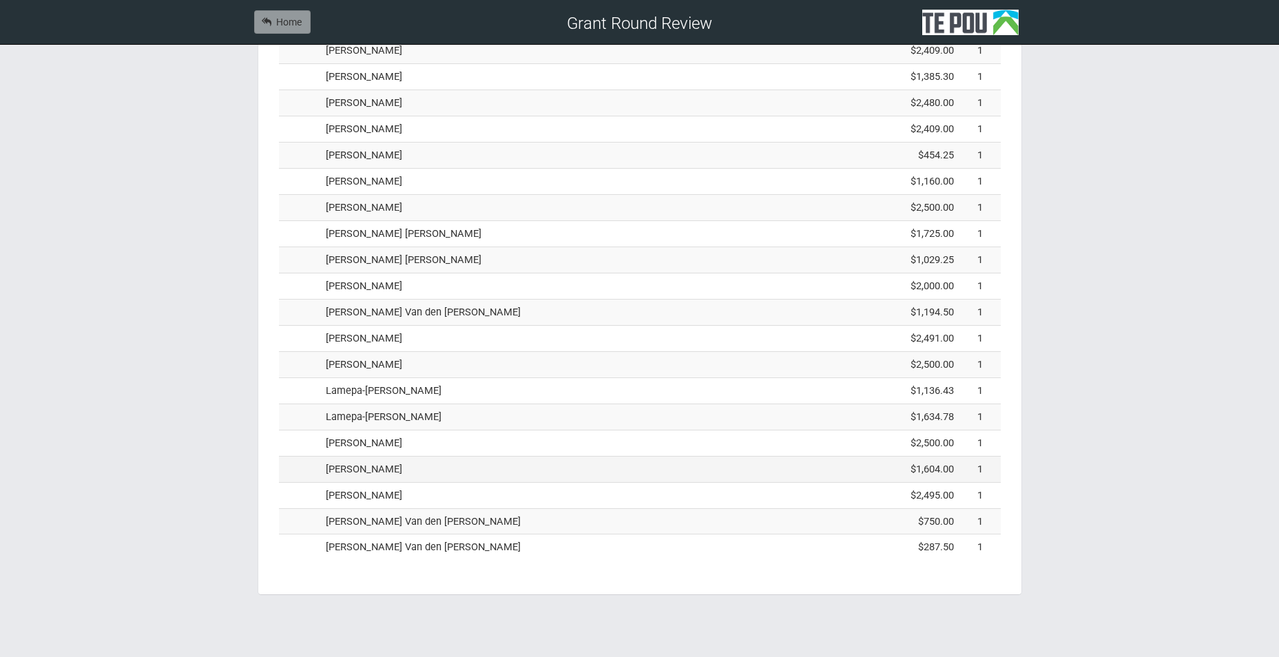
click at [378, 475] on td "[PERSON_NAME]" at bounding box center [577, 469] width 515 height 26
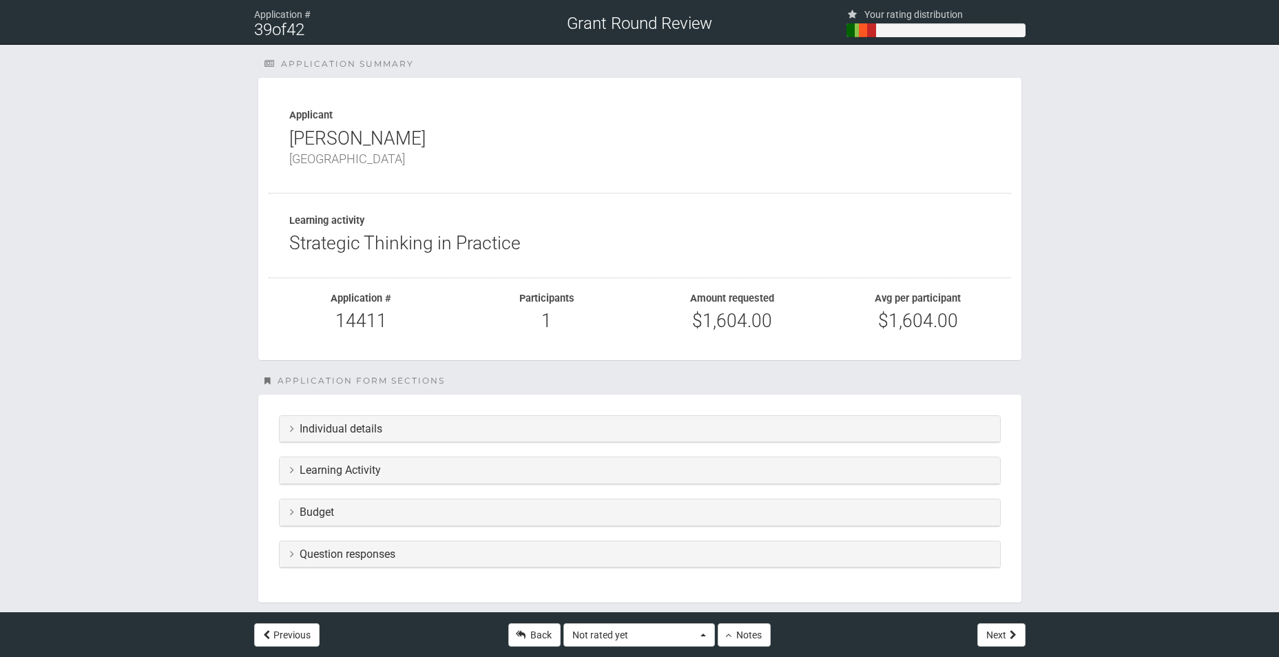
click at [371, 435] on div "Individual details" at bounding box center [640, 429] width 721 height 27
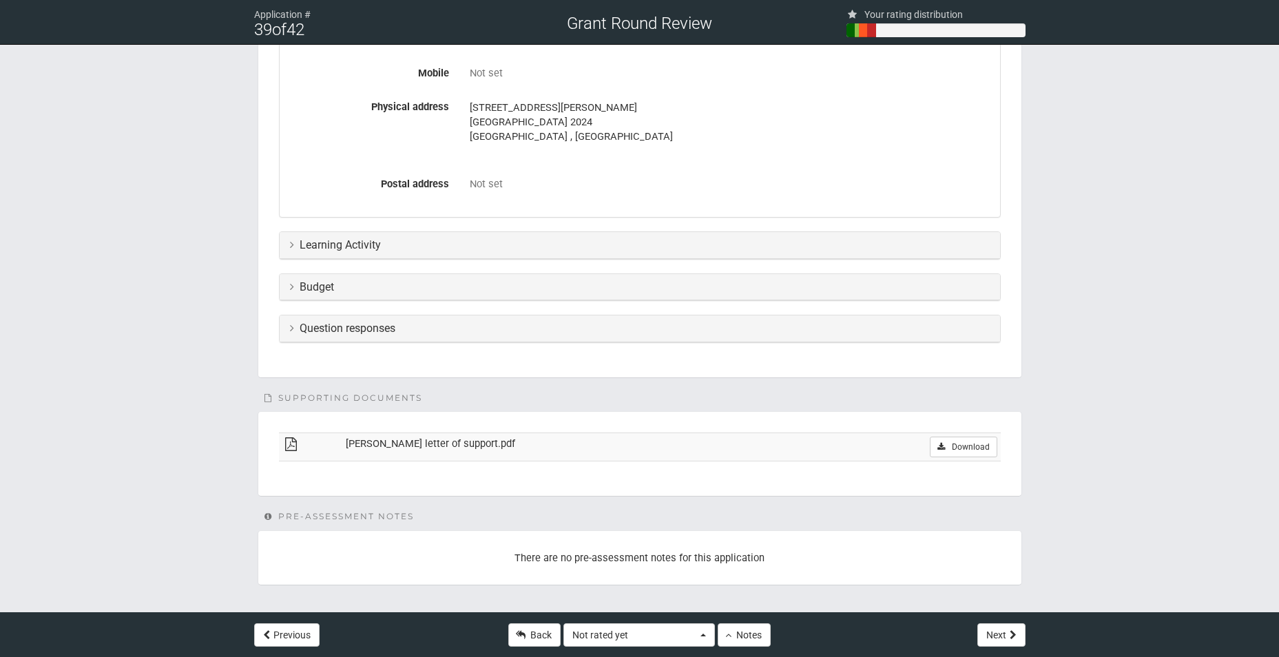
scroll to position [528, 0]
click at [439, 449] on td "[PERSON_NAME] letter of support.pdf" at bounding box center [574, 445] width 464 height 28
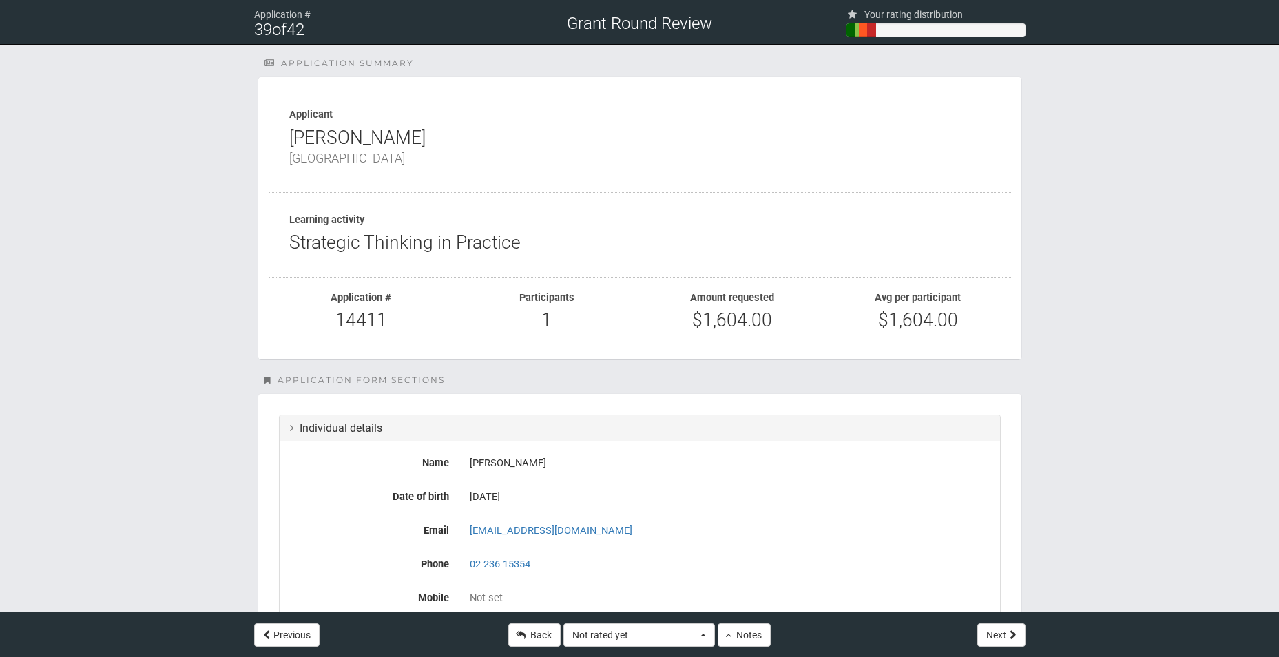
scroll to position [0, 0]
click at [536, 634] on link "Back" at bounding box center [534, 634] width 52 height 23
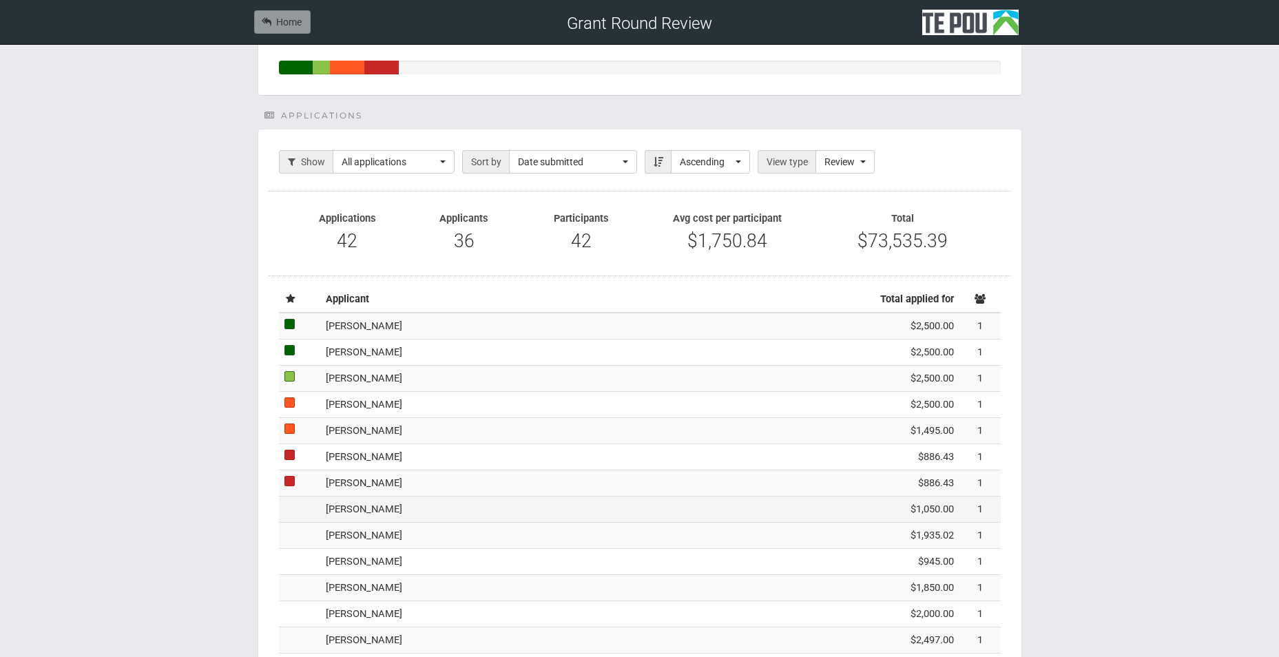
scroll to position [178, 0]
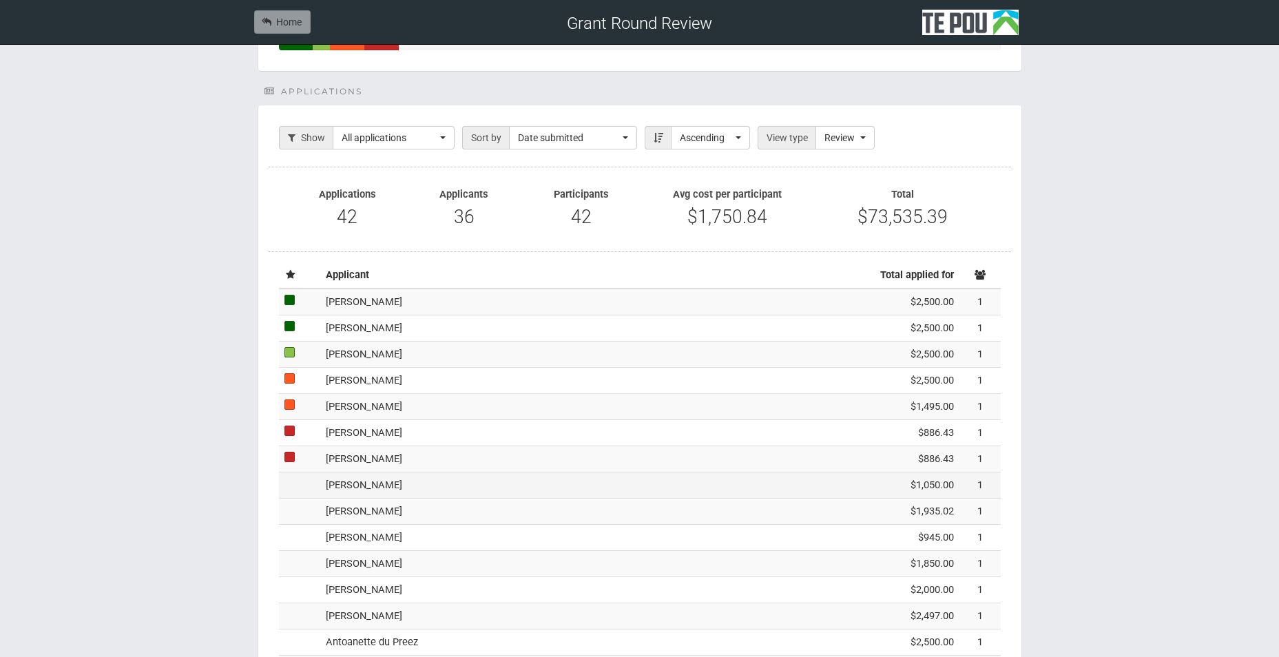
click at [423, 486] on td "[PERSON_NAME]" at bounding box center [577, 486] width 515 height 26
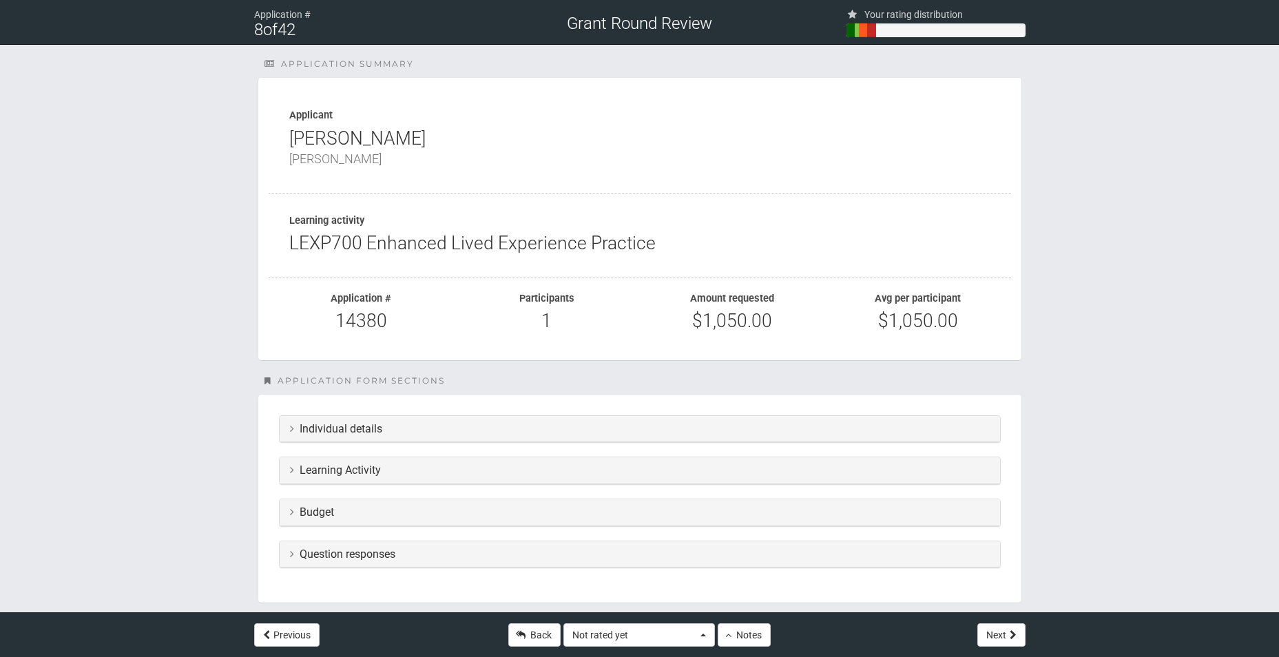
click at [371, 553] on h3 "Question responses" at bounding box center [640, 554] width 700 height 12
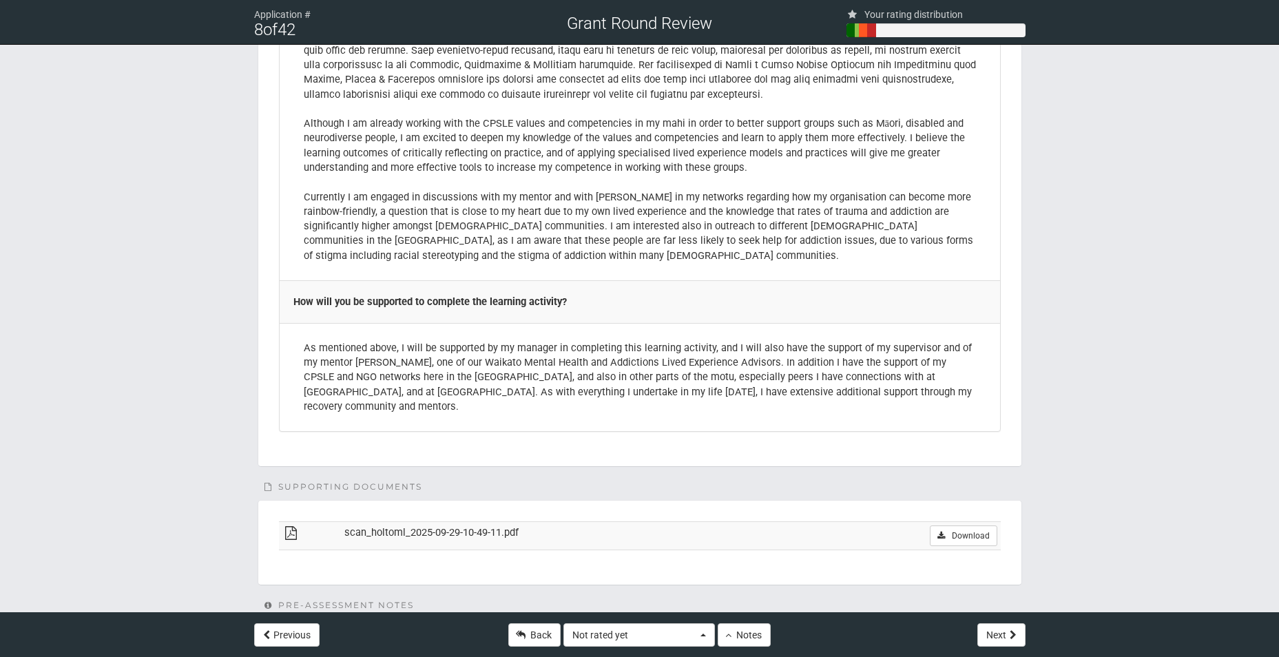
scroll to position [2772, 0]
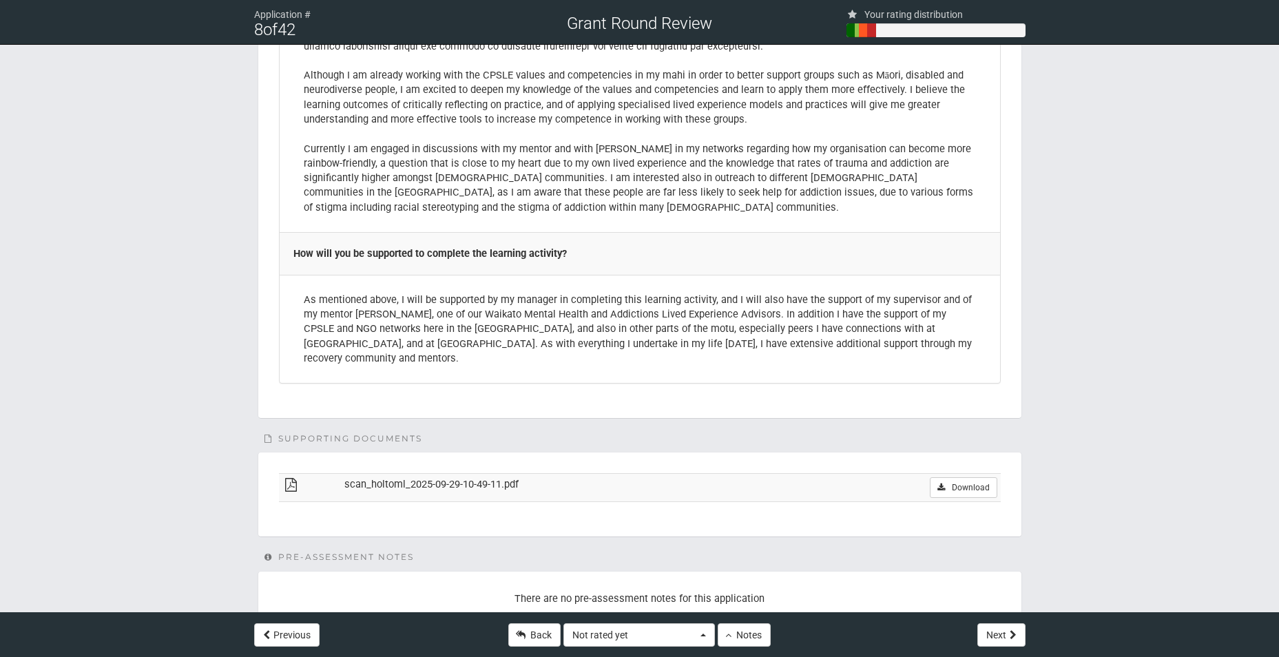
click at [786, 474] on td "scan_holtoml_2025-09-29-10-49-11.pdf" at bounding box center [575, 488] width 468 height 28
click at [960, 477] on link "Download" at bounding box center [963, 487] width 67 height 21
click at [701, 633] on button "Not rated yet" at bounding box center [640, 634] width 152 height 23
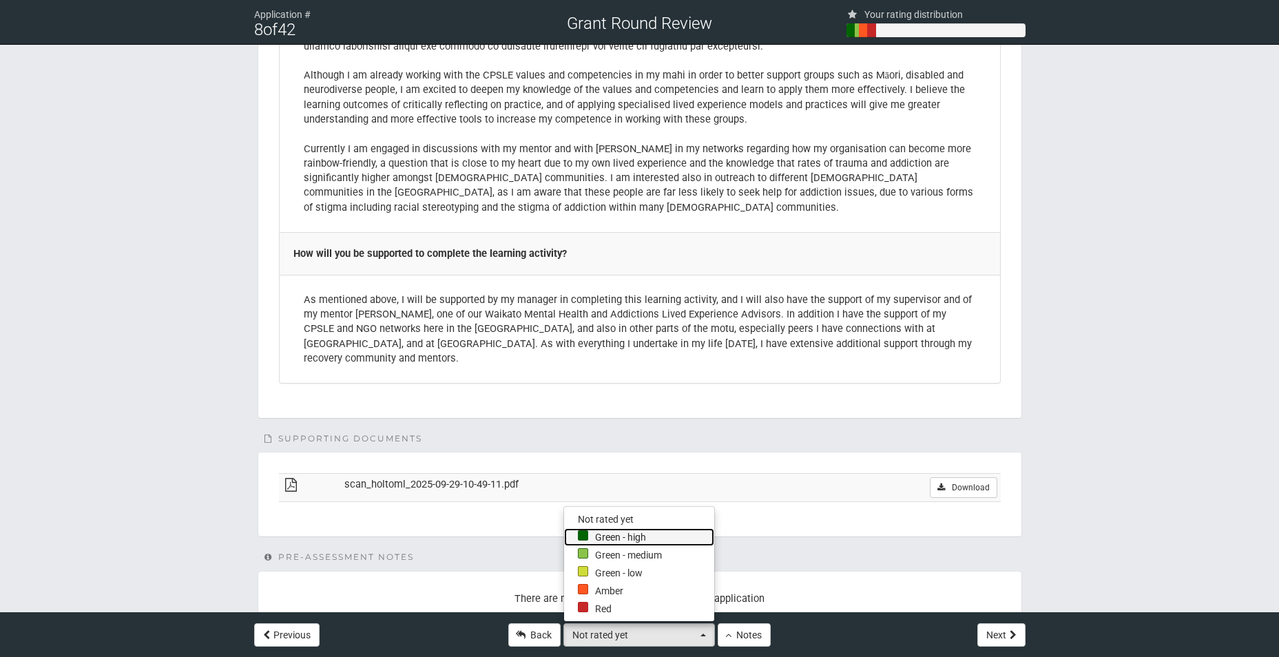
click at [665, 528] on link "Green - high" at bounding box center [639, 537] width 150 height 18
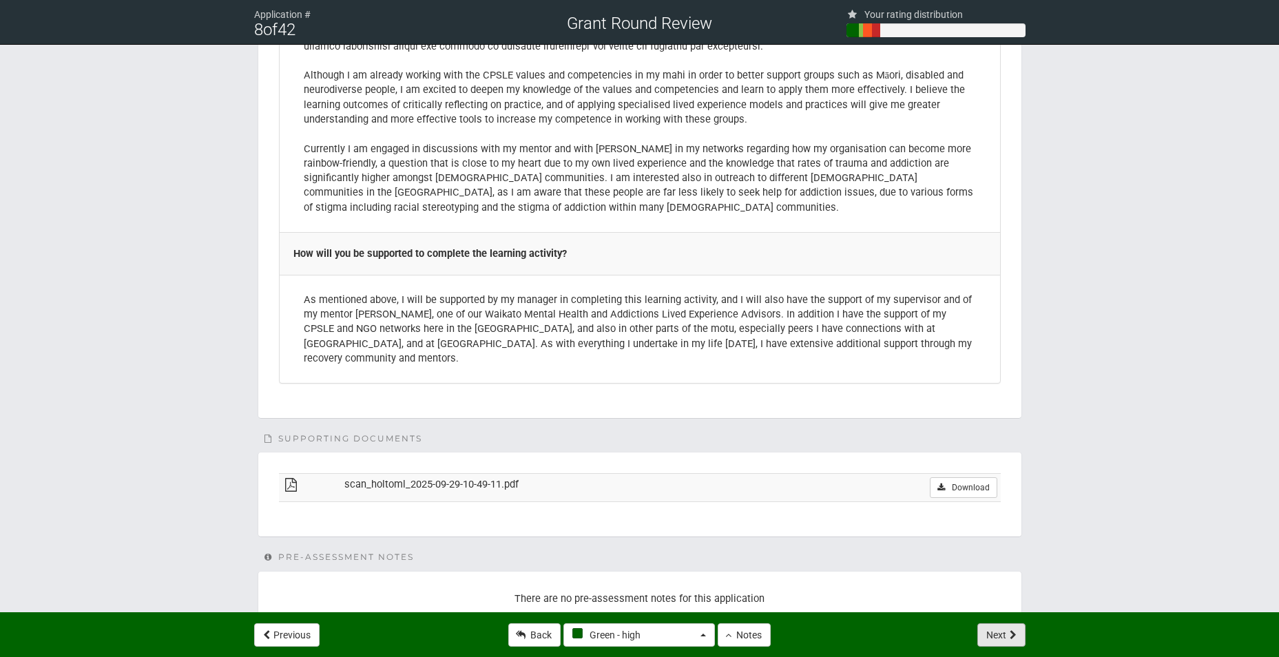
click at [1007, 637] on button "Next" at bounding box center [1002, 634] width 48 height 23
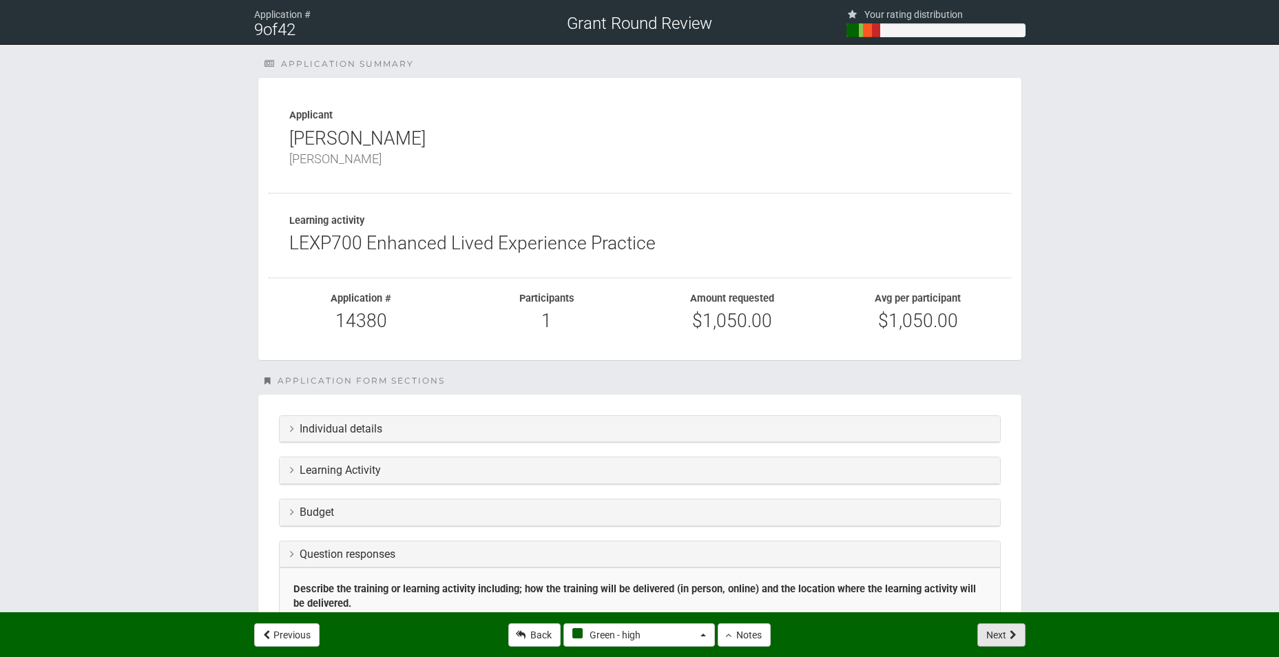
select select "-1"
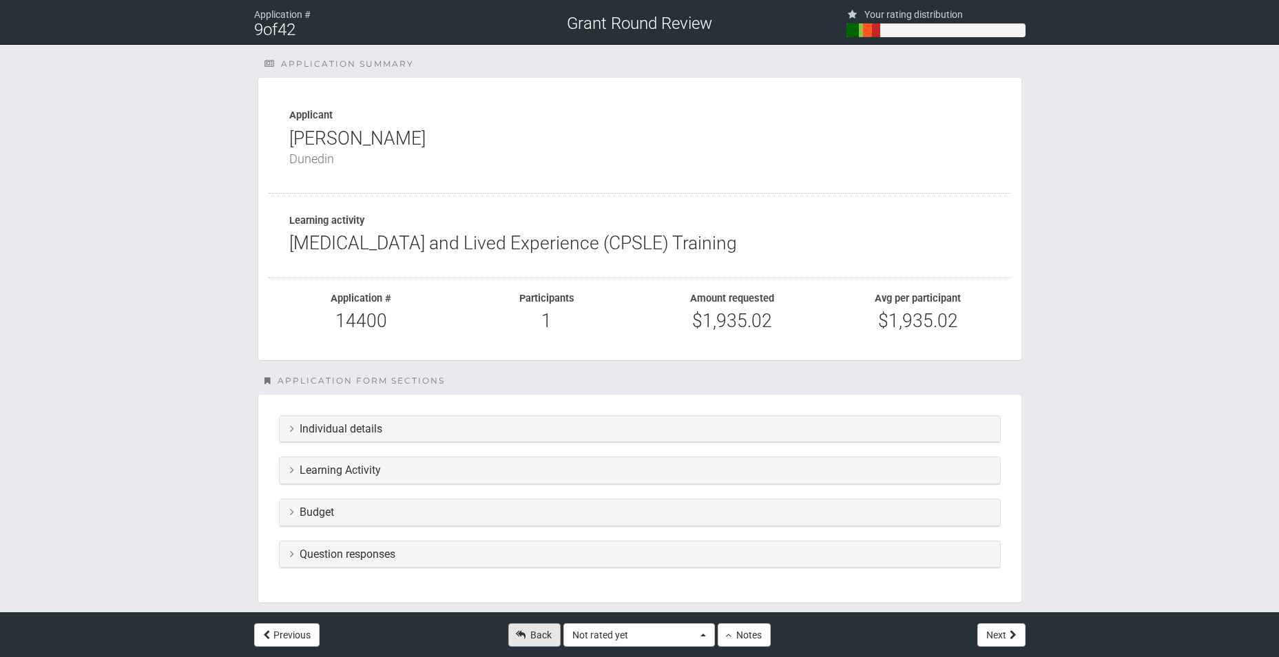
click at [529, 635] on link "Back" at bounding box center [534, 634] width 52 height 23
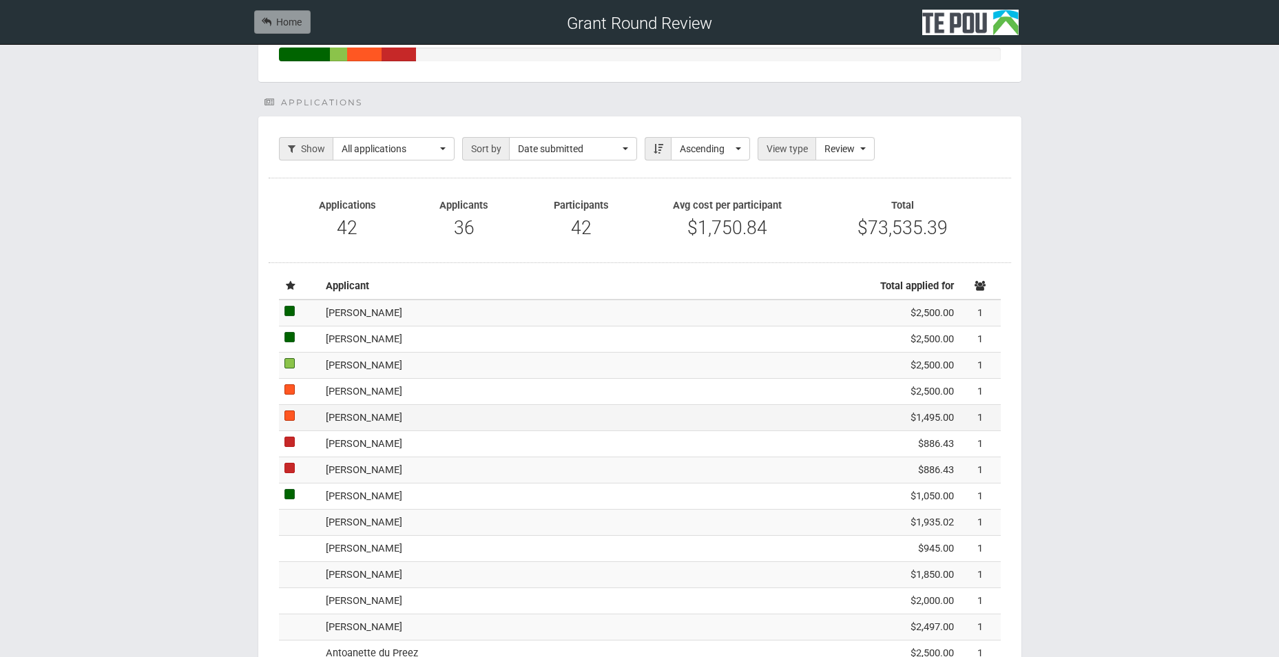
scroll to position [207, 0]
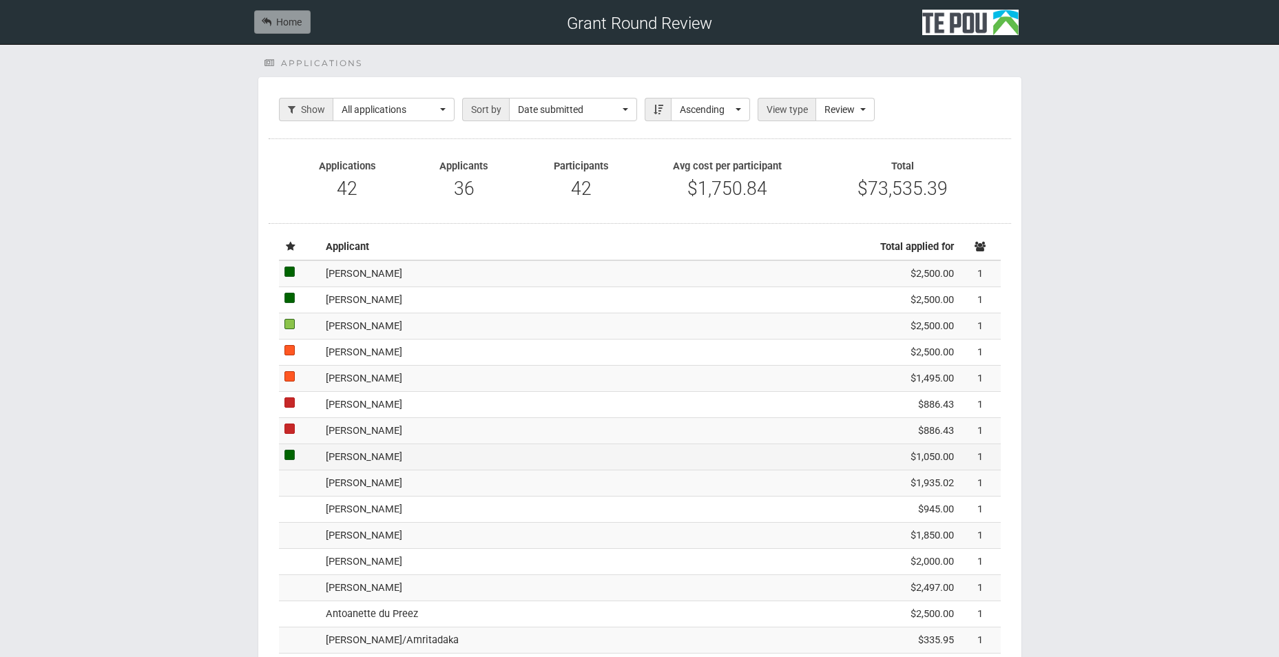
click at [453, 460] on td "[PERSON_NAME]" at bounding box center [577, 457] width 515 height 26
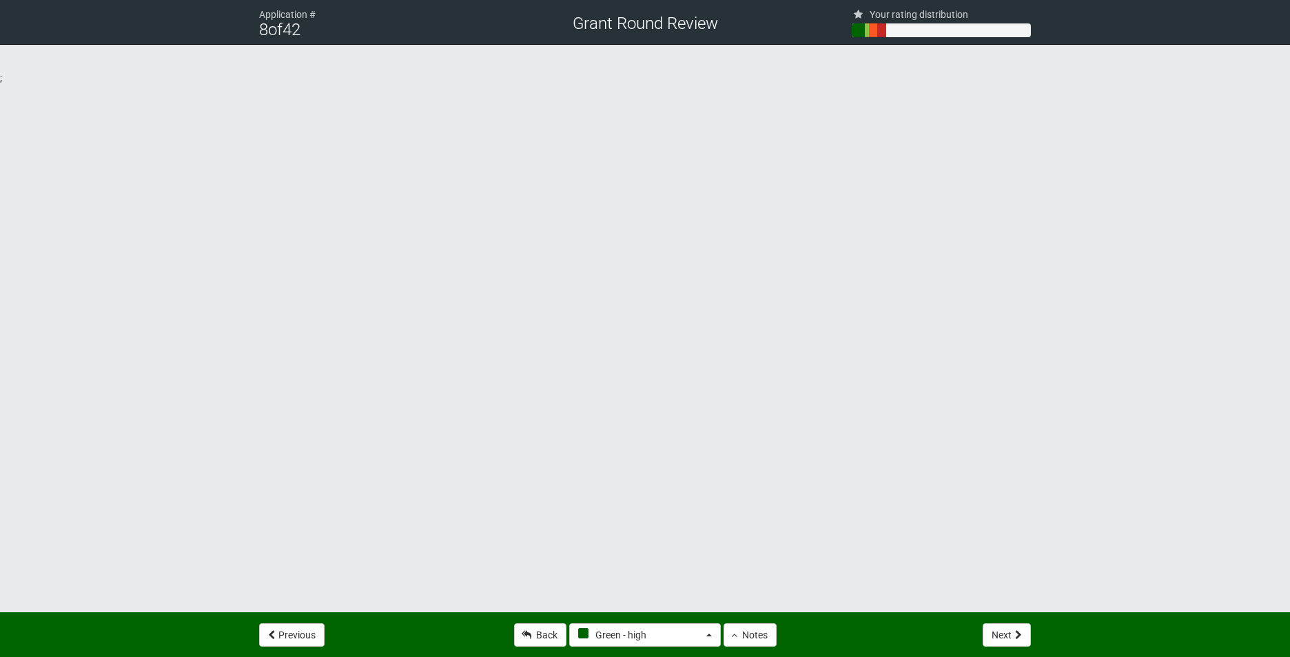
select select "4"
